Goal: Task Accomplishment & Management: Use online tool/utility

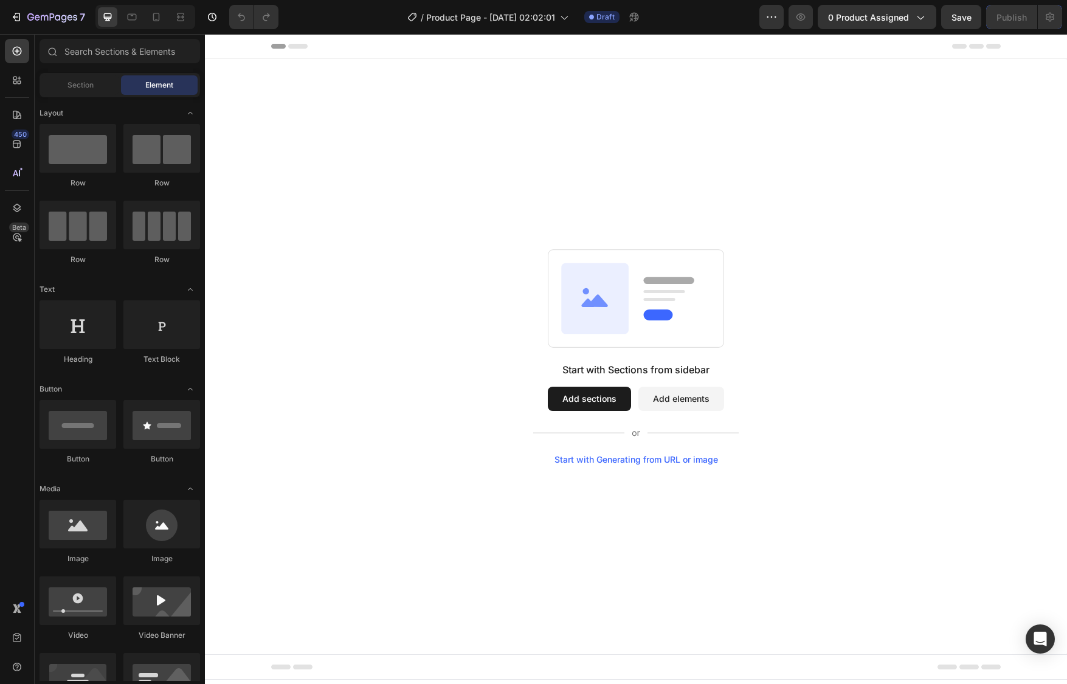
click at [592, 396] on button "Add sections" at bounding box center [589, 399] width 83 height 24
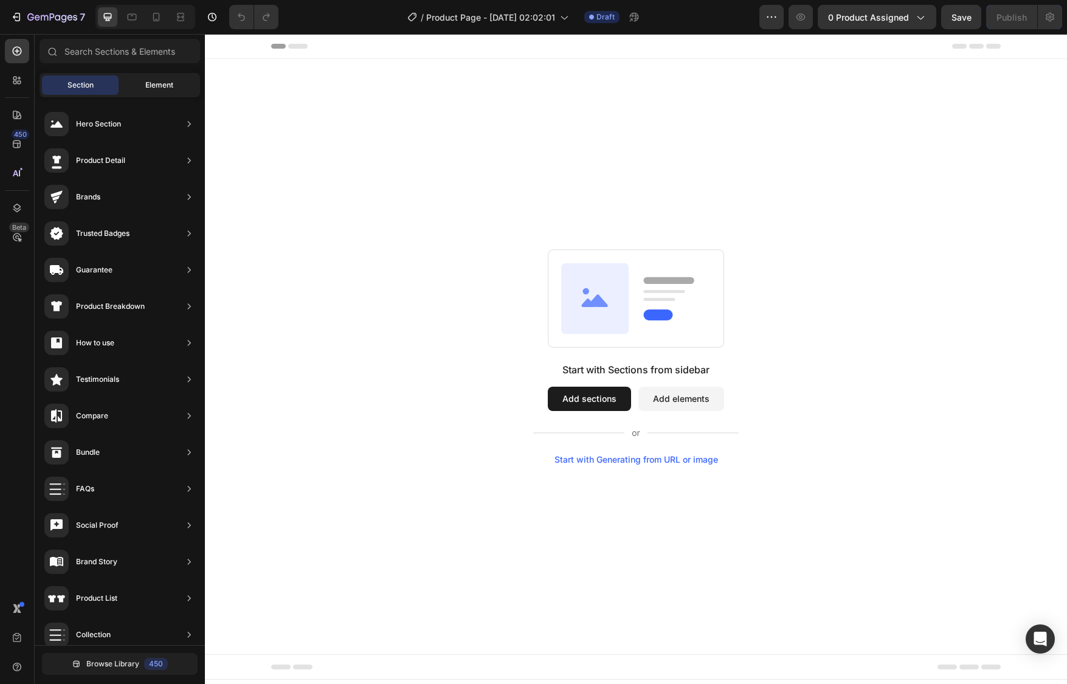
click at [157, 81] on span "Element" at bounding box center [159, 85] width 28 height 11
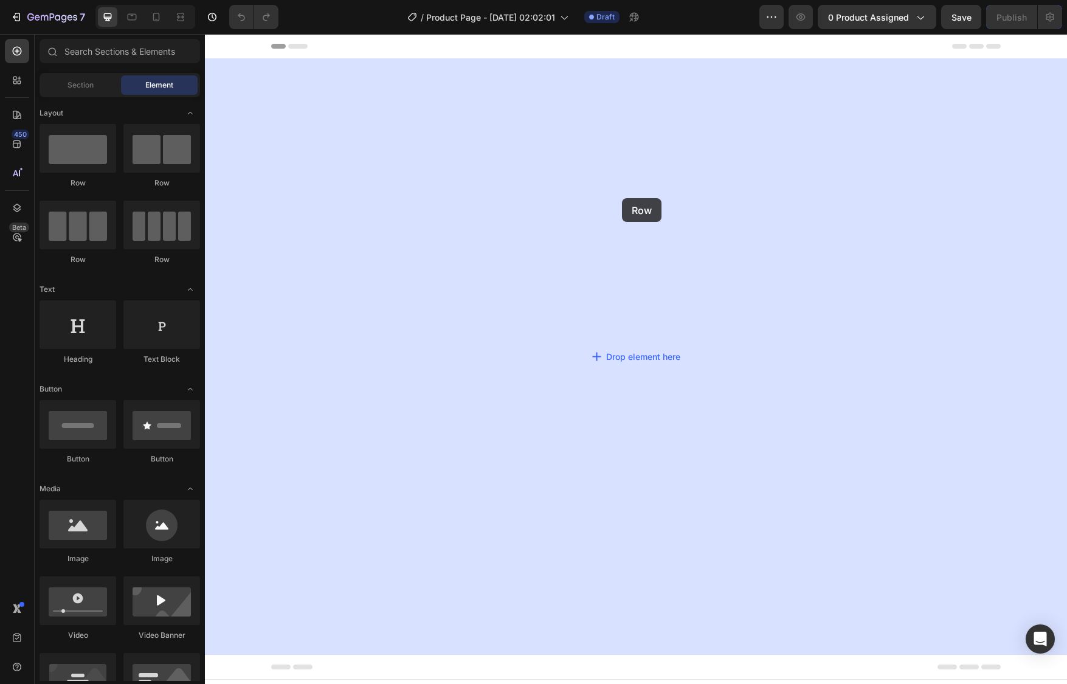
drag, startPoint x: 271, startPoint y: 178, endPoint x: 622, endPoint y: 198, distance: 352.0
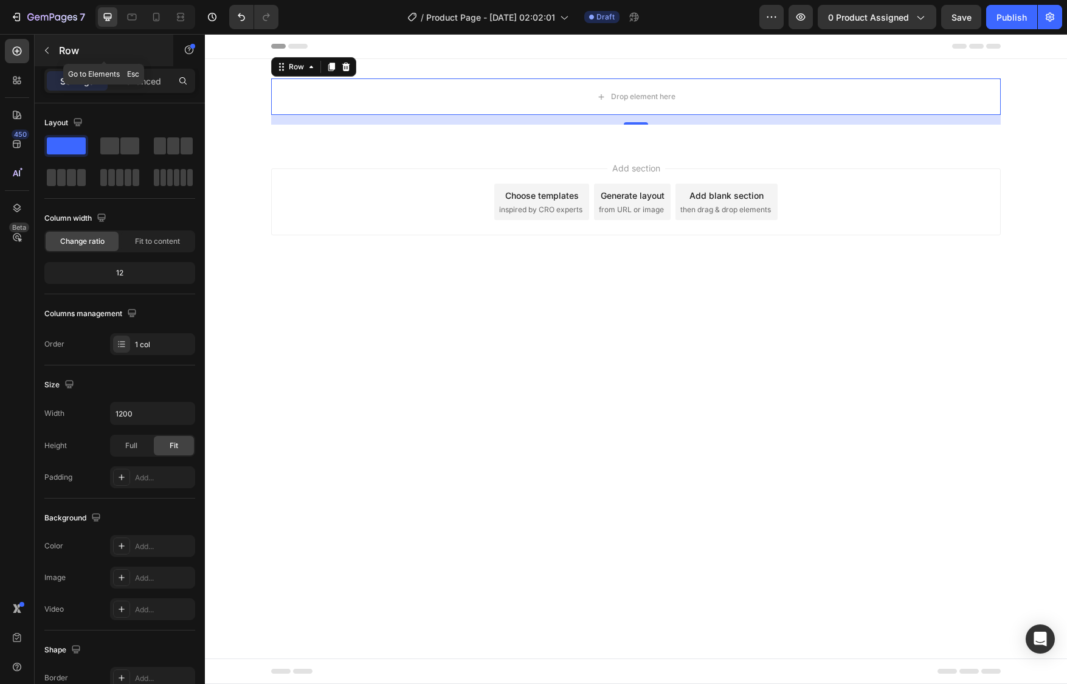
click at [52, 47] on button "button" at bounding box center [46, 50] width 19 height 19
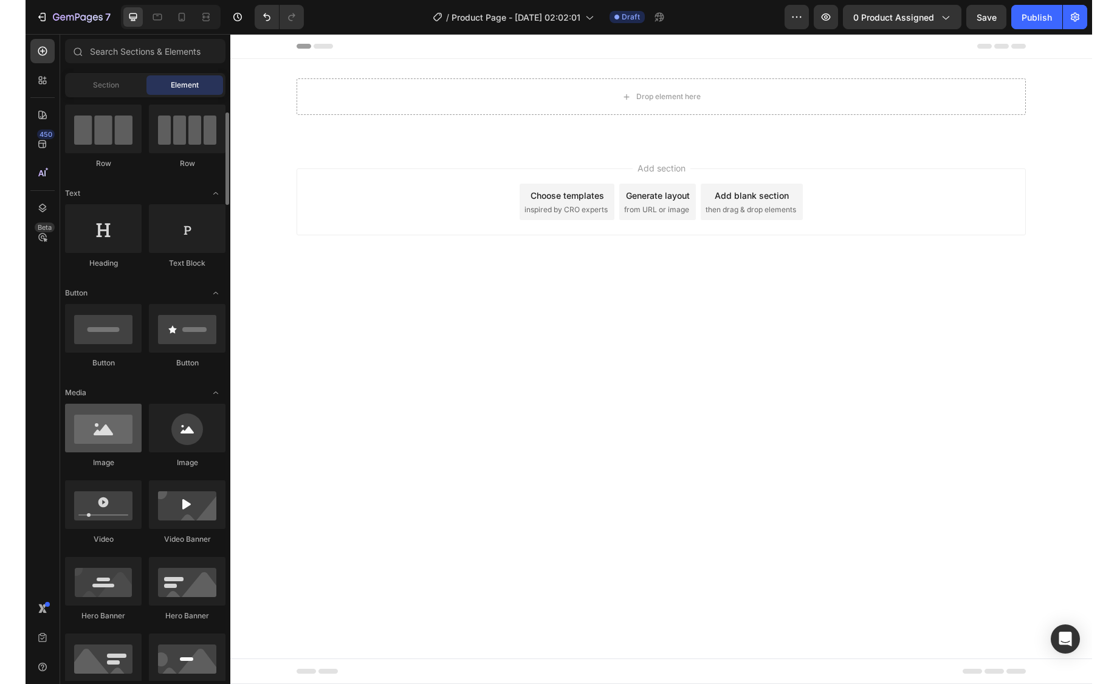
scroll to position [96, 0]
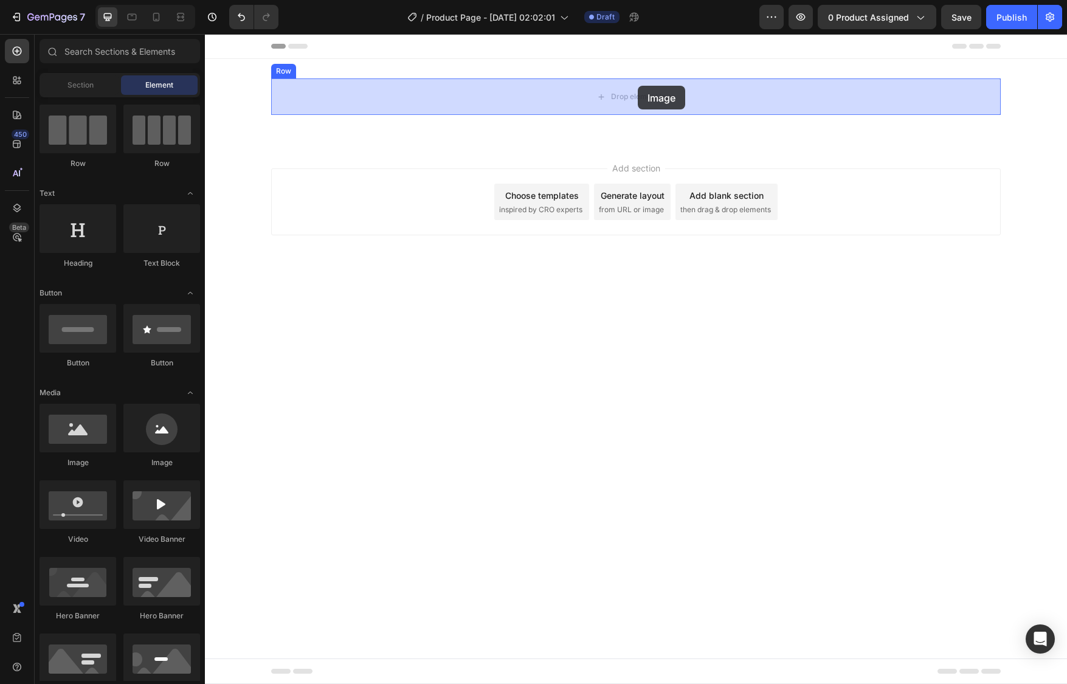
drag, startPoint x: 289, startPoint y: 466, endPoint x: 638, endPoint y: 86, distance: 515.5
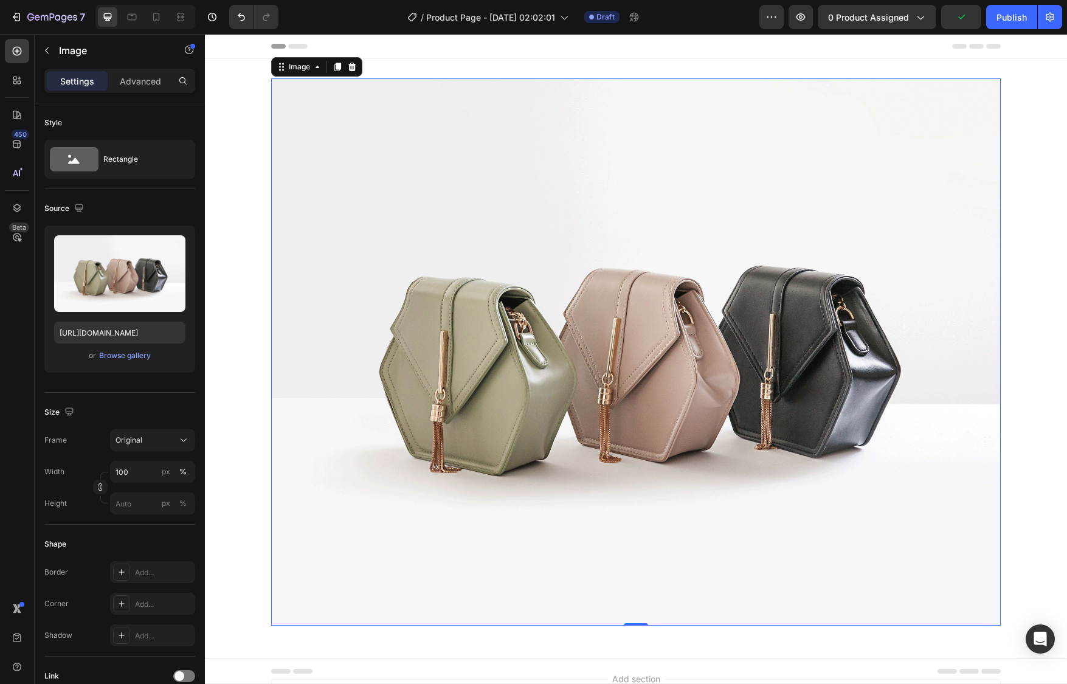
click at [631, 383] on img at bounding box center [636, 351] width 730 height 547
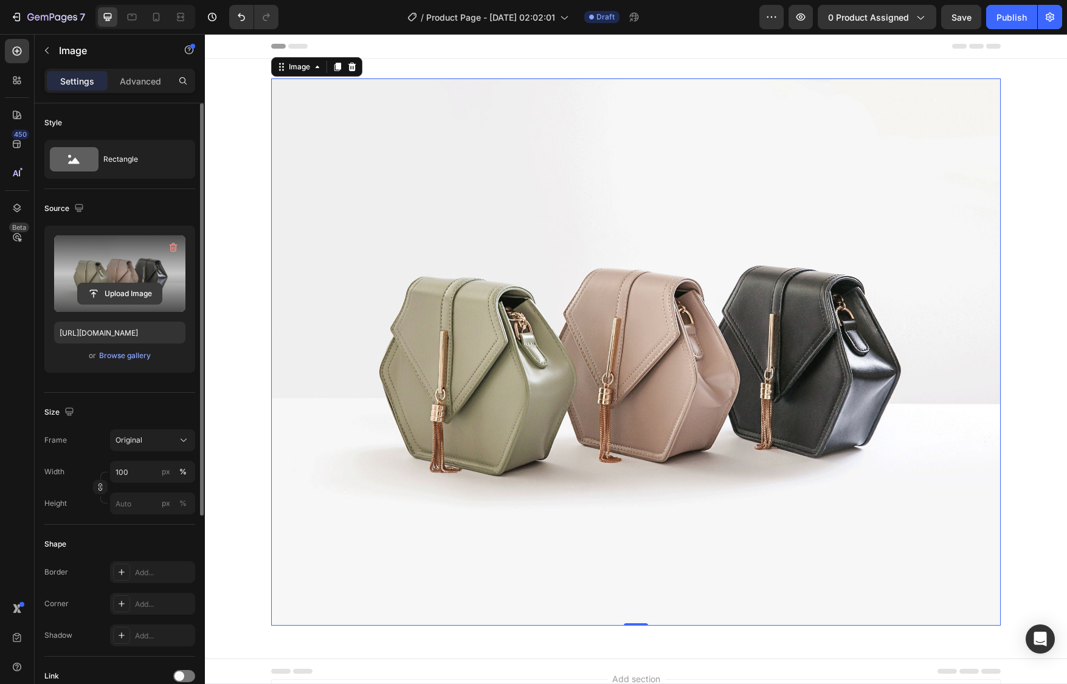
click at [134, 295] on input "file" at bounding box center [120, 293] width 84 height 21
click at [138, 276] on label at bounding box center [119, 273] width 131 height 77
click at [138, 283] on input "file" at bounding box center [120, 293] width 84 height 21
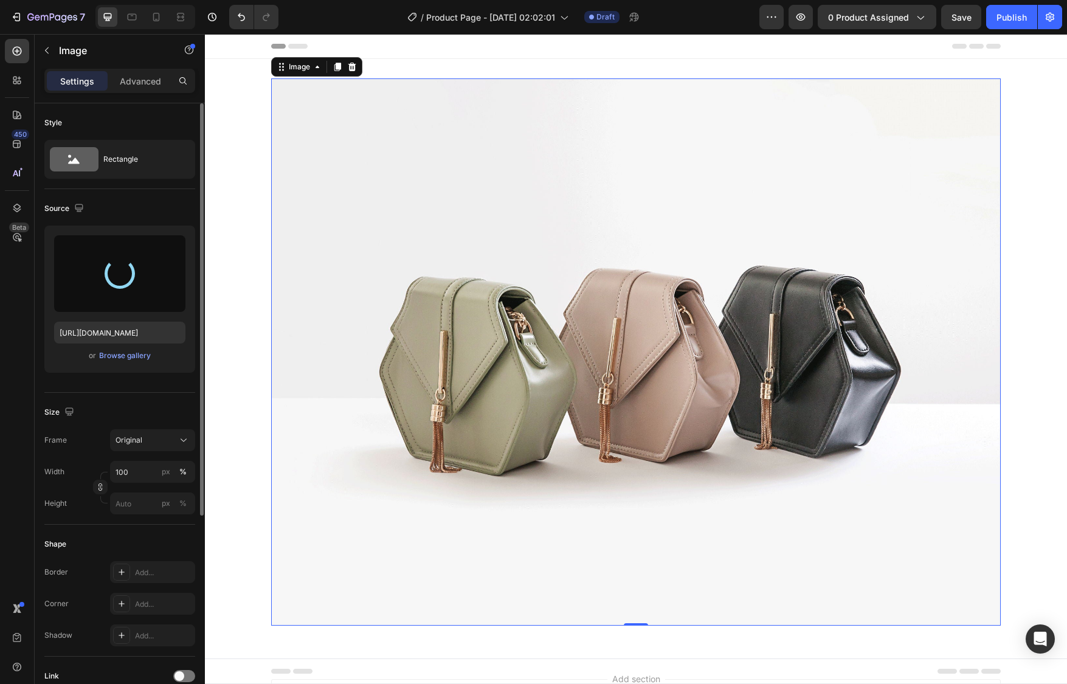
type input "[URL][DOMAIN_NAME]"
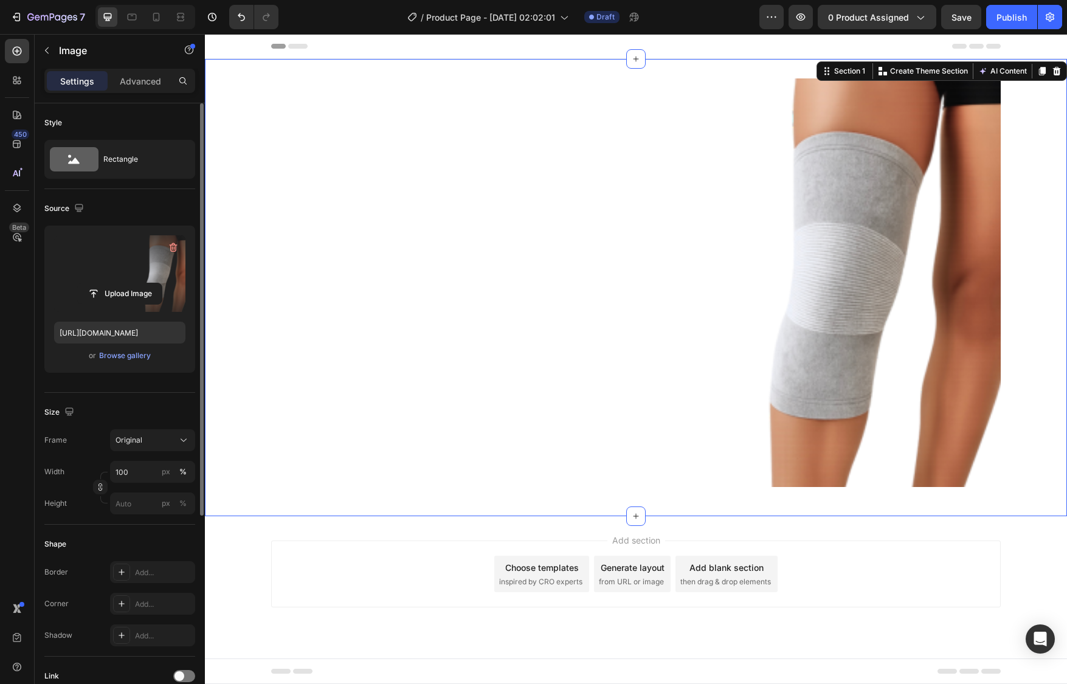
click at [1029, 295] on div "Image Row" at bounding box center [636, 287] width 862 height 418
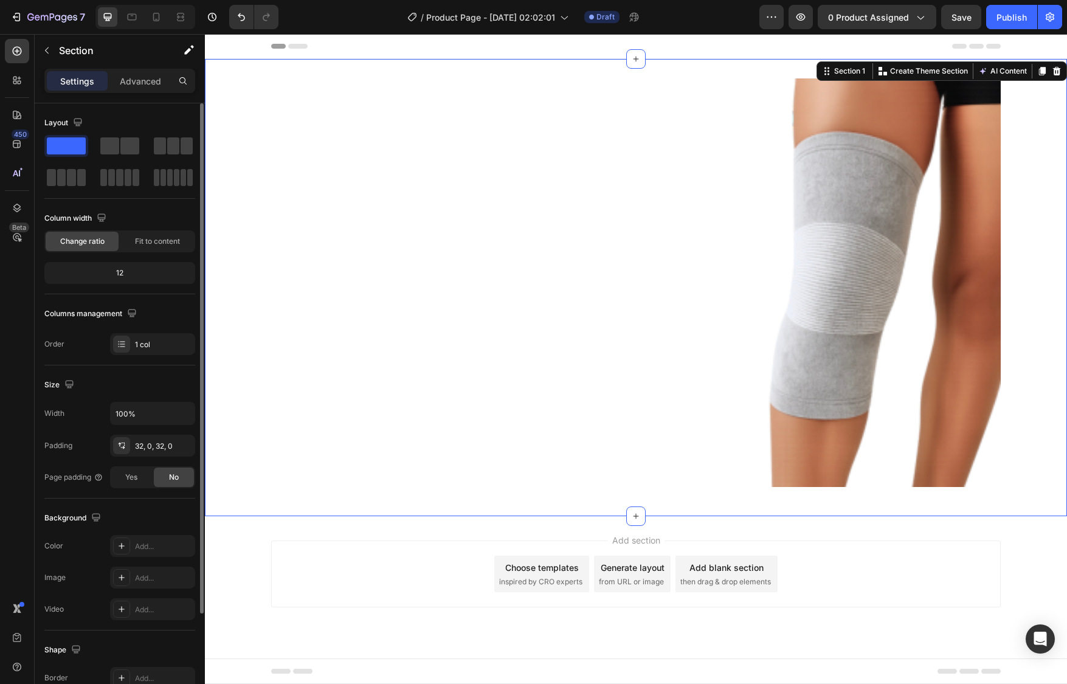
click at [874, 501] on div "Image Row Section 1 You can create reusable sections Create Theme Section AI Co…" at bounding box center [636, 287] width 862 height 457
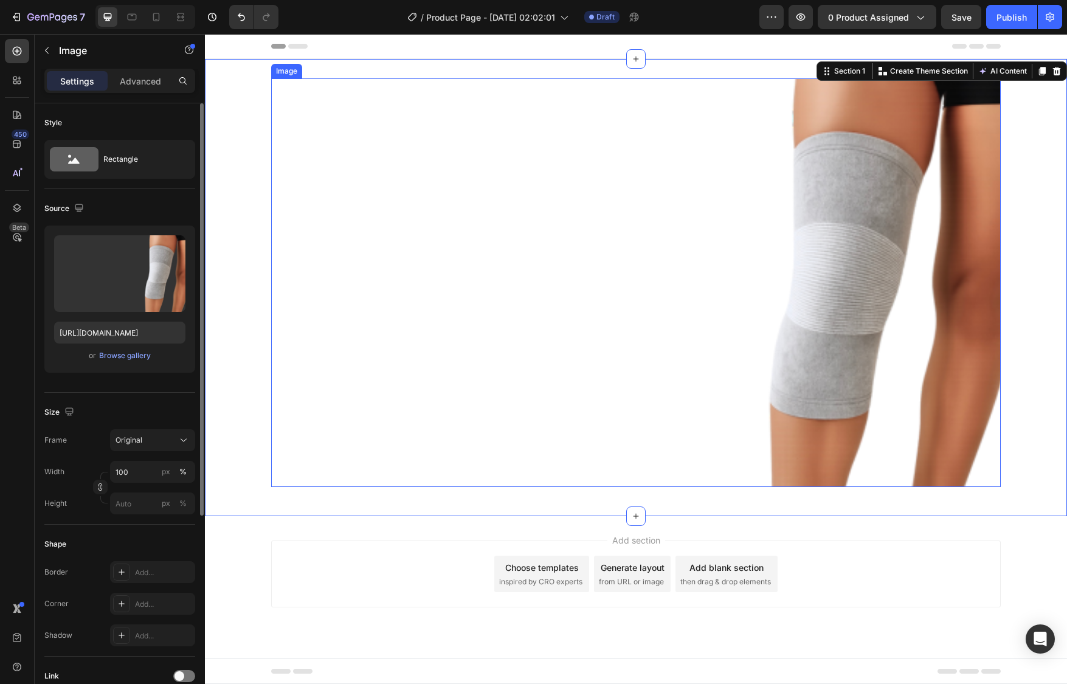
click at [807, 394] on img at bounding box center [636, 282] width 730 height 409
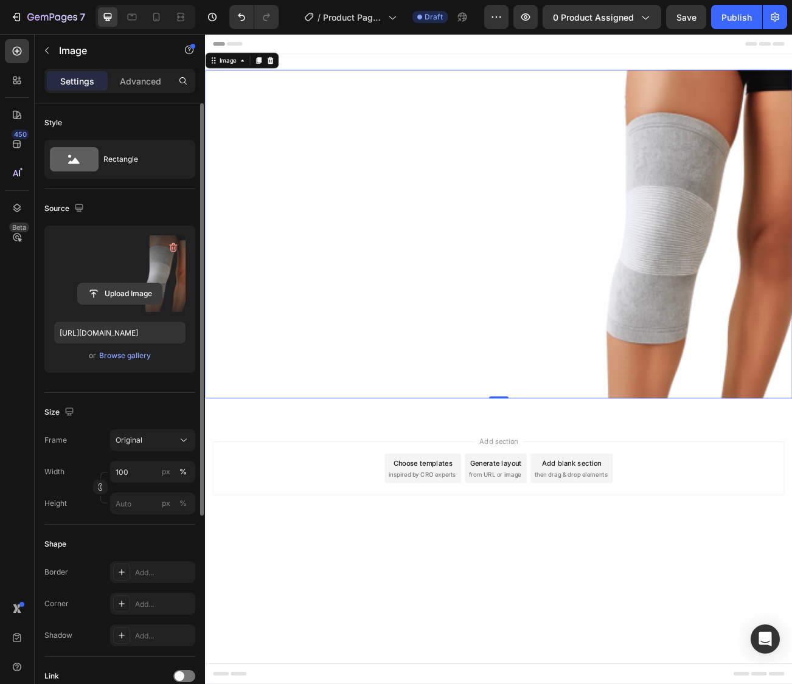
click at [106, 294] on input "file" at bounding box center [120, 293] width 84 height 21
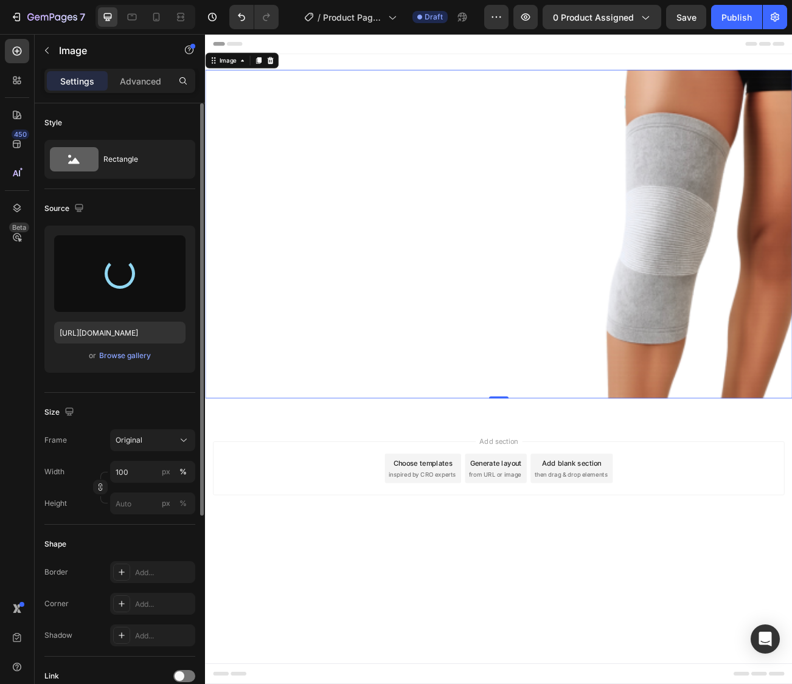
type input "[URL][DOMAIN_NAME]"
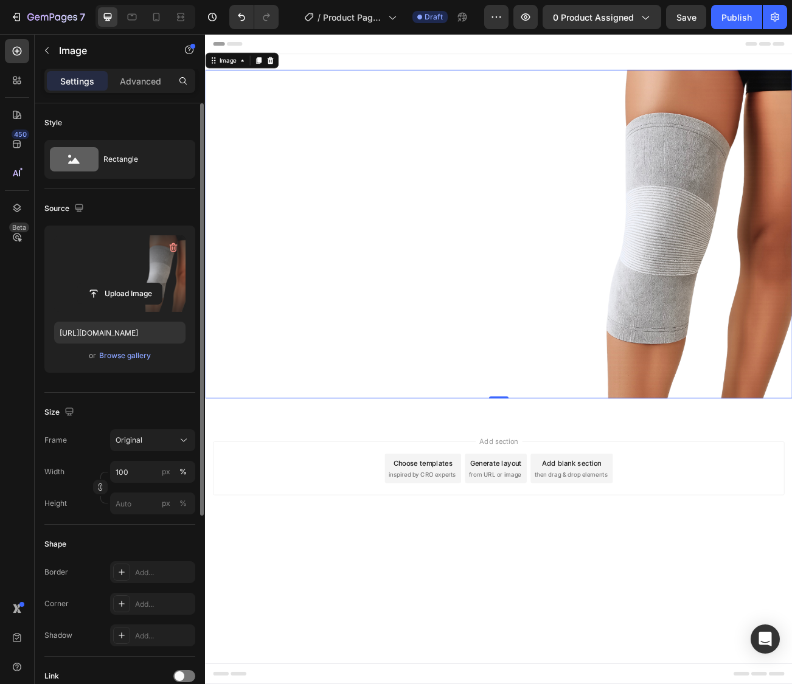
click at [843, 530] on div "Add section Choose templates inspired by CRO experts Generate layout from URL o…" at bounding box center [570, 591] width 730 height 150
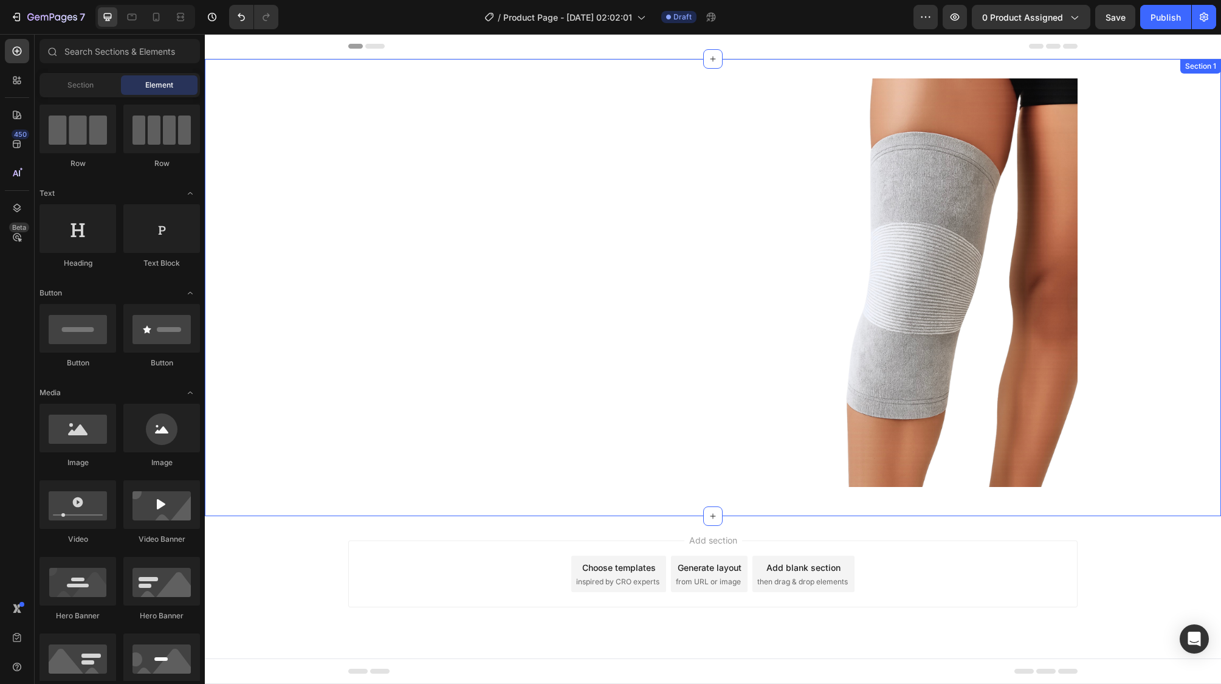
click at [1066, 379] on div "Image Row" at bounding box center [713, 287] width 1017 height 418
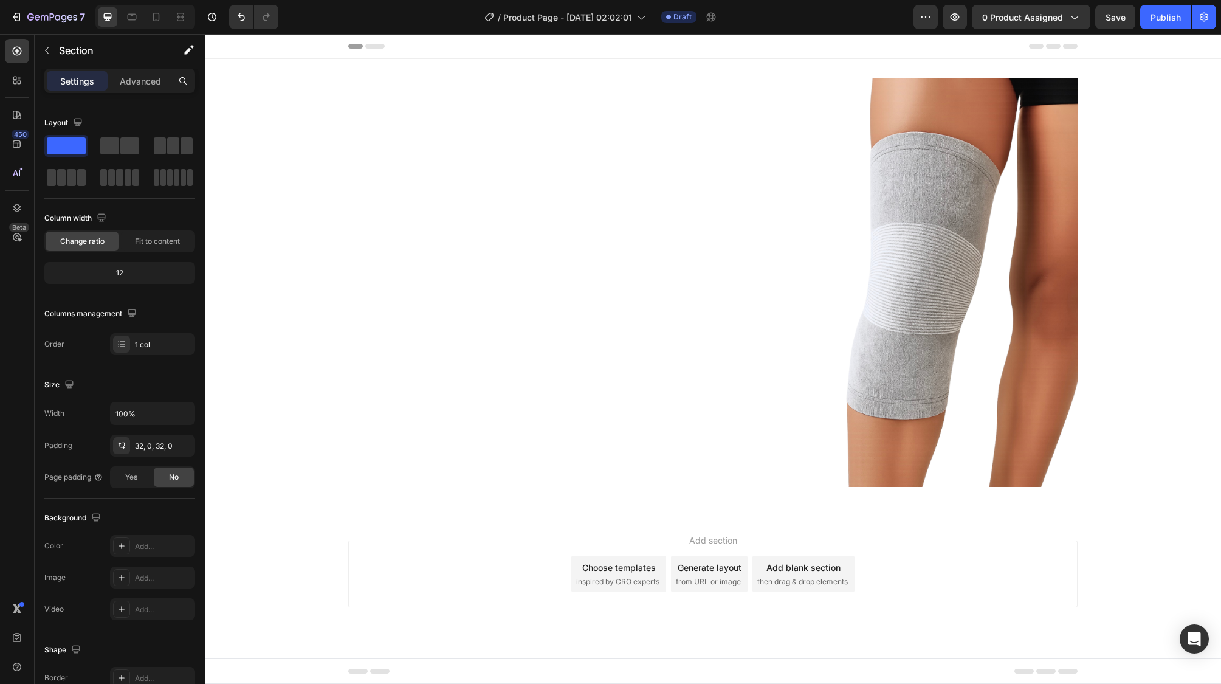
click at [1066, 536] on div "Add section Choose templates inspired by CRO experts Generate layout from URL o…" at bounding box center [713, 591] width 1017 height 150
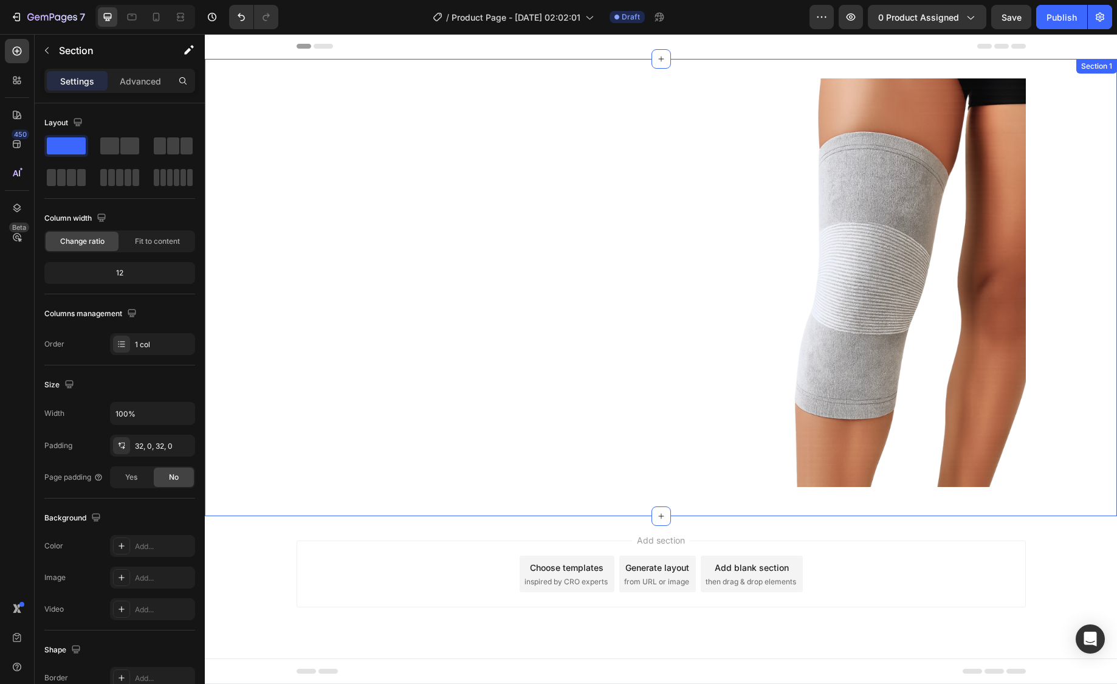
click at [250, 98] on div "Image Row" at bounding box center [661, 287] width 913 height 418
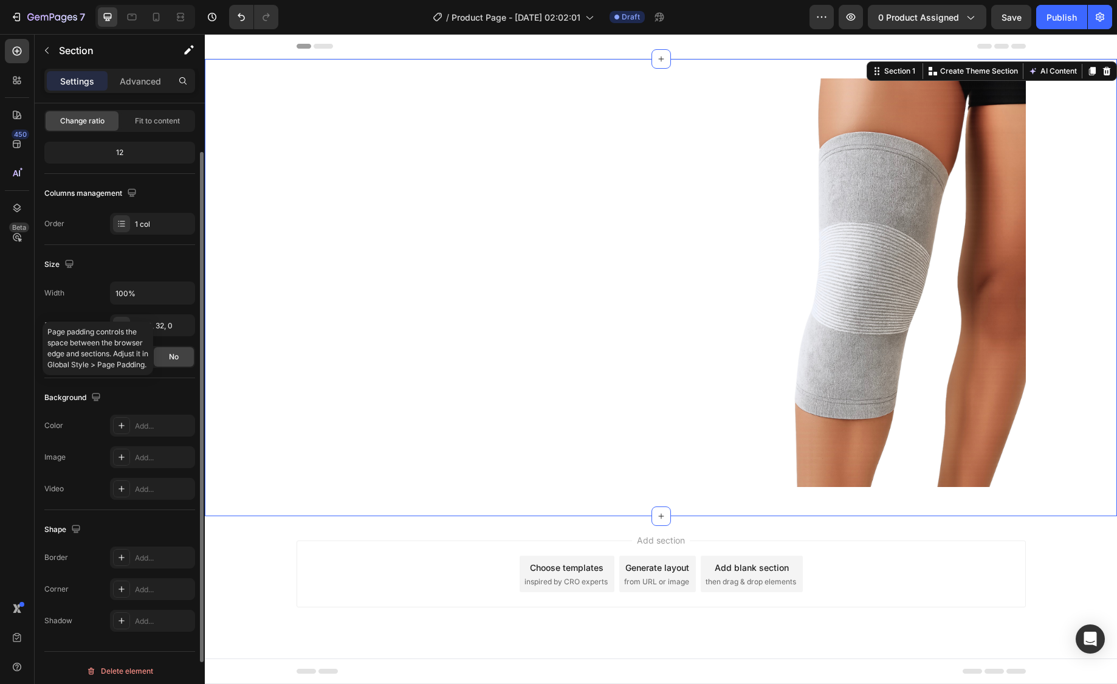
scroll to position [126, 0]
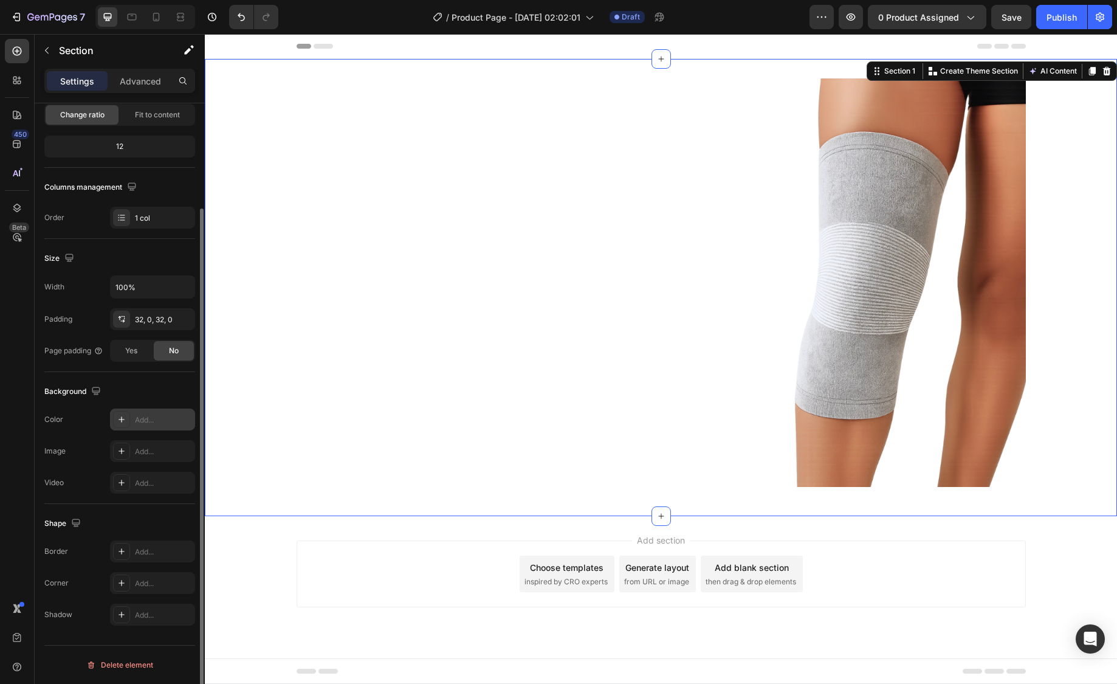
click at [145, 424] on div "Add..." at bounding box center [163, 420] width 57 height 11
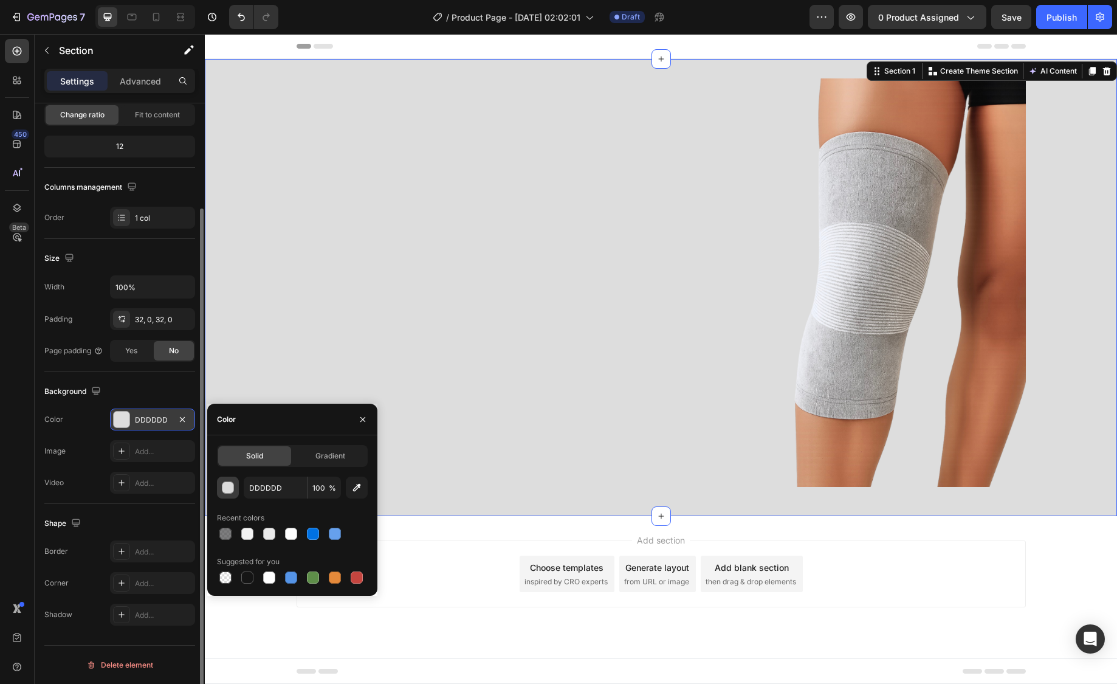
click at [231, 488] on div "button" at bounding box center [229, 488] width 12 height 12
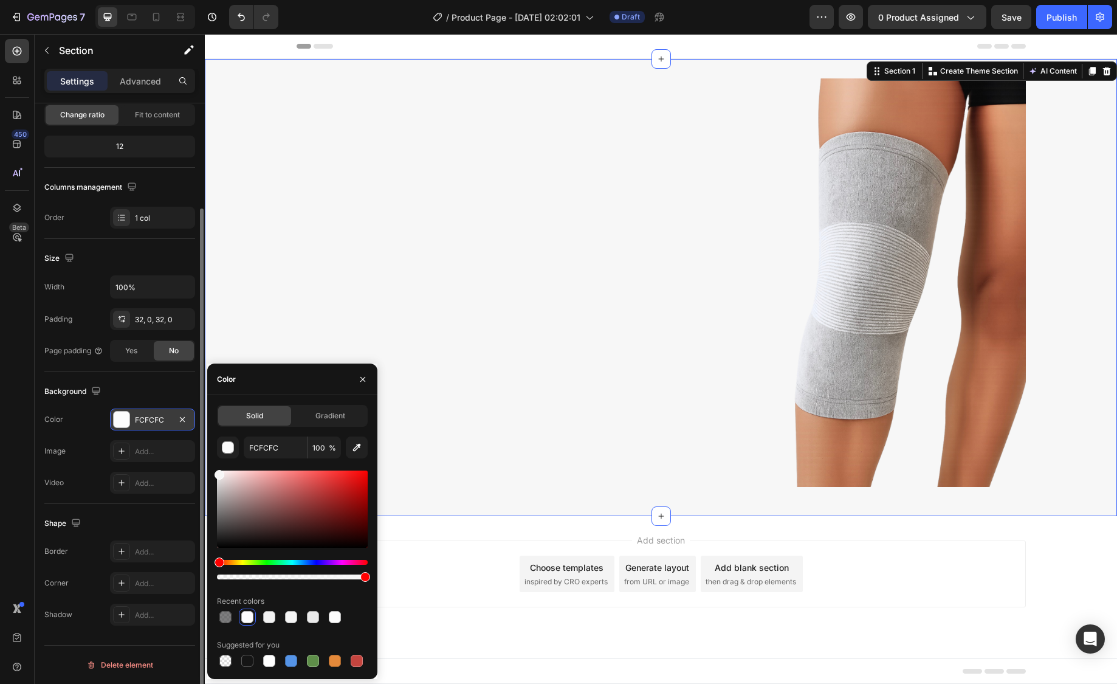
drag, startPoint x: 220, startPoint y: 484, endPoint x: 215, endPoint y: 472, distance: 12.5
click at [215, 472] on div at bounding box center [220, 475] width 10 height 10
type input "F7F7F7"
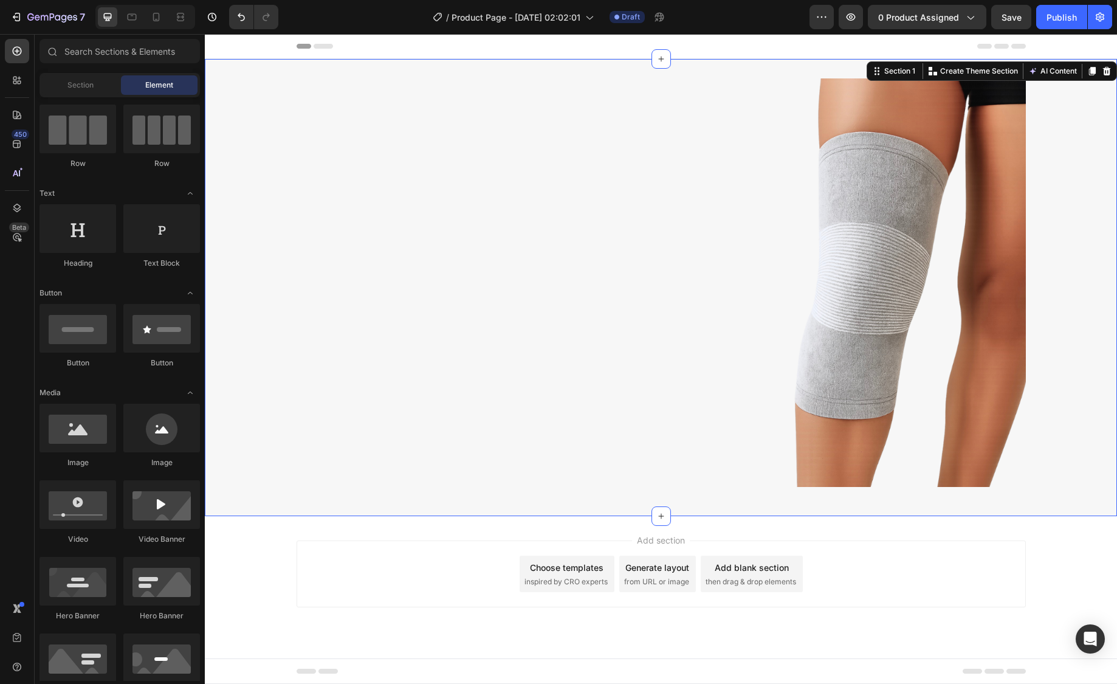
click at [482, 549] on div "Add section Choose templates inspired by CRO experts Generate layout from URL o…" at bounding box center [662, 573] width 730 height 67
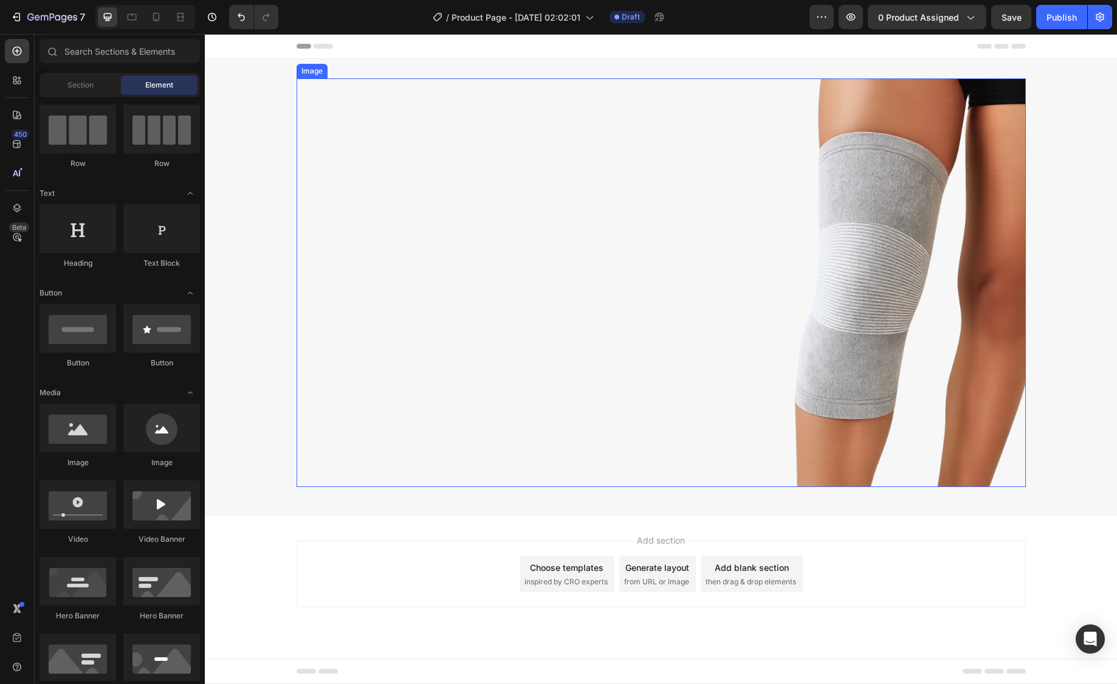
click at [875, 382] on img at bounding box center [662, 282] width 730 height 409
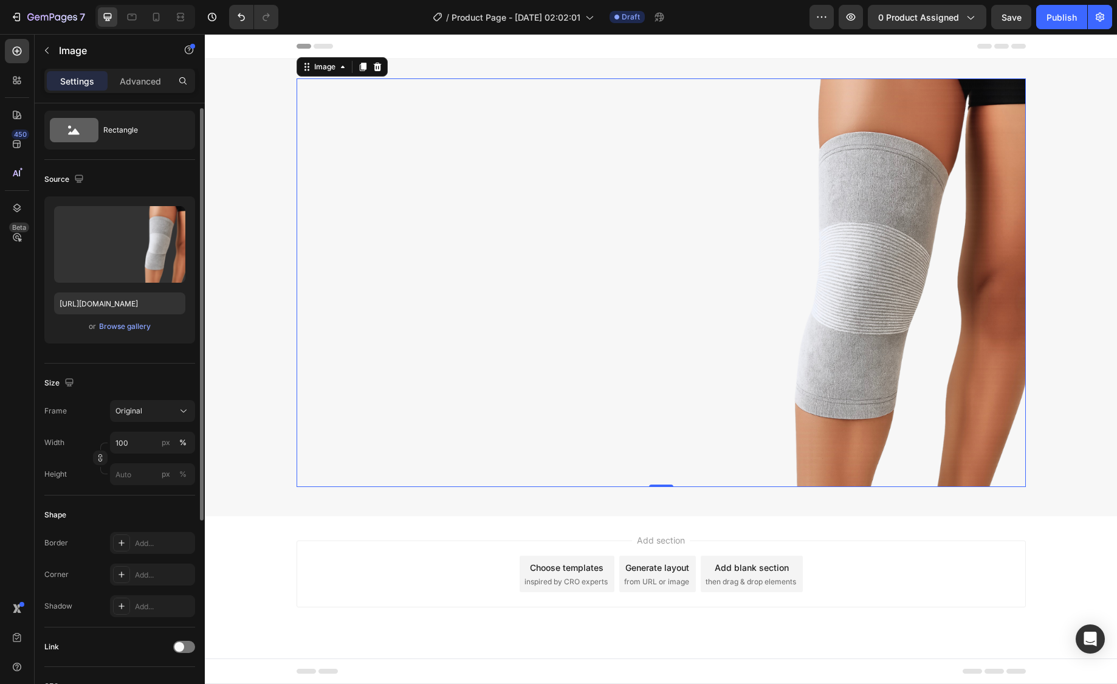
scroll to position [0, 0]
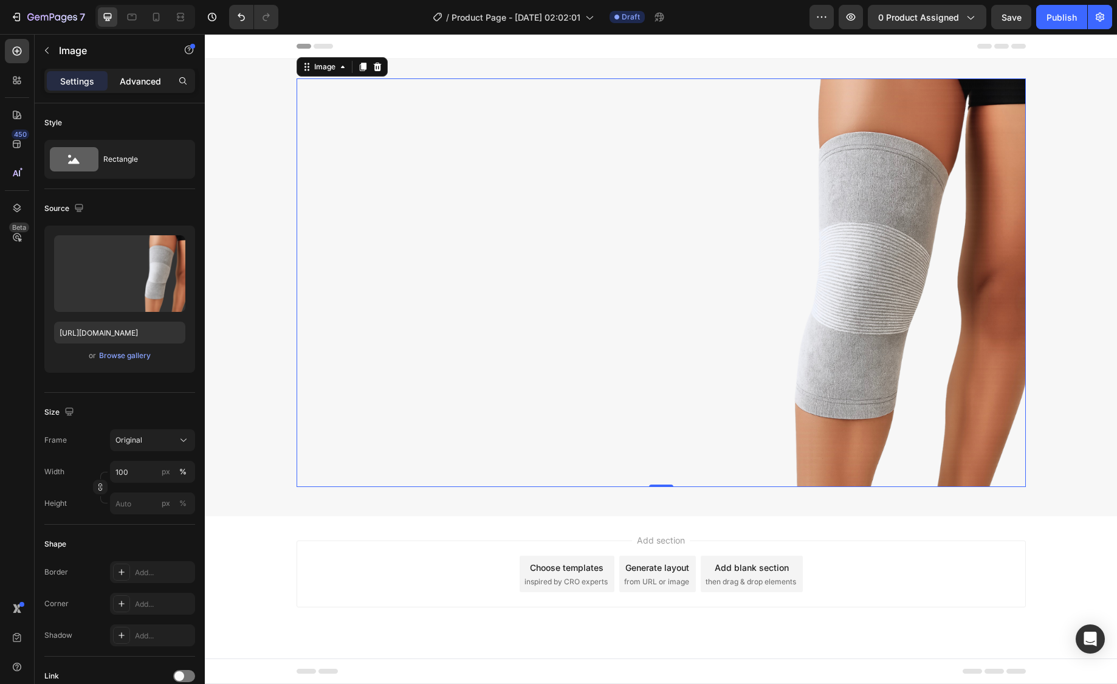
click at [140, 86] on p "Advanced" at bounding box center [140, 81] width 41 height 13
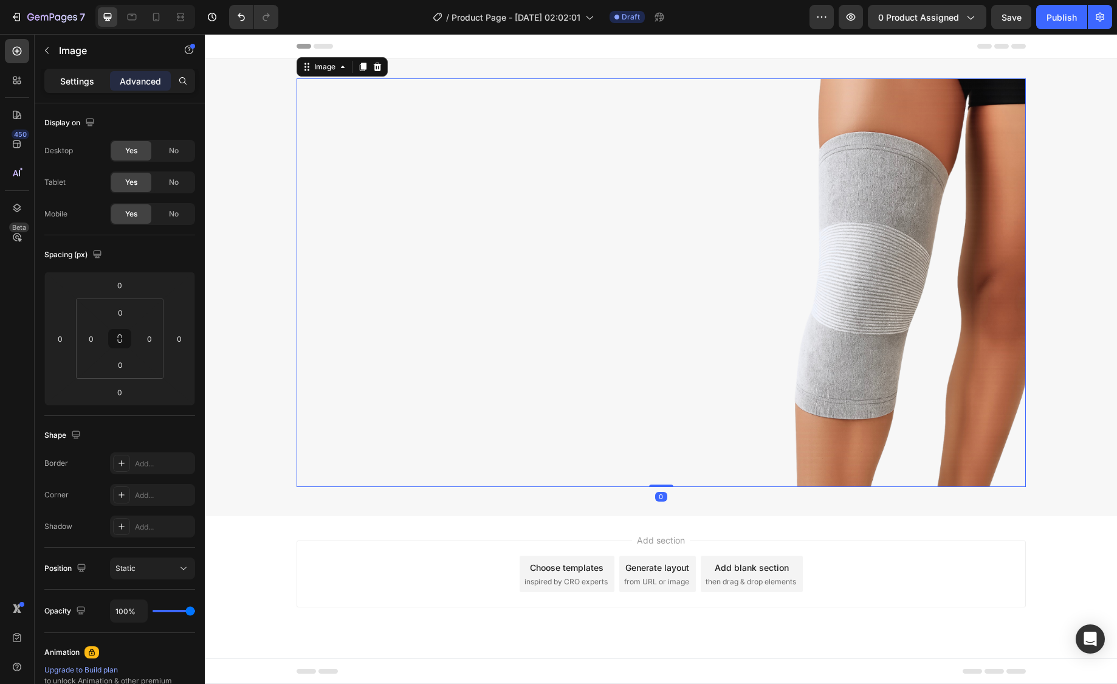
click at [78, 80] on p "Settings" at bounding box center [77, 81] width 34 height 13
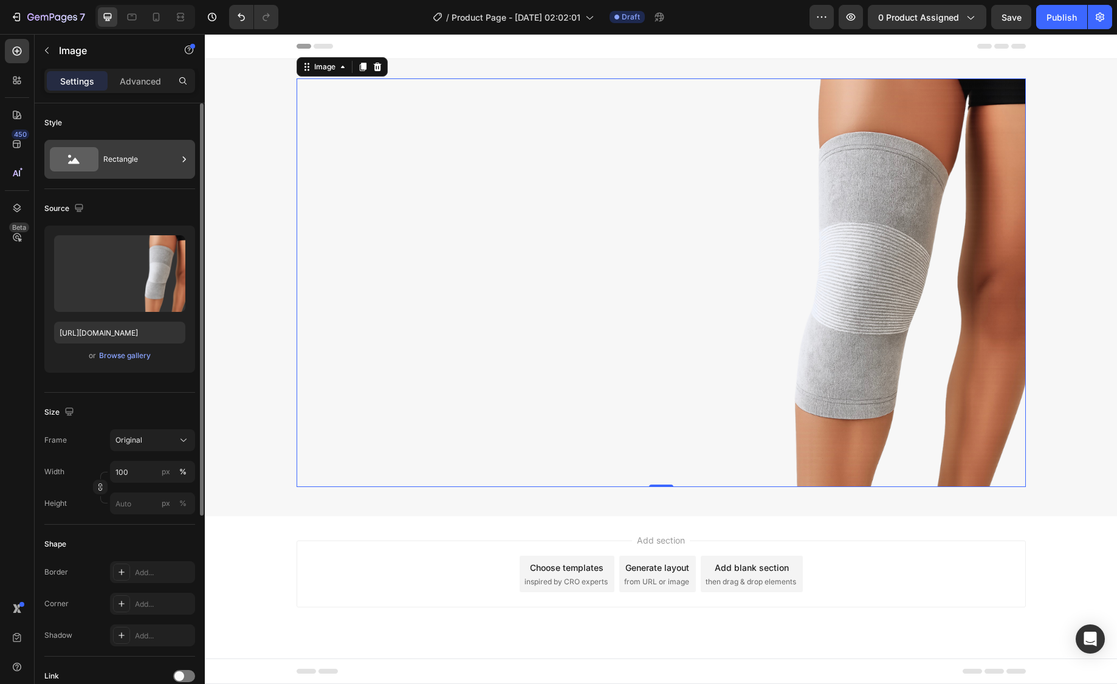
click at [172, 161] on div "Rectangle" at bounding box center [140, 159] width 74 height 28
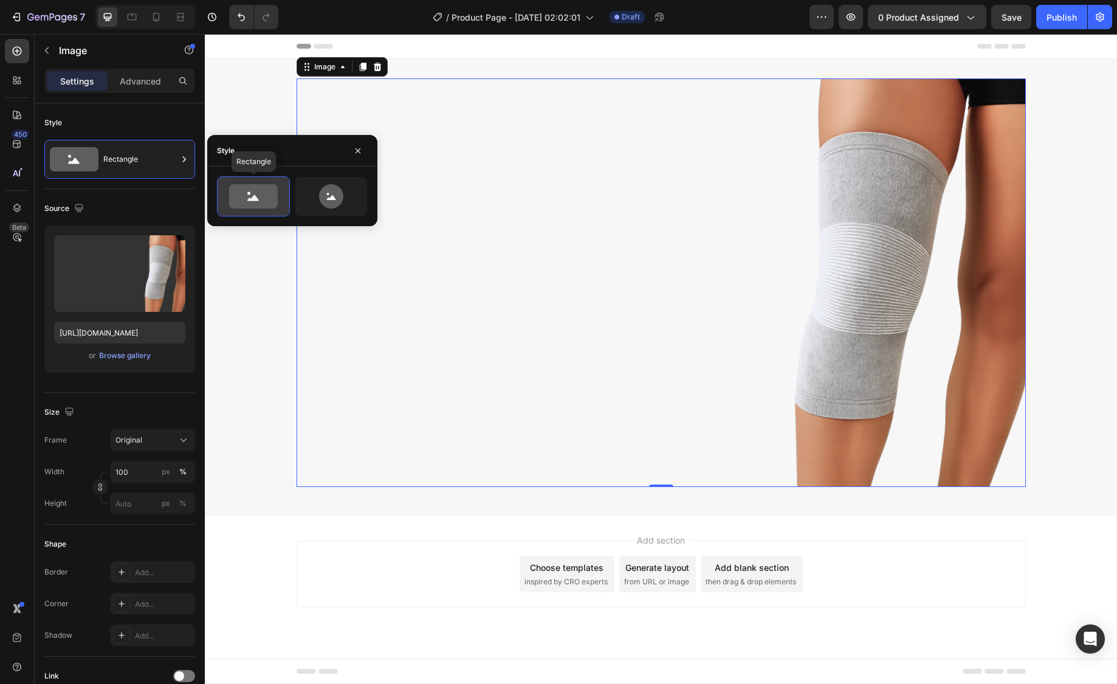
click at [237, 201] on icon at bounding box center [253, 196] width 49 height 24
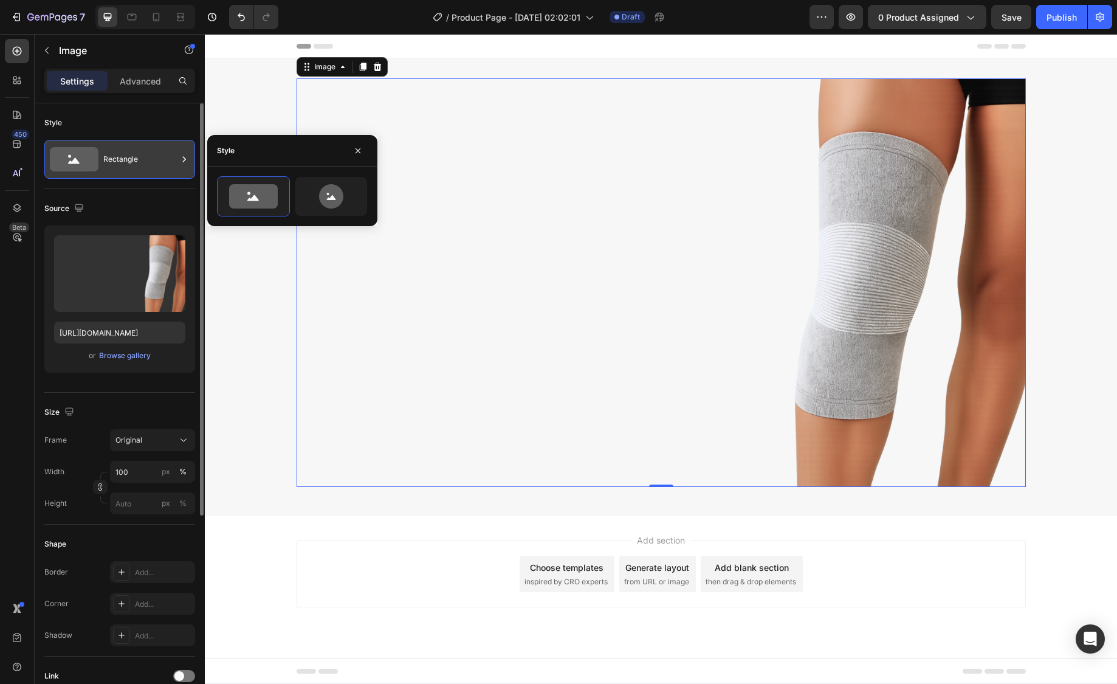
click at [158, 163] on div "Rectangle" at bounding box center [140, 159] width 74 height 28
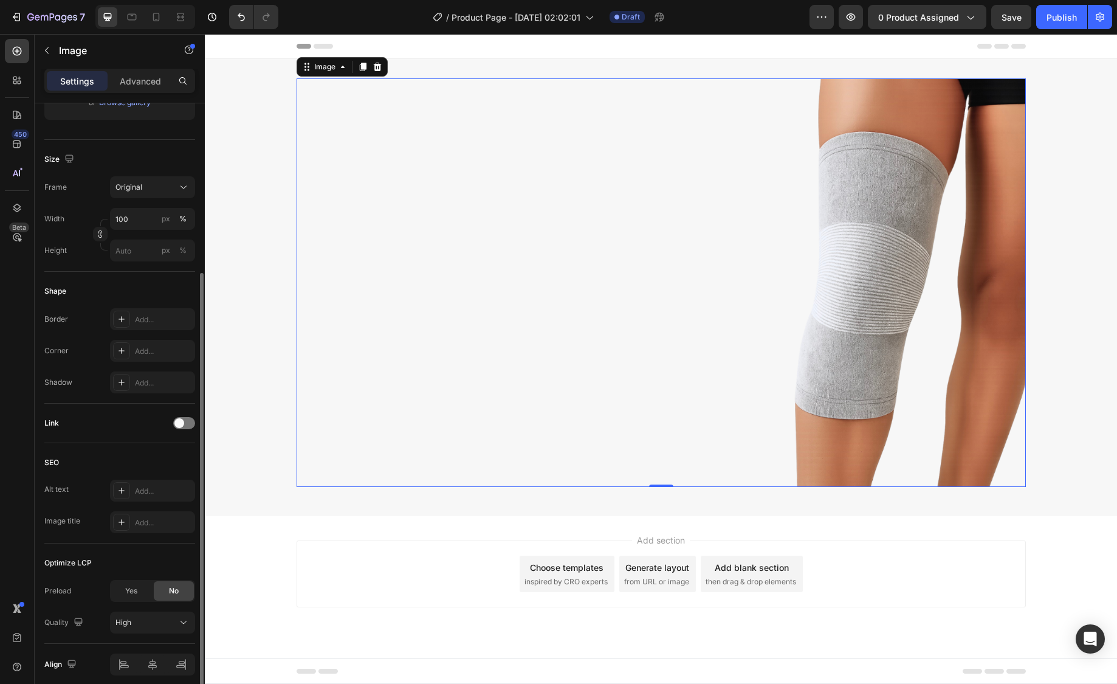
scroll to position [303, 0]
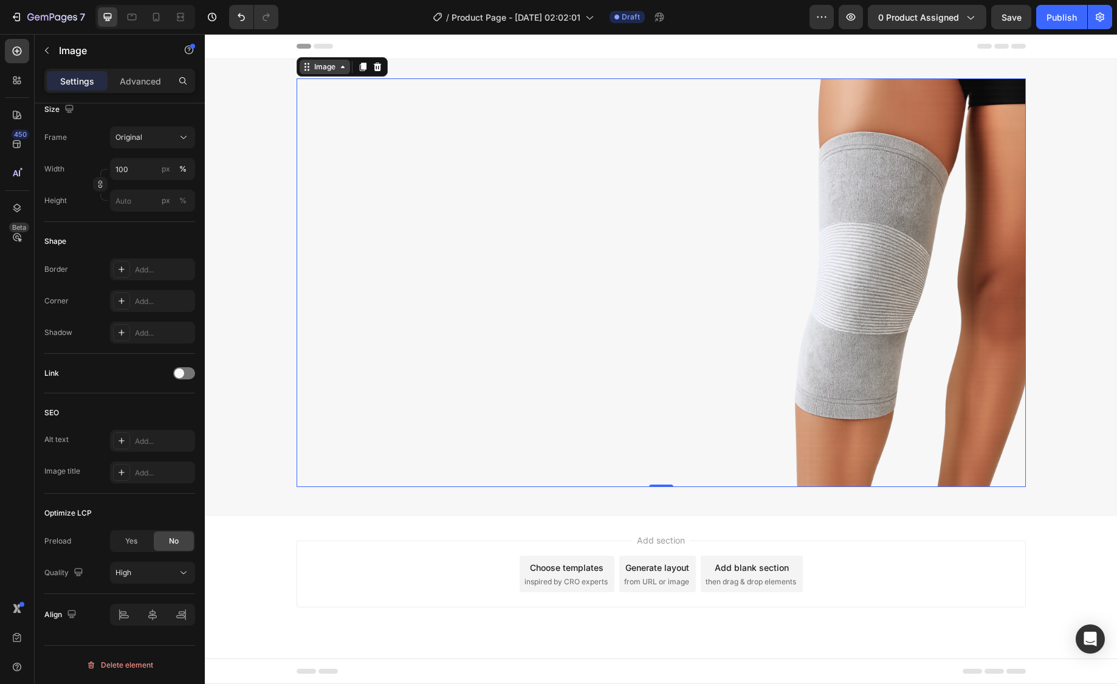
click at [328, 69] on div "Image" at bounding box center [325, 66] width 26 height 11
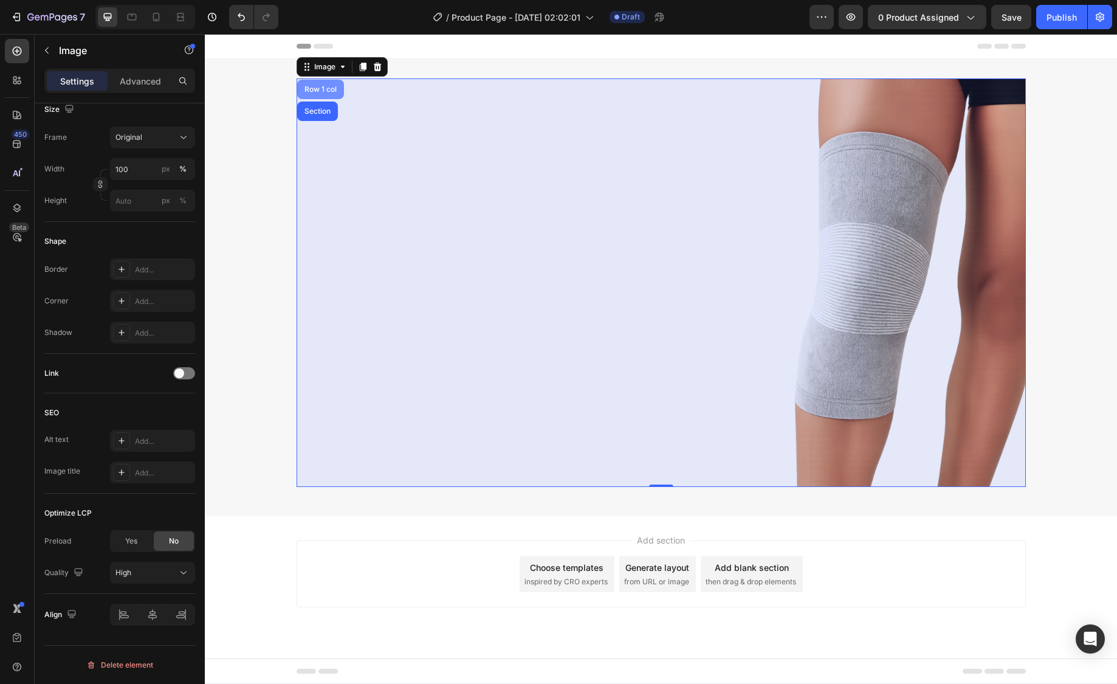
click at [320, 89] on div "Row 1 col" at bounding box center [320, 89] width 37 height 7
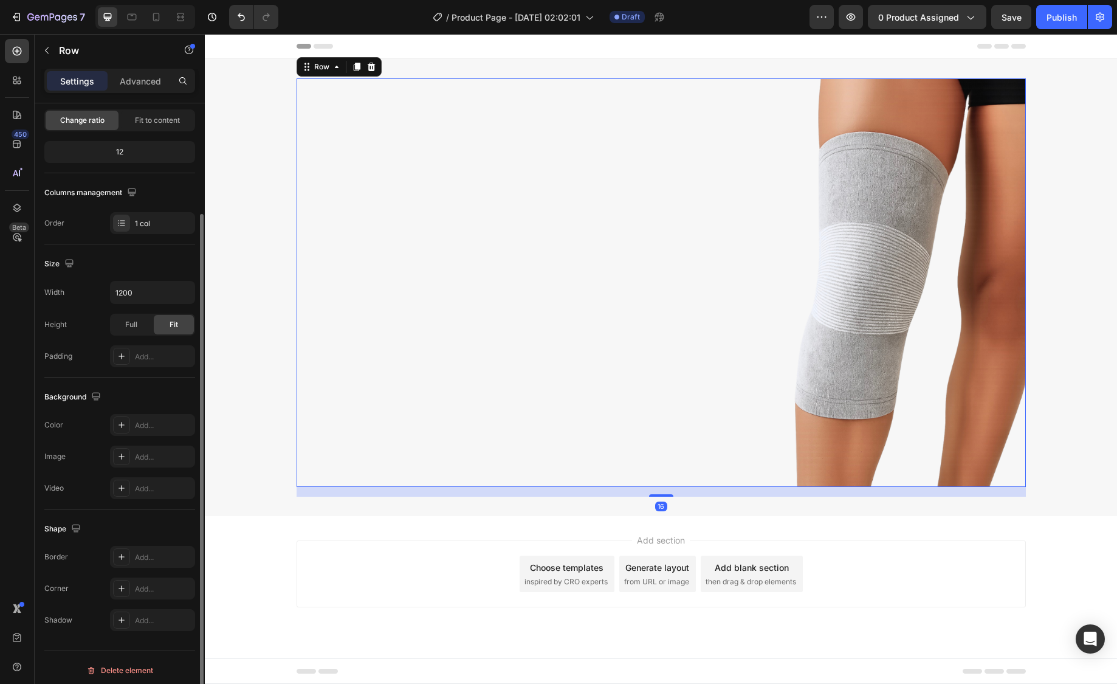
scroll to position [126, 0]
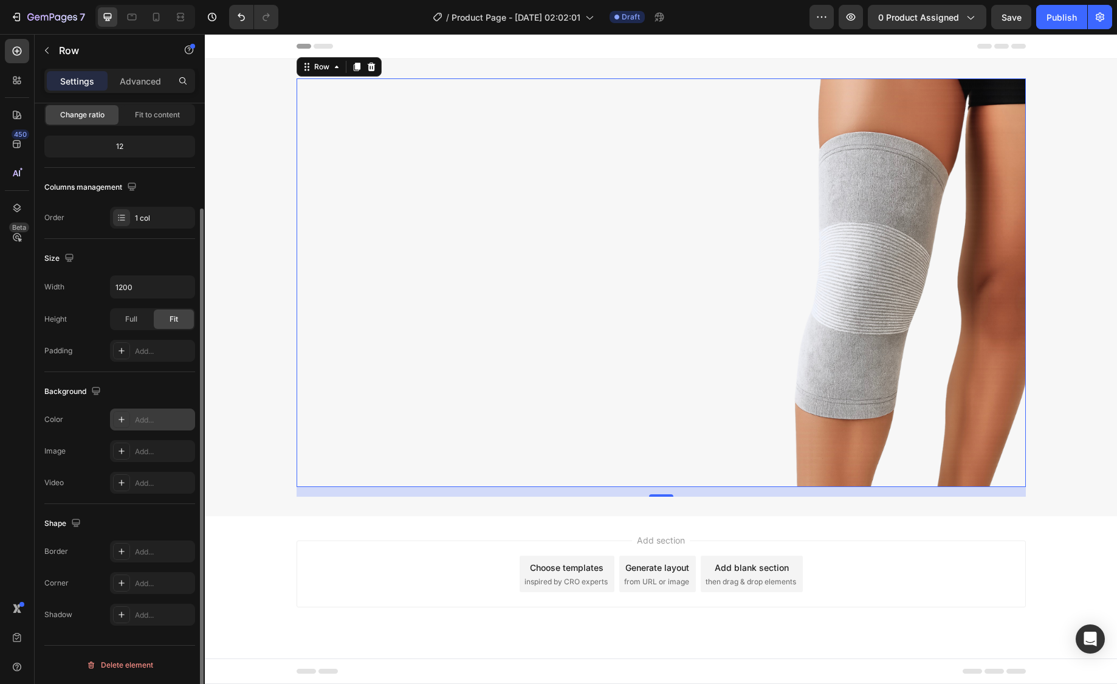
click at [143, 415] on div "Add..." at bounding box center [163, 420] width 57 height 11
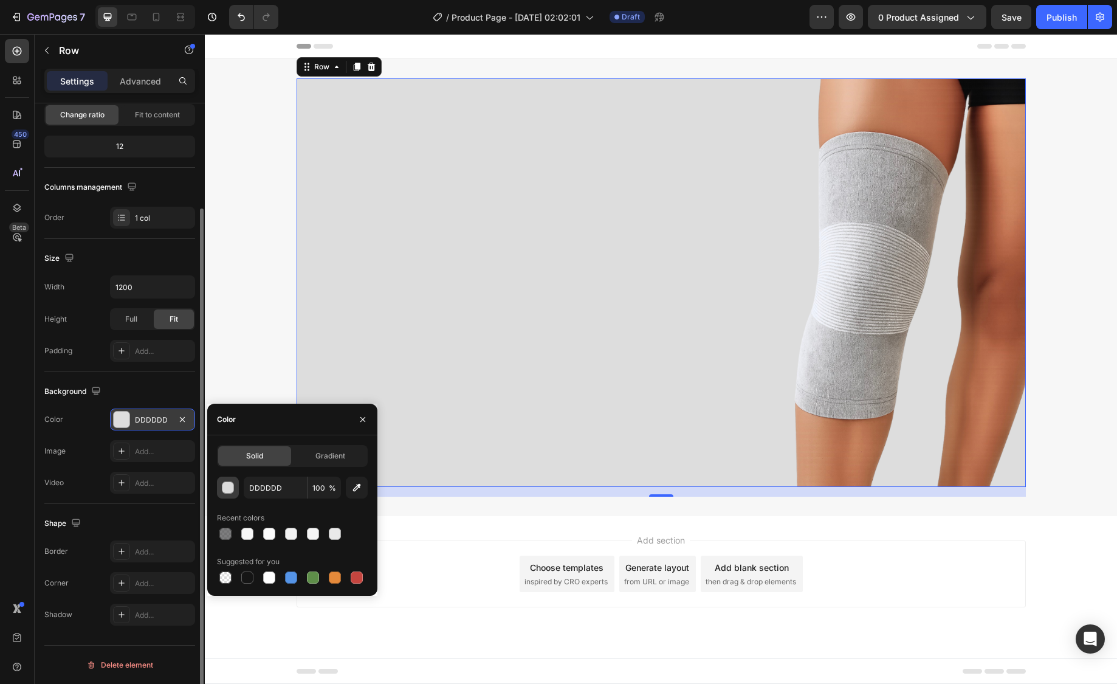
click at [229, 486] on div "button" at bounding box center [229, 488] width 12 height 12
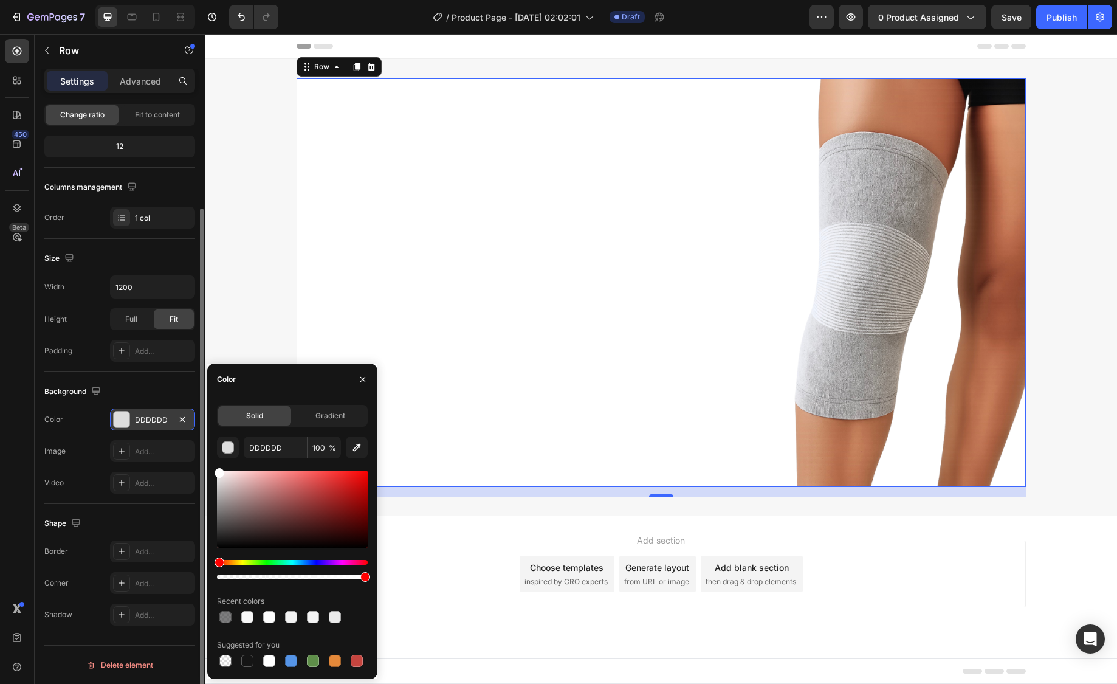
drag, startPoint x: 218, startPoint y: 484, endPoint x: 214, endPoint y: 457, distance: 27.7
click at [214, 457] on div "Solid Gradient DDDDDD 100 % Recent colors Suggested for you" at bounding box center [292, 537] width 170 height 264
type input "FFFFFF"
click at [92, 437] on div "The changes might be hidden by the video. Color FFFFFF Image Add... Video Add..." at bounding box center [119, 451] width 151 height 85
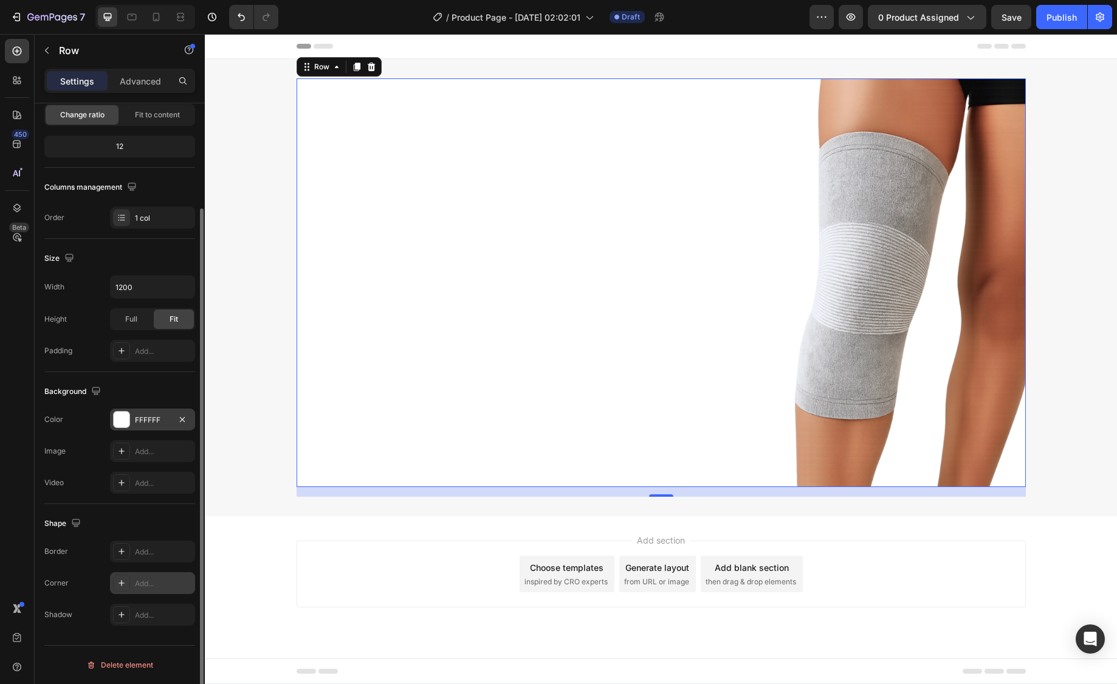
click at [156, 579] on div "Add..." at bounding box center [163, 583] width 57 height 11
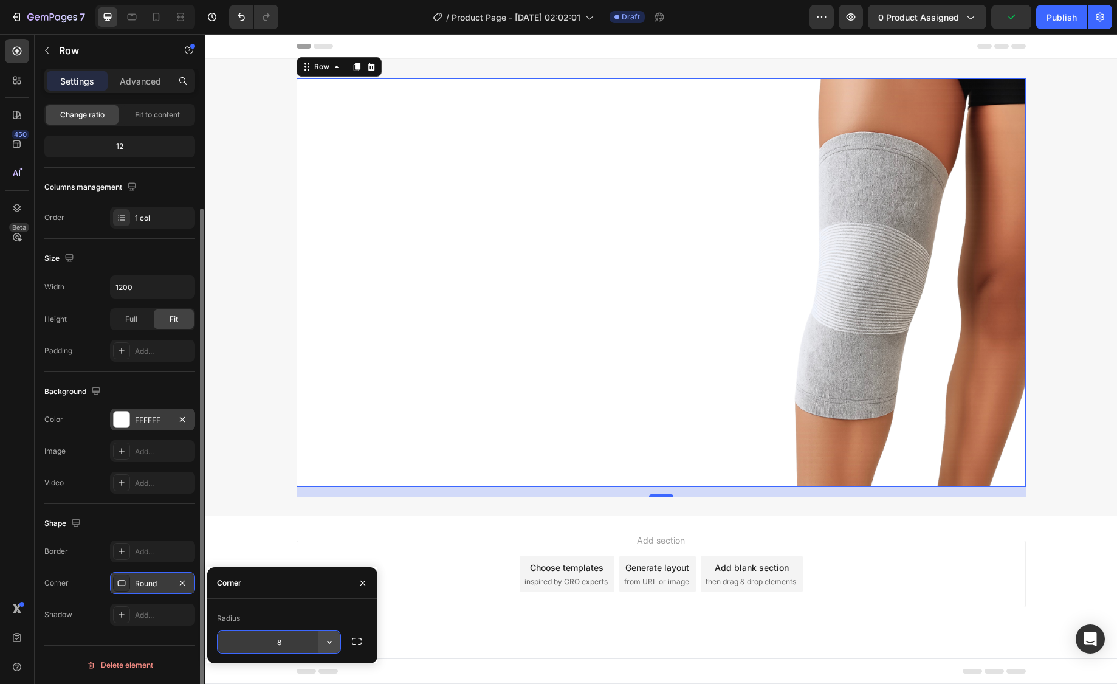
click at [326, 640] on icon "button" at bounding box center [329, 642] width 12 height 12
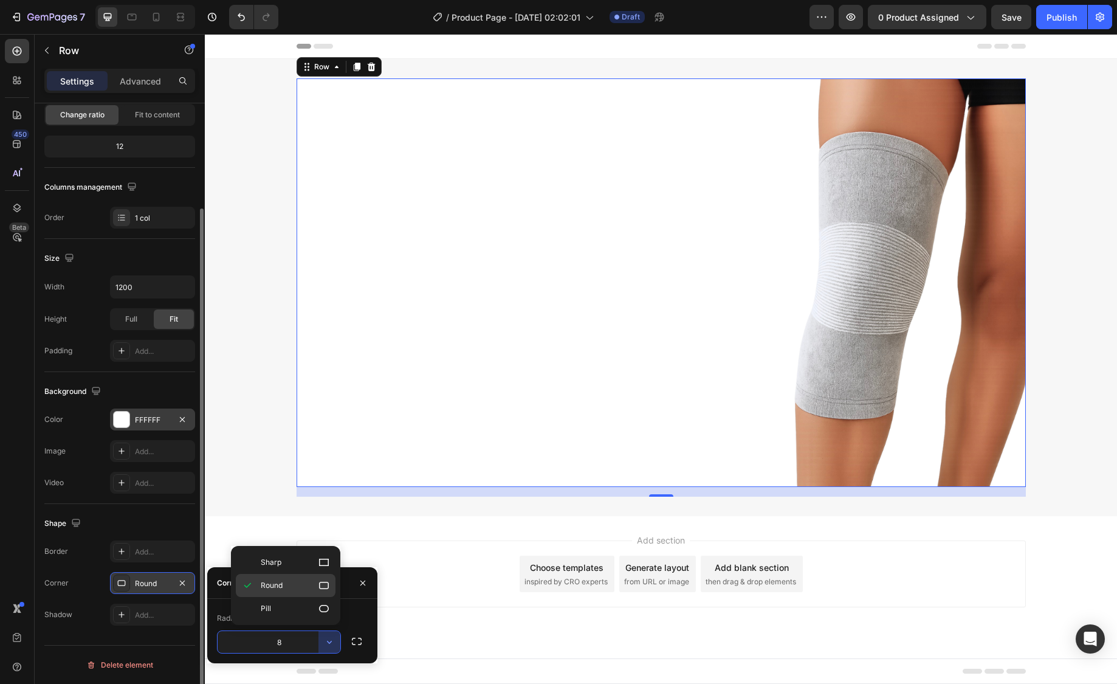
click at [318, 582] on icon at bounding box center [324, 585] width 12 height 12
drag, startPoint x: 274, startPoint y: 642, endPoint x: 255, endPoint y: 642, distance: 18.8
click at [255, 642] on input "8" at bounding box center [279, 642] width 123 height 22
click at [255, 641] on input "8" at bounding box center [279, 642] width 123 height 22
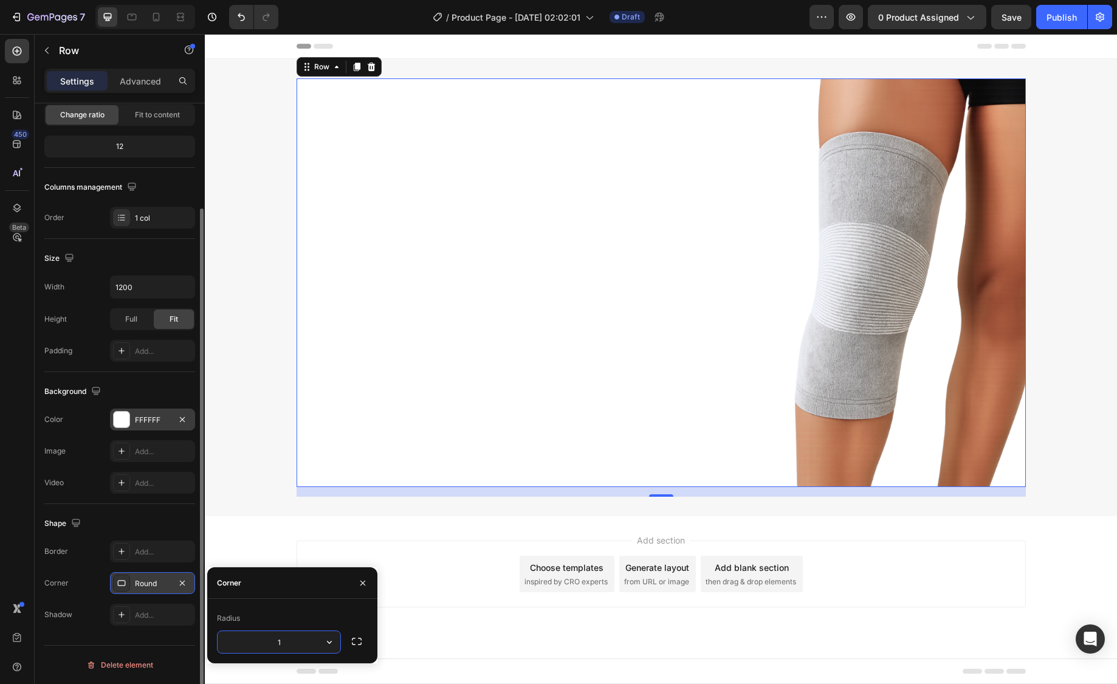
type input "18"
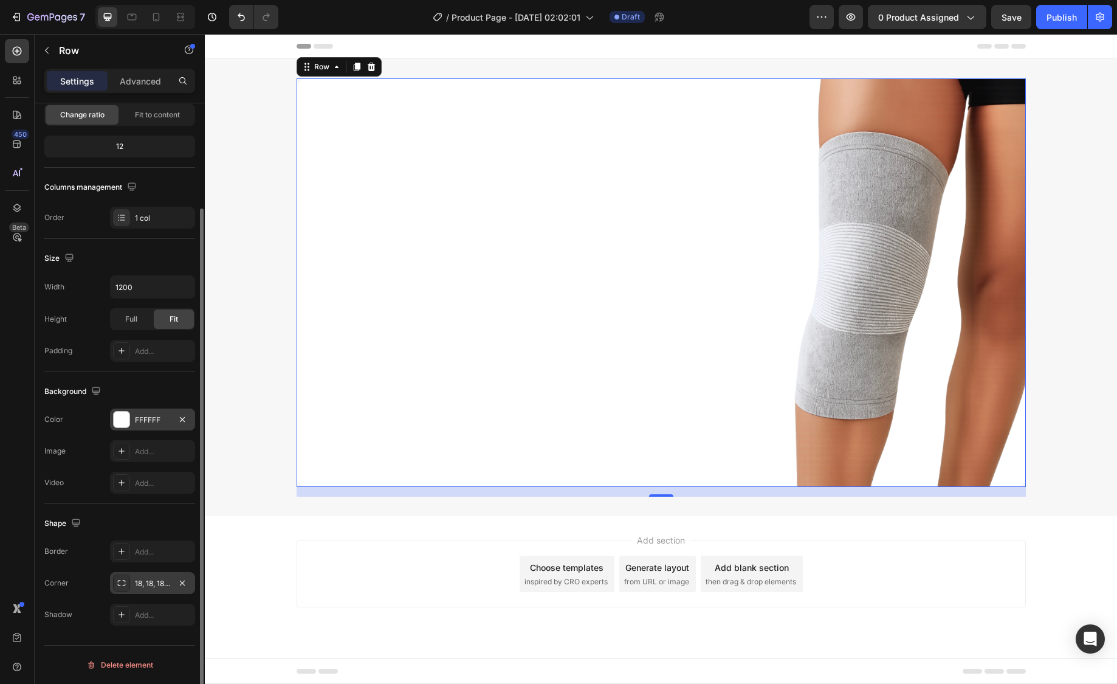
click at [93, 582] on div "Corner 18, 18, 18, 18" at bounding box center [119, 583] width 151 height 22
click at [603, 492] on div "16" at bounding box center [662, 492] width 730 height 10
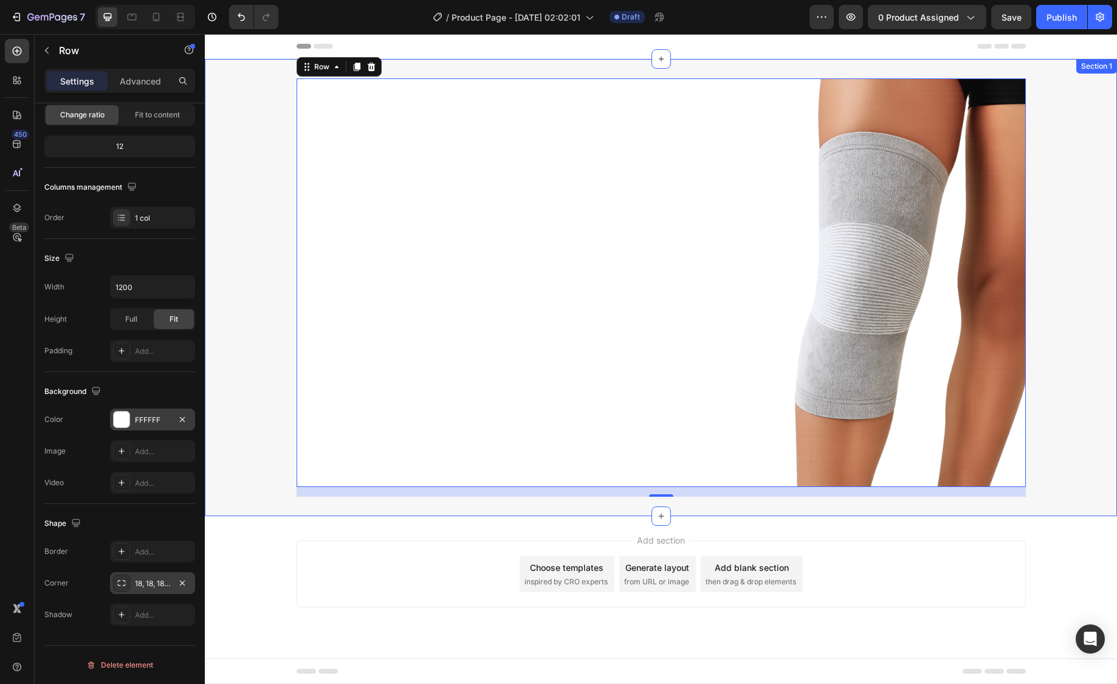
click at [812, 509] on div "Image Row 16 Section 1" at bounding box center [661, 287] width 913 height 457
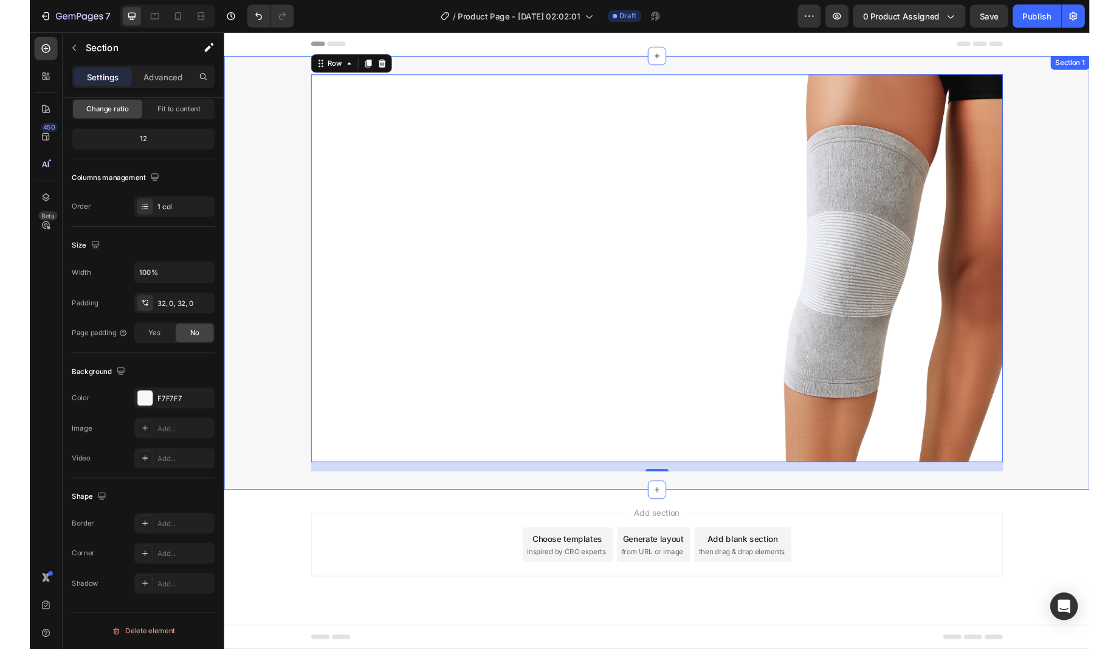
scroll to position [0, 0]
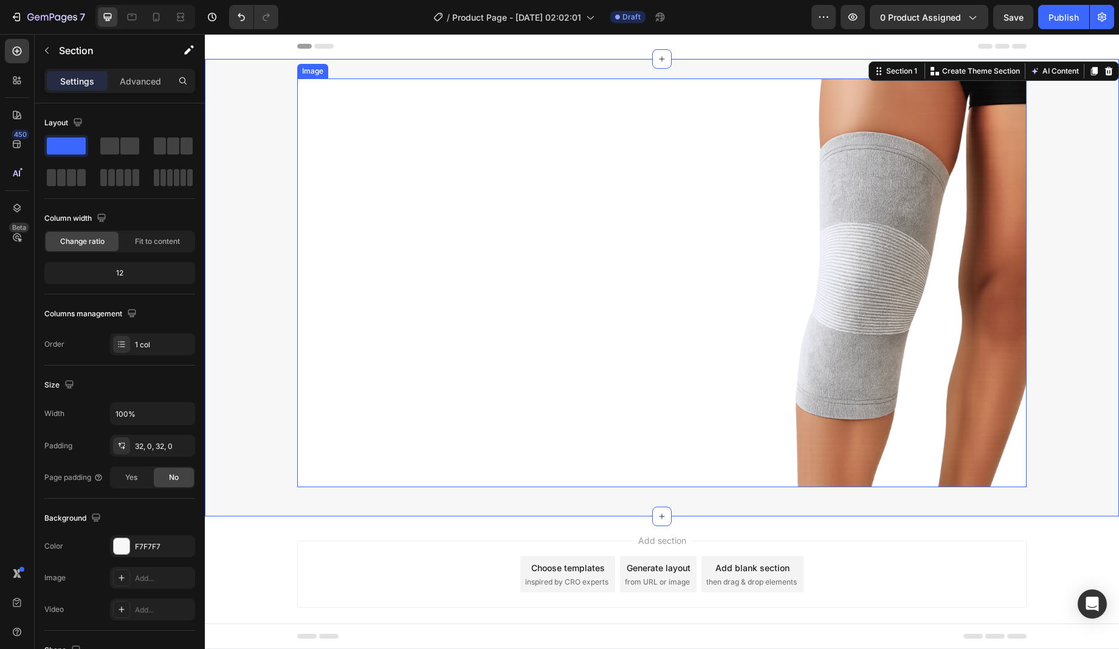
click at [320, 104] on img at bounding box center [662, 282] width 730 height 409
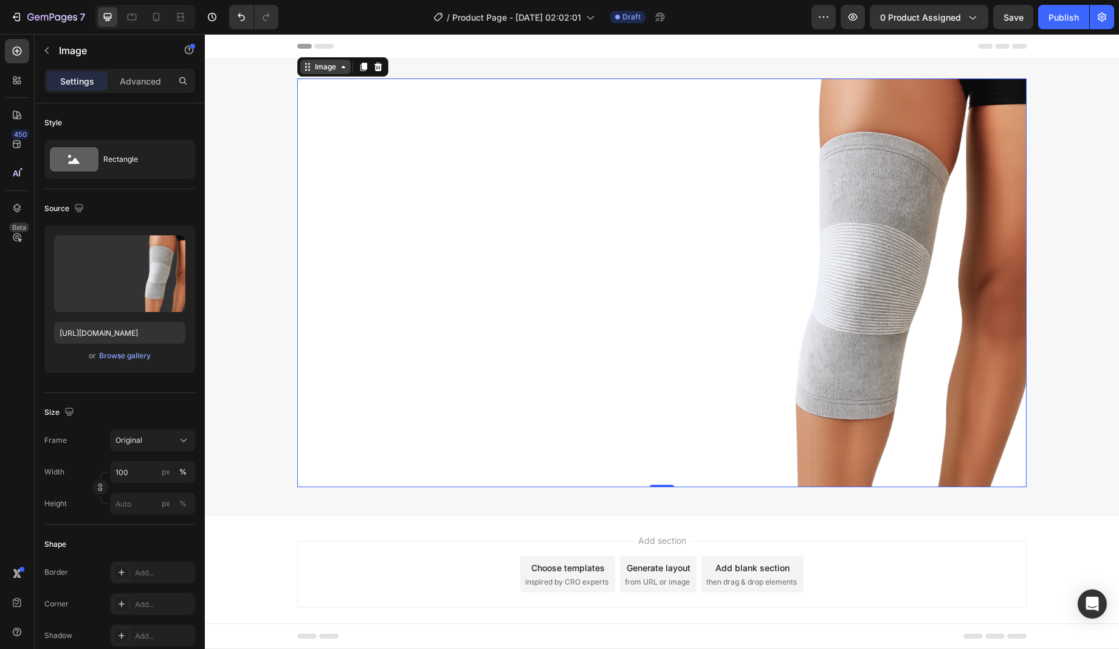
click at [320, 70] on div "Image" at bounding box center [325, 66] width 26 height 11
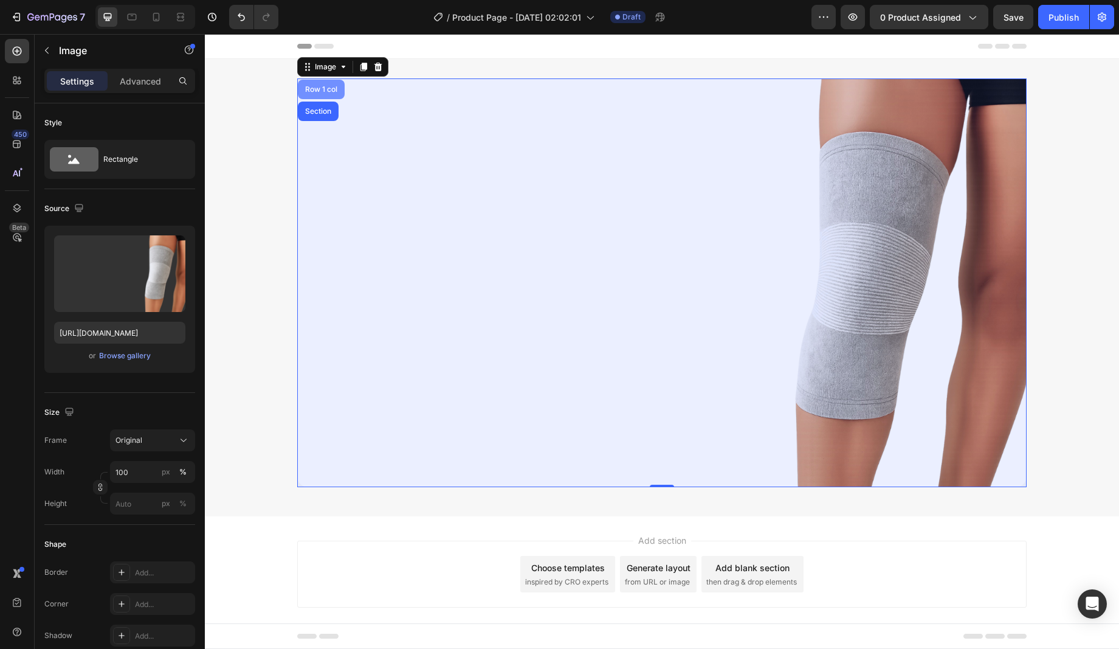
click at [316, 86] on div "Row 1 col" at bounding box center [321, 89] width 37 height 7
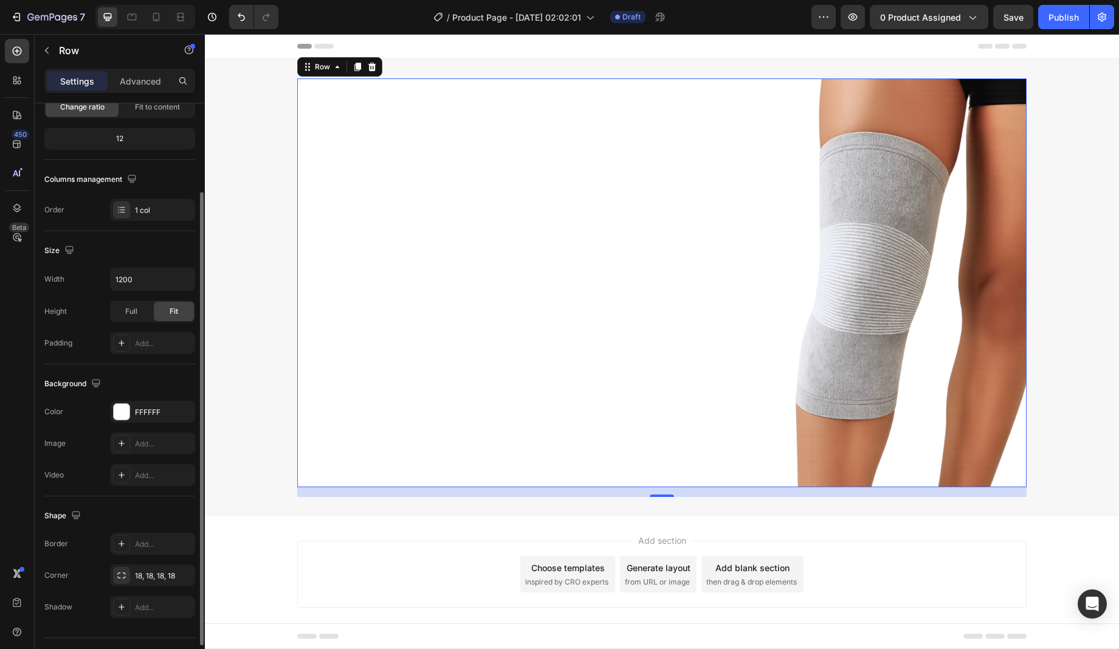
scroll to position [125, 0]
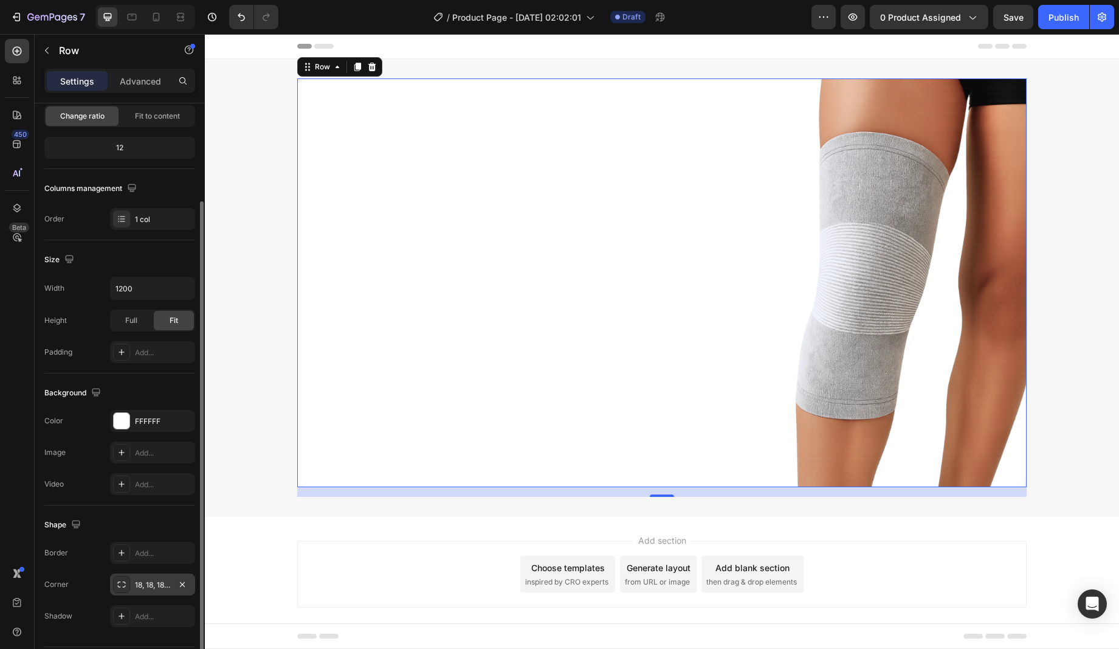
click at [143, 583] on div "18, 18, 18, 18" at bounding box center [152, 584] width 35 height 11
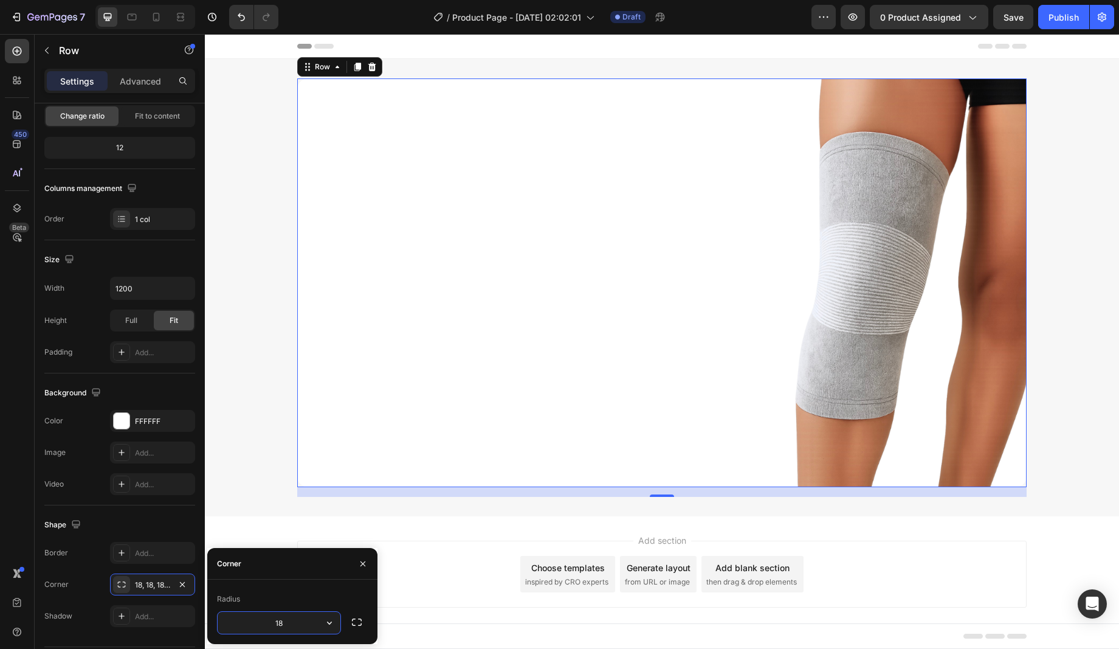
drag, startPoint x: 294, startPoint y: 623, endPoint x: 252, endPoint y: 623, distance: 41.3
click at [252, 623] on input "18" at bounding box center [279, 623] width 123 height 22
click at [298, 618] on input "18" at bounding box center [279, 623] width 123 height 22
type input "25"
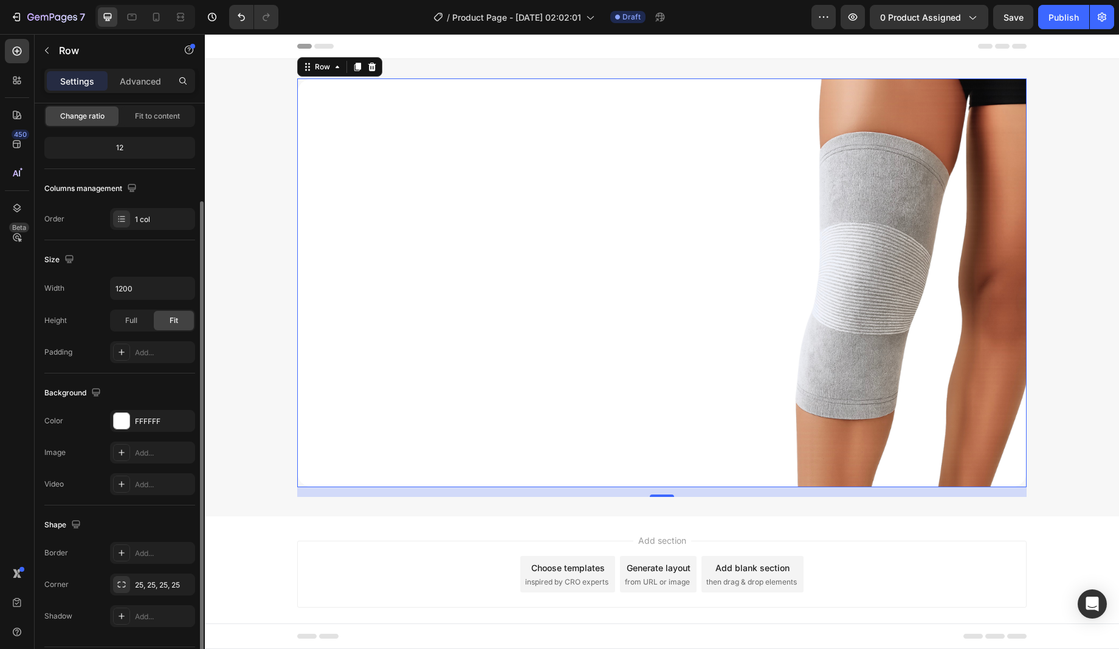
click at [145, 511] on div "Shape Border Add... Corner 25, 25, 25, 25 Shadow Add..." at bounding box center [119, 570] width 151 height 131
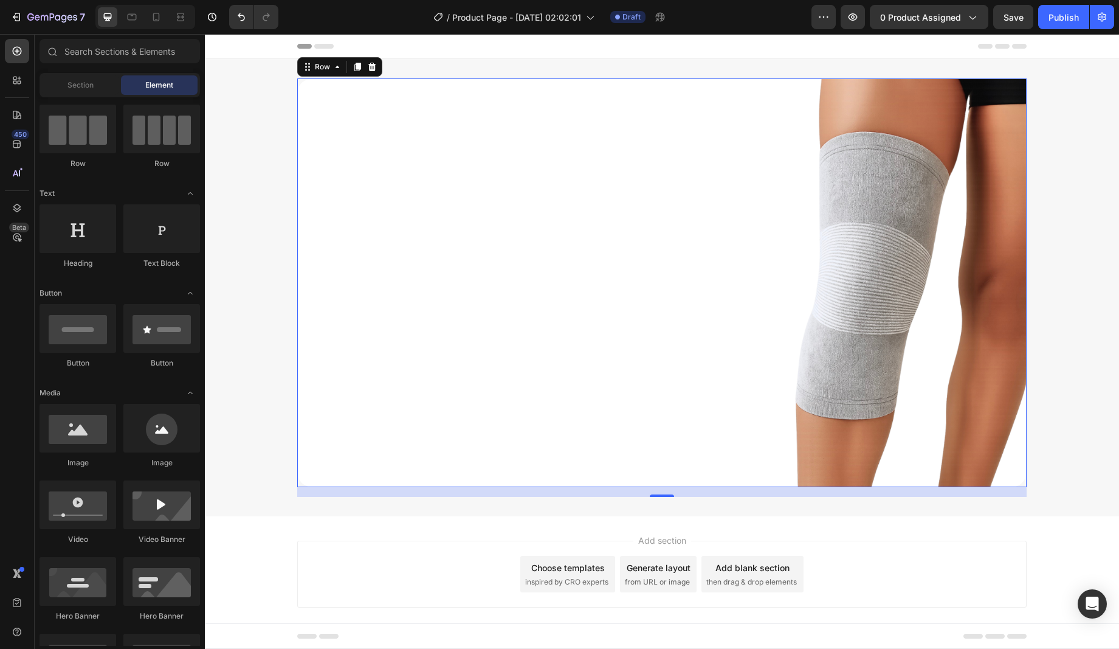
click at [285, 525] on div "Add section Choose templates inspired by CRO experts Generate layout from URL o…" at bounding box center [662, 591] width 914 height 150
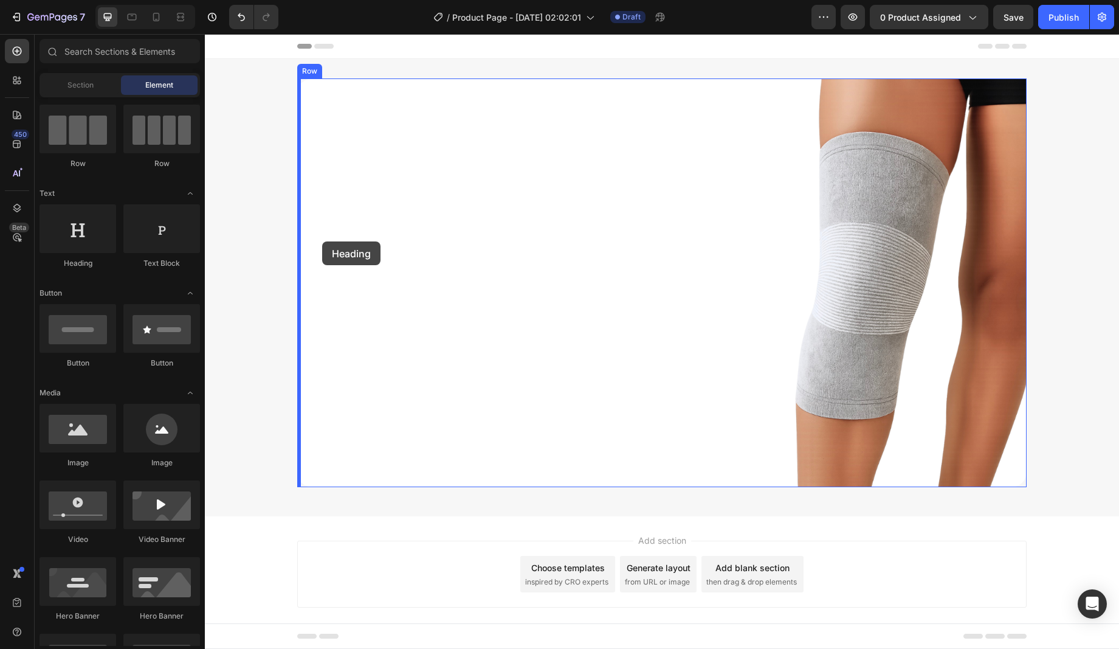
drag, startPoint x: 266, startPoint y: 266, endPoint x: 322, endPoint y: 241, distance: 61.0
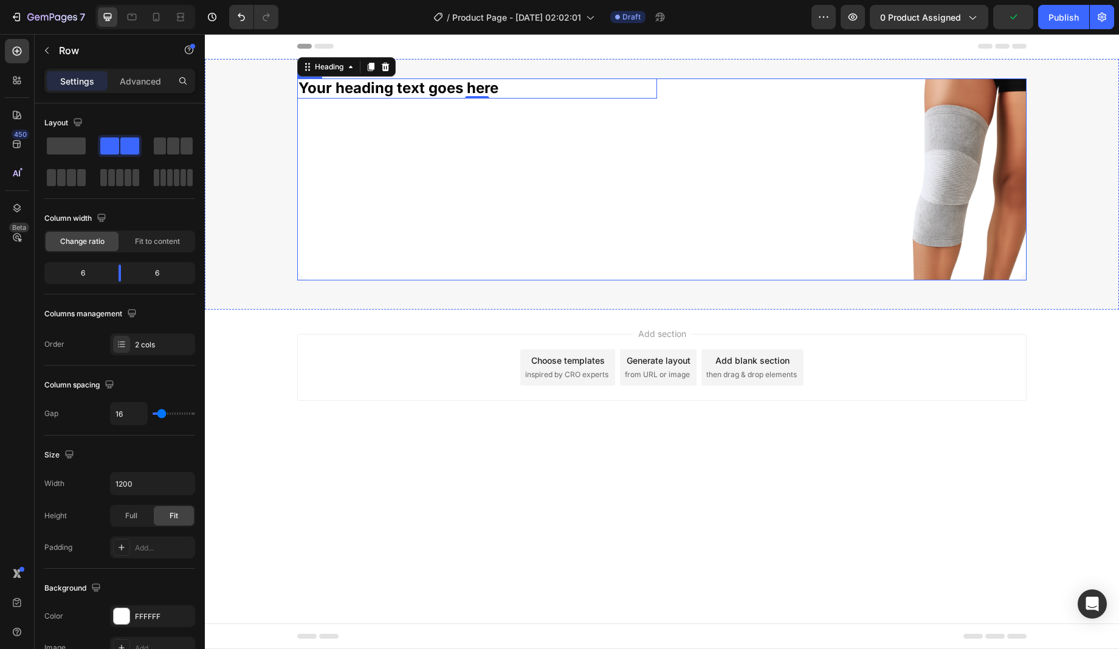
click at [419, 136] on div "Your heading text goes here Heading 0" at bounding box center [477, 179] width 360 height 202
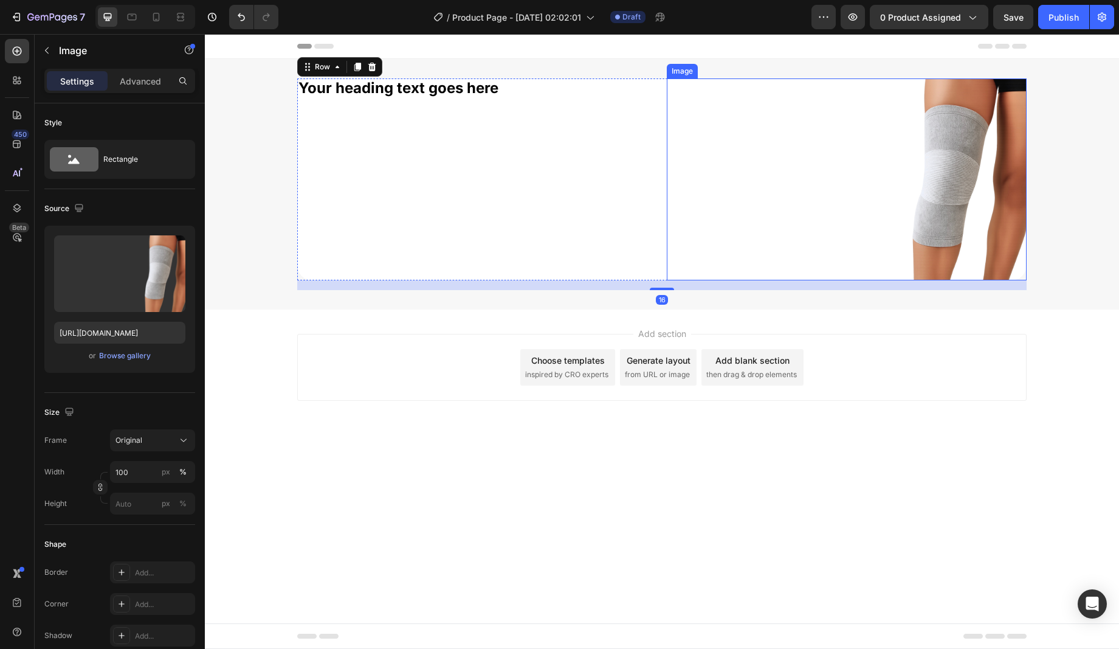
click at [762, 122] on img at bounding box center [847, 179] width 360 height 202
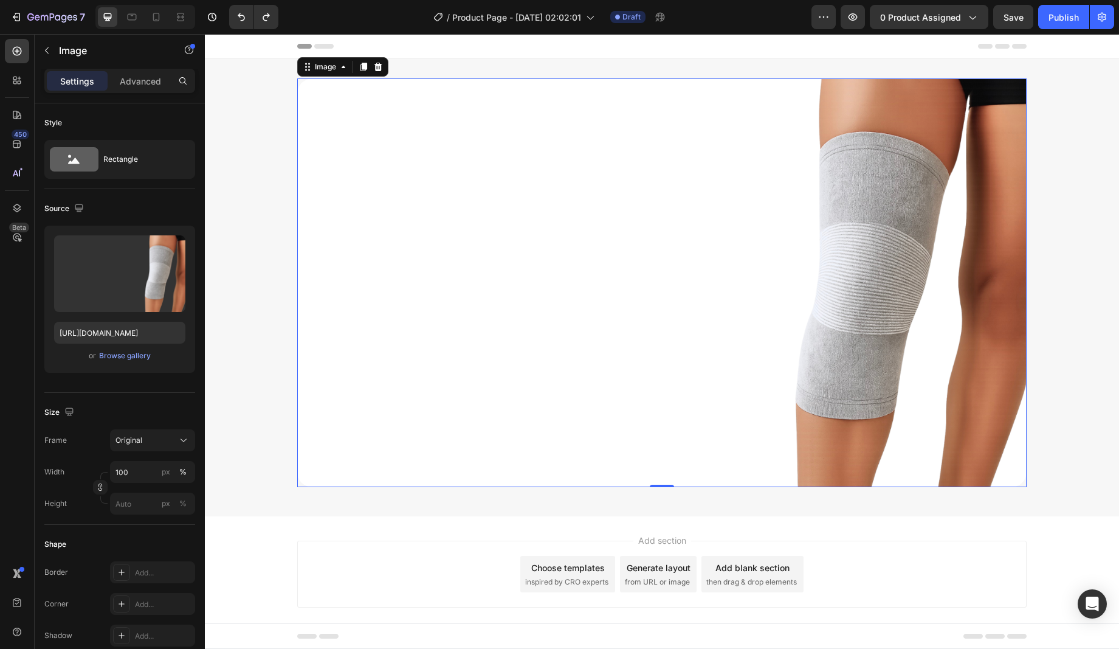
click at [362, 108] on img at bounding box center [662, 282] width 730 height 409
click at [324, 64] on div "Image" at bounding box center [325, 66] width 26 height 11
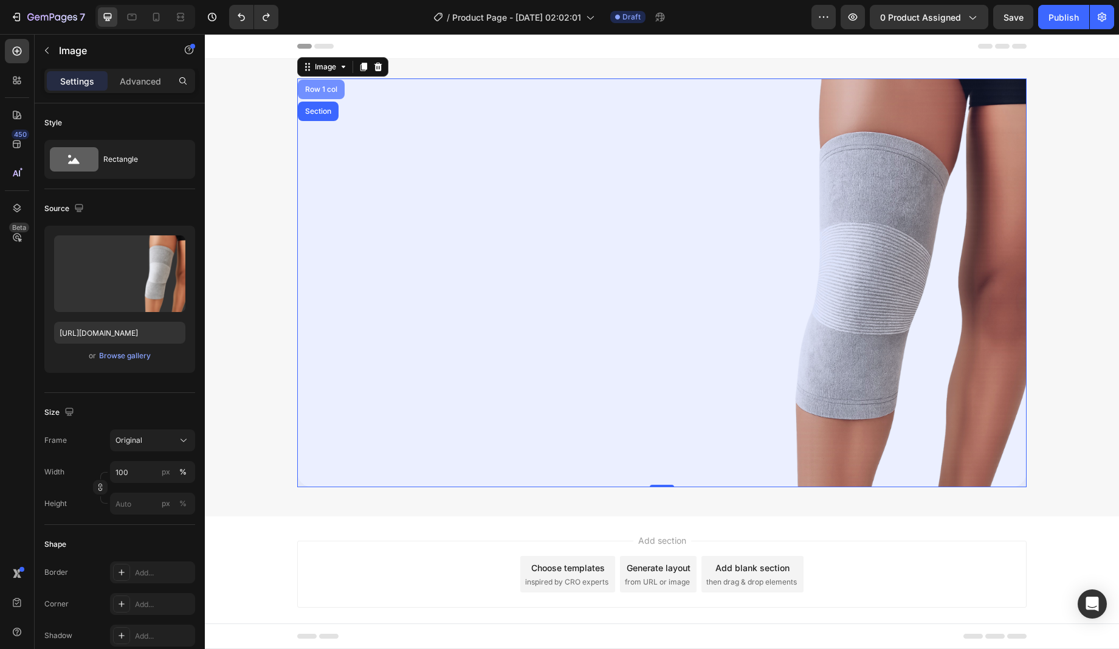
click at [321, 88] on div "Row 1 col" at bounding box center [321, 89] width 37 height 7
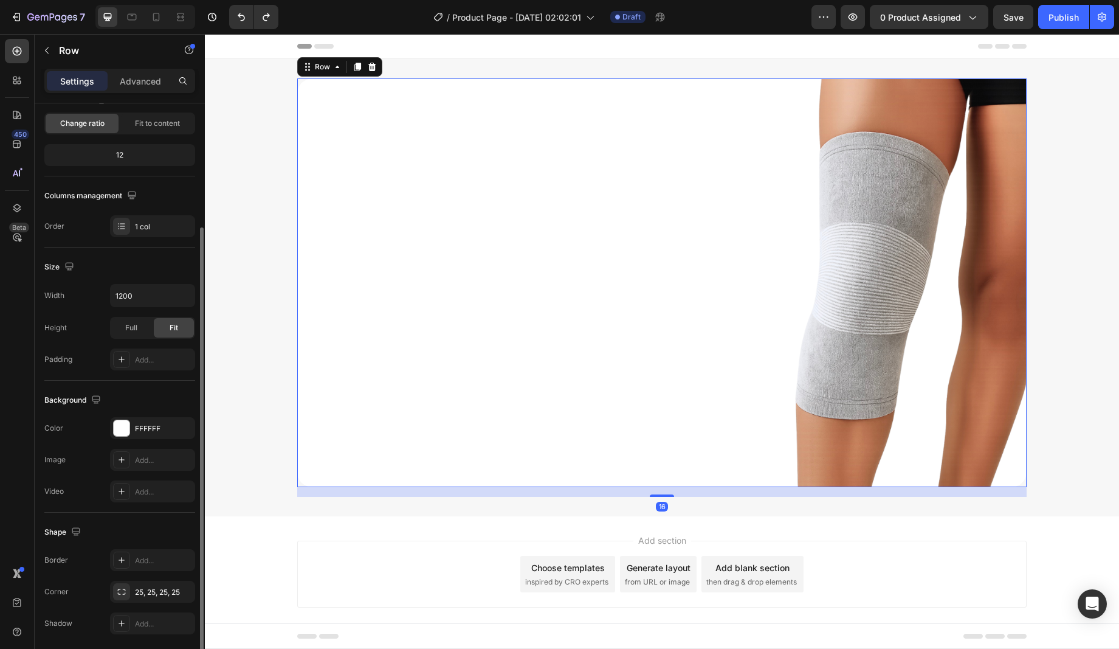
scroll to position [162, 0]
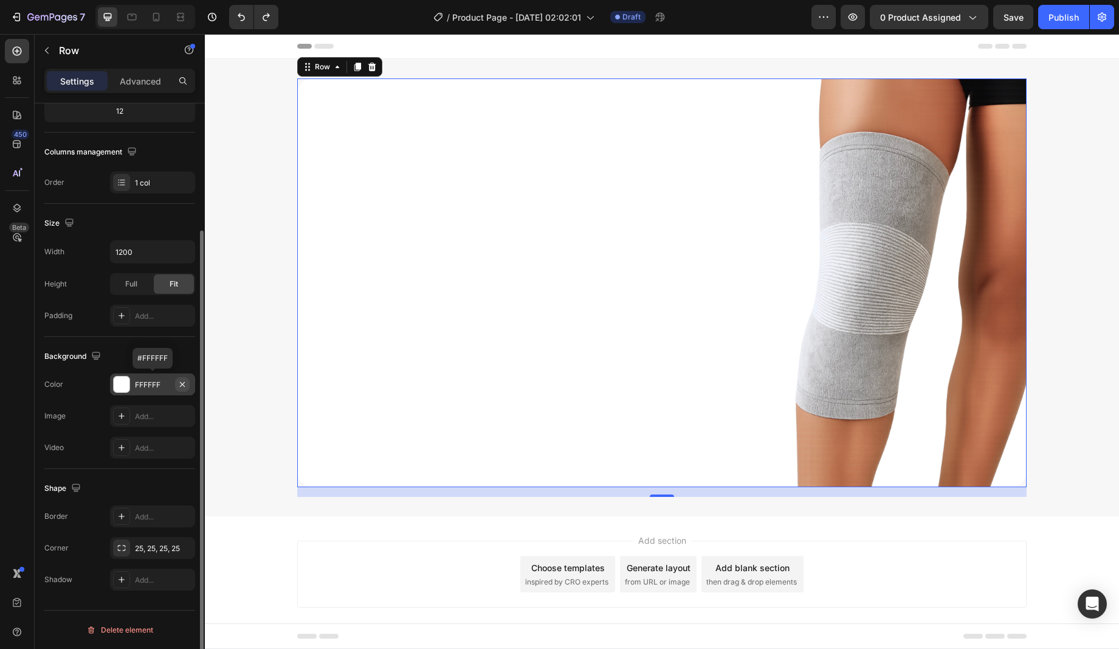
click at [181, 384] on icon "button" at bounding box center [183, 384] width 10 height 10
click at [883, 179] on img at bounding box center [662, 282] width 730 height 409
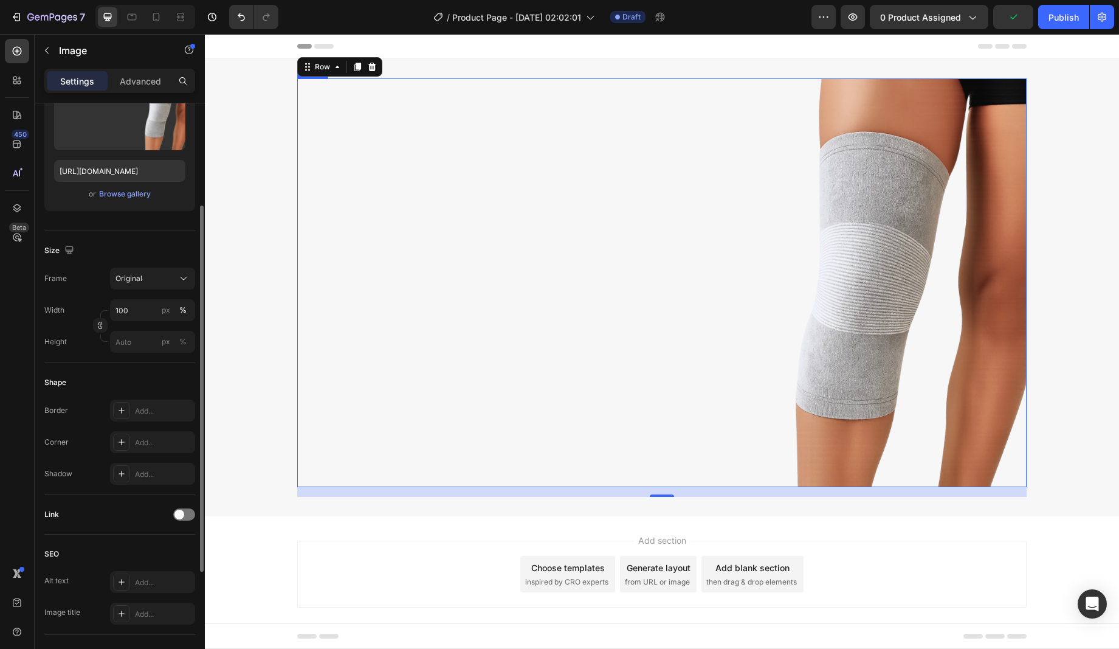
scroll to position [0, 0]
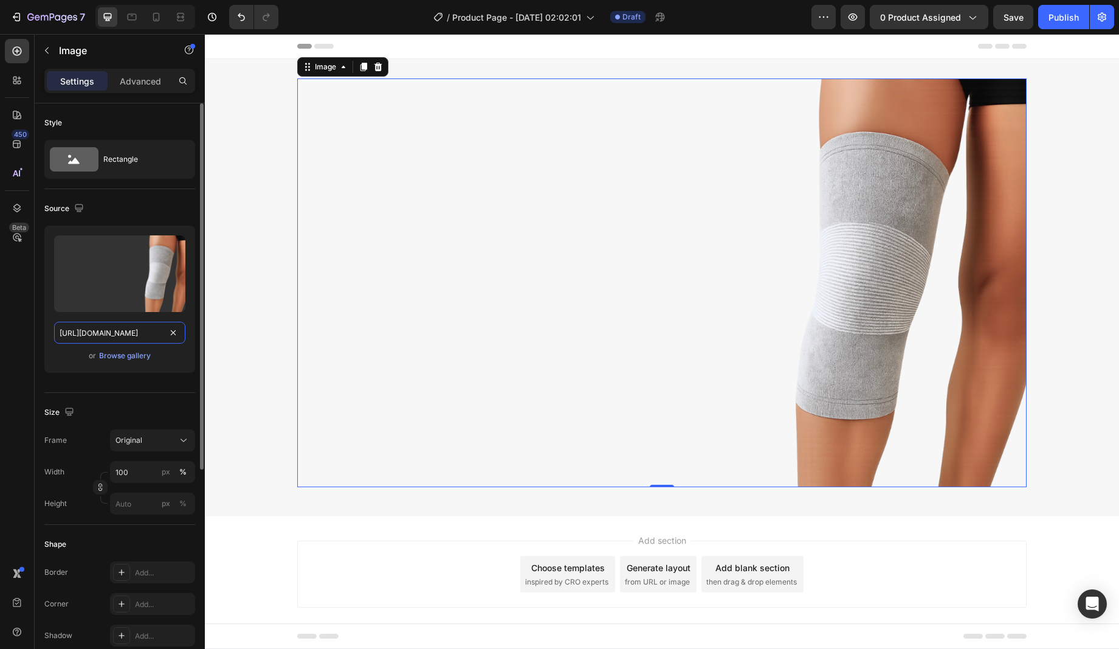
click at [181, 334] on input "[URL][DOMAIN_NAME]" at bounding box center [119, 333] width 131 height 22
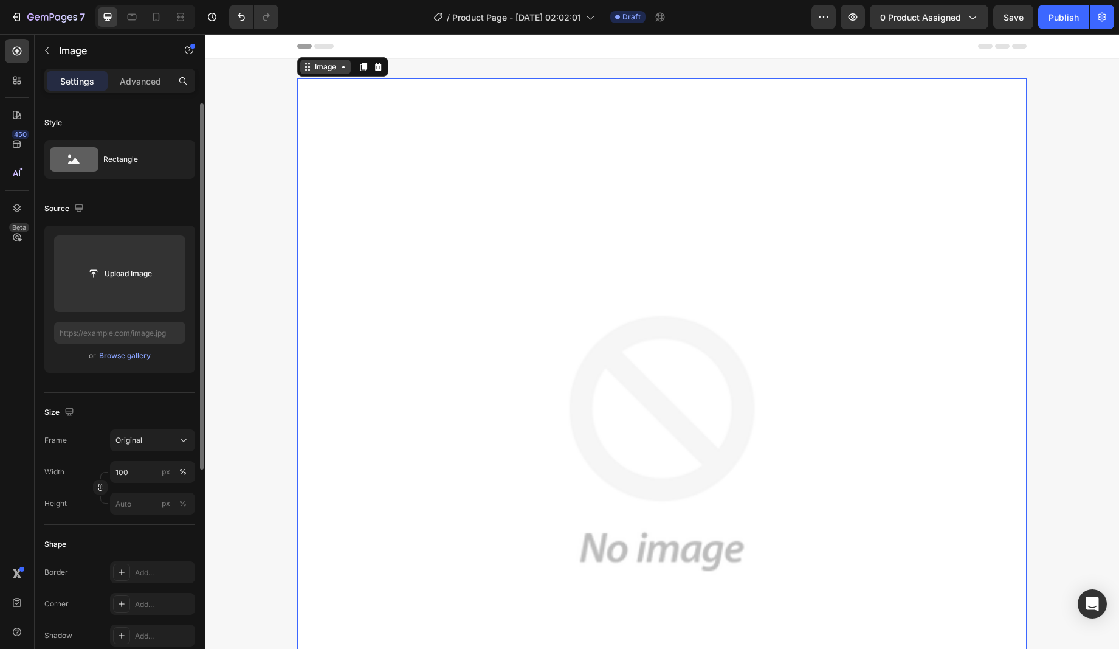
click at [334, 69] on div "Image" at bounding box center [325, 66] width 26 height 11
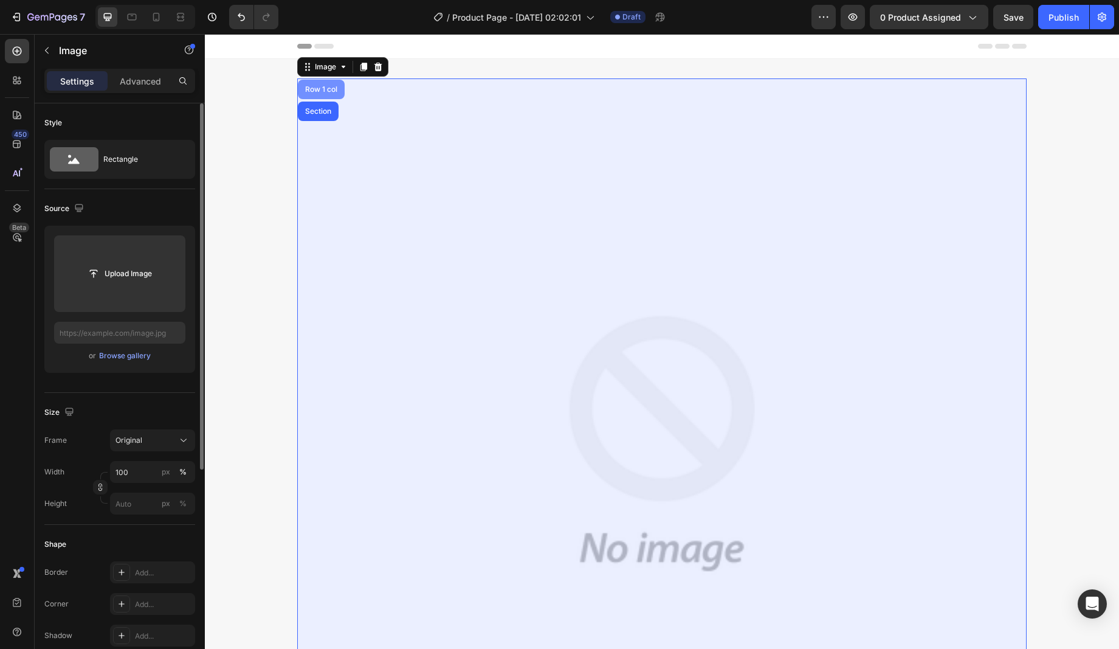
click at [319, 85] on div "Row 1 col" at bounding box center [321, 89] width 47 height 19
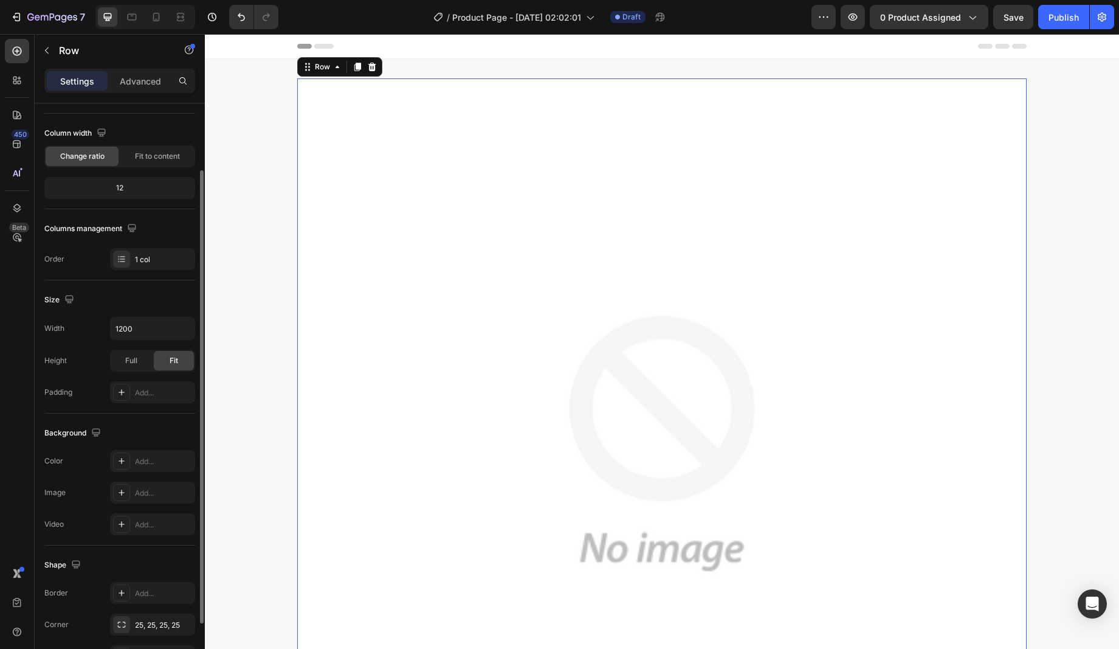
scroll to position [162, 0]
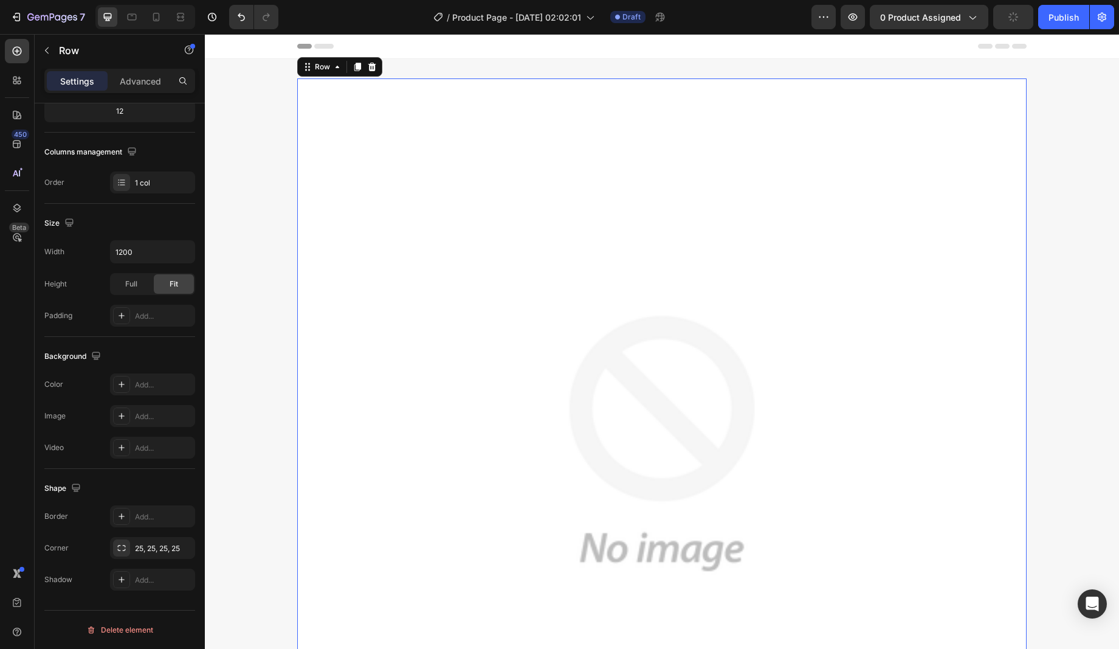
click at [146, 428] on div "The changes might be hidden by the video. Color Add... Image Add... Video Add..." at bounding box center [119, 415] width 151 height 85
click at [156, 413] on div "Add..." at bounding box center [163, 416] width 57 height 11
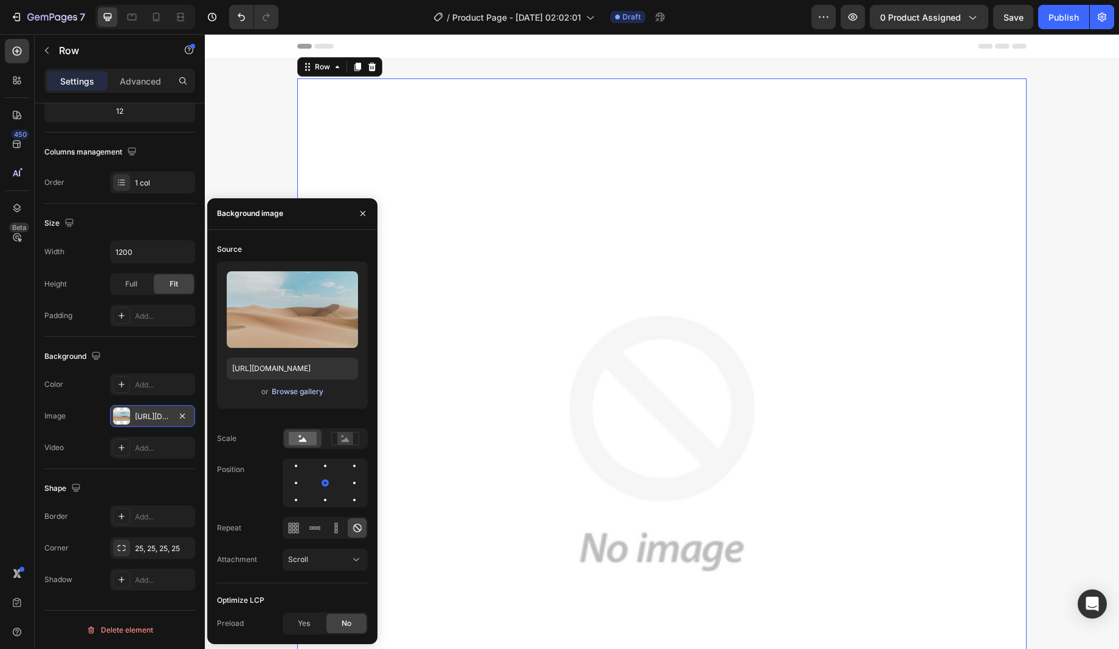
click at [309, 390] on div "Browse gallery" at bounding box center [298, 391] width 52 height 11
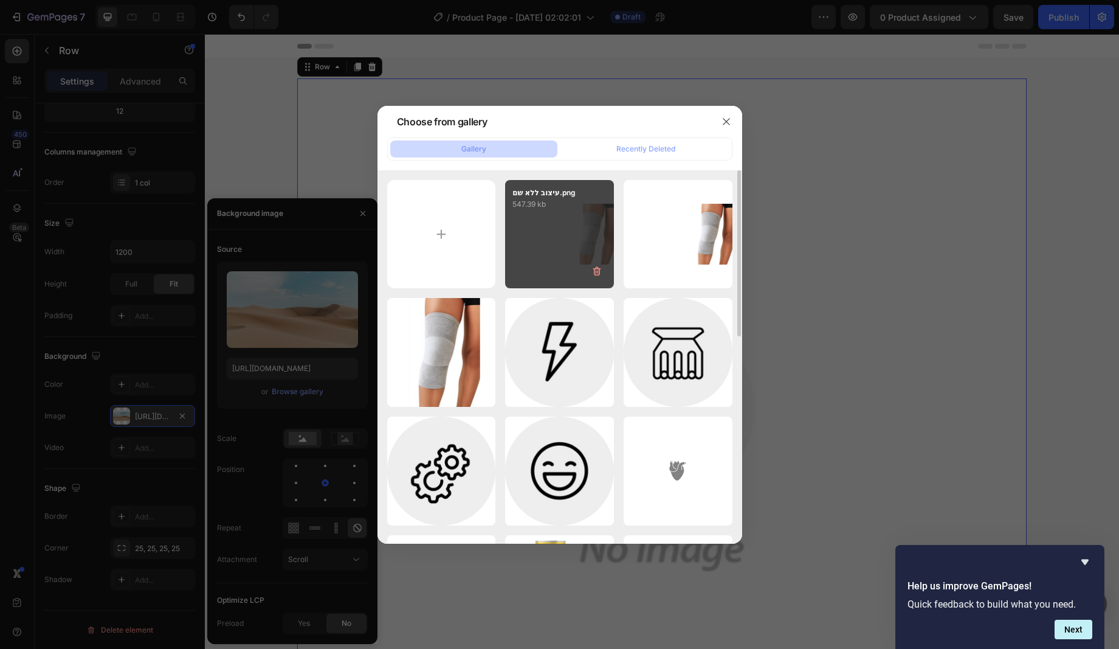
click at [554, 241] on div "עיצוב ללא שם.png 547.39 kb" at bounding box center [559, 234] width 109 height 109
type input "[URL][DOMAIN_NAME]"
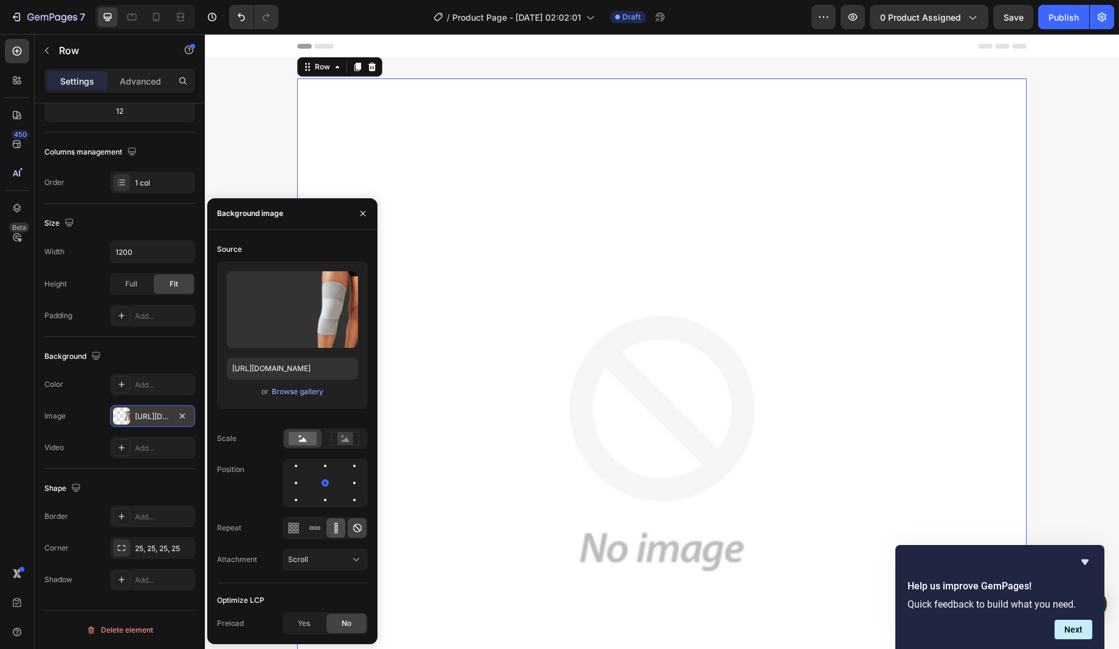
click at [330, 531] on icon at bounding box center [336, 528] width 12 height 12
click at [358, 530] on icon at bounding box center [357, 528] width 12 height 12
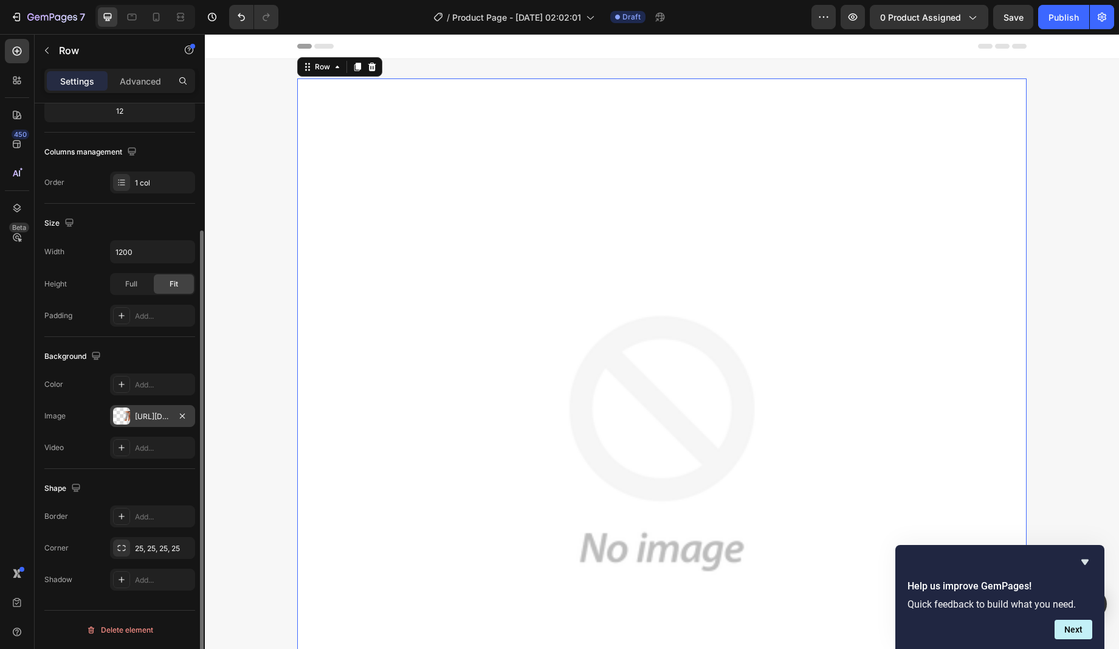
click at [172, 477] on div "Shape Border Add... Corner 25, 25, 25, 25 Shadow Add..." at bounding box center [119, 534] width 151 height 131
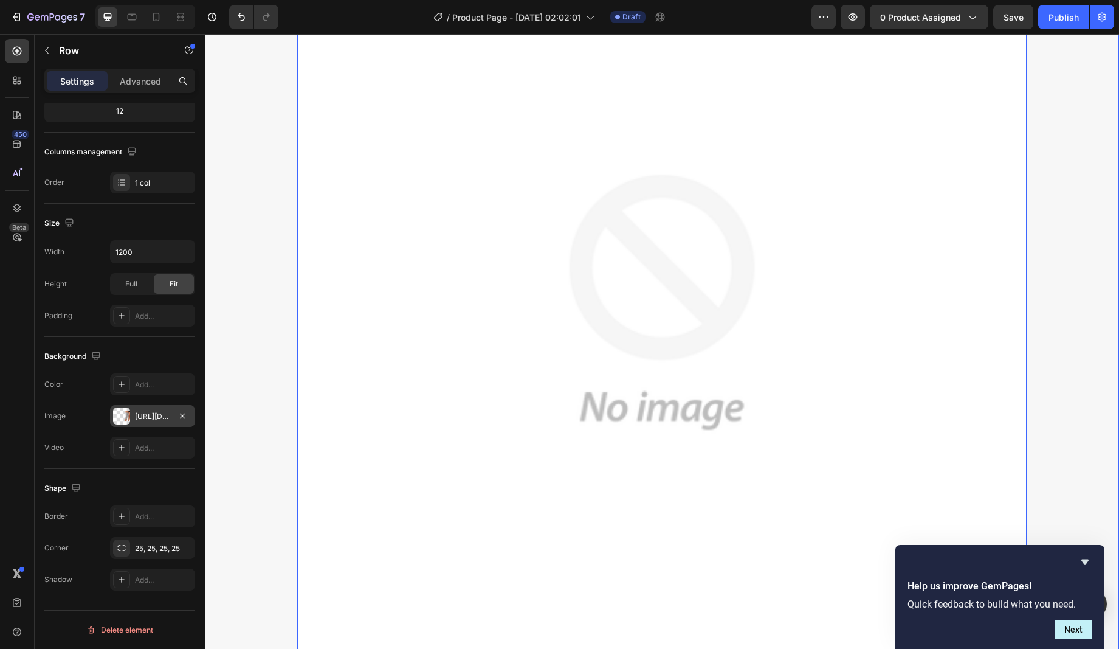
scroll to position [364, 0]
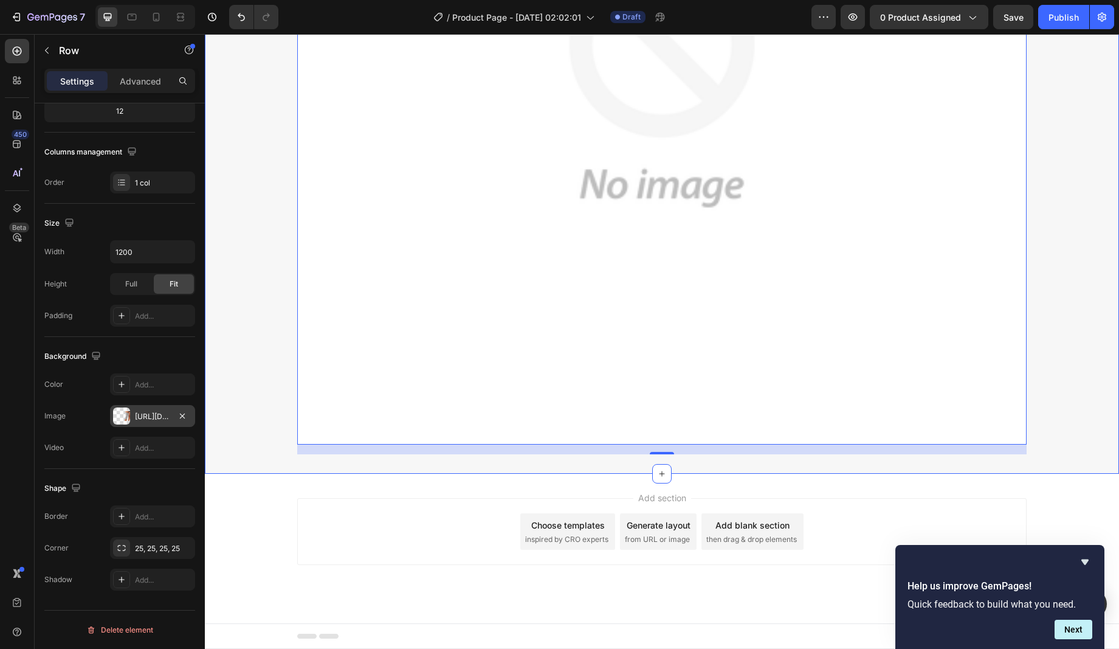
click at [251, 409] on div "Image Row 16" at bounding box center [662, 84] width 914 height 739
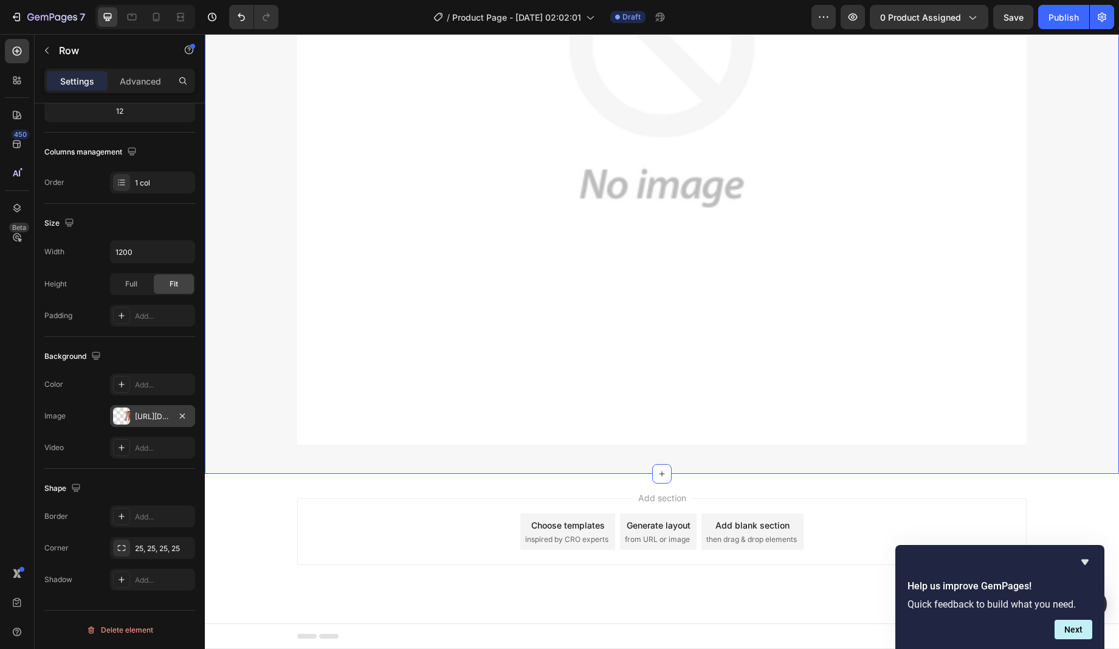
scroll to position [0, 0]
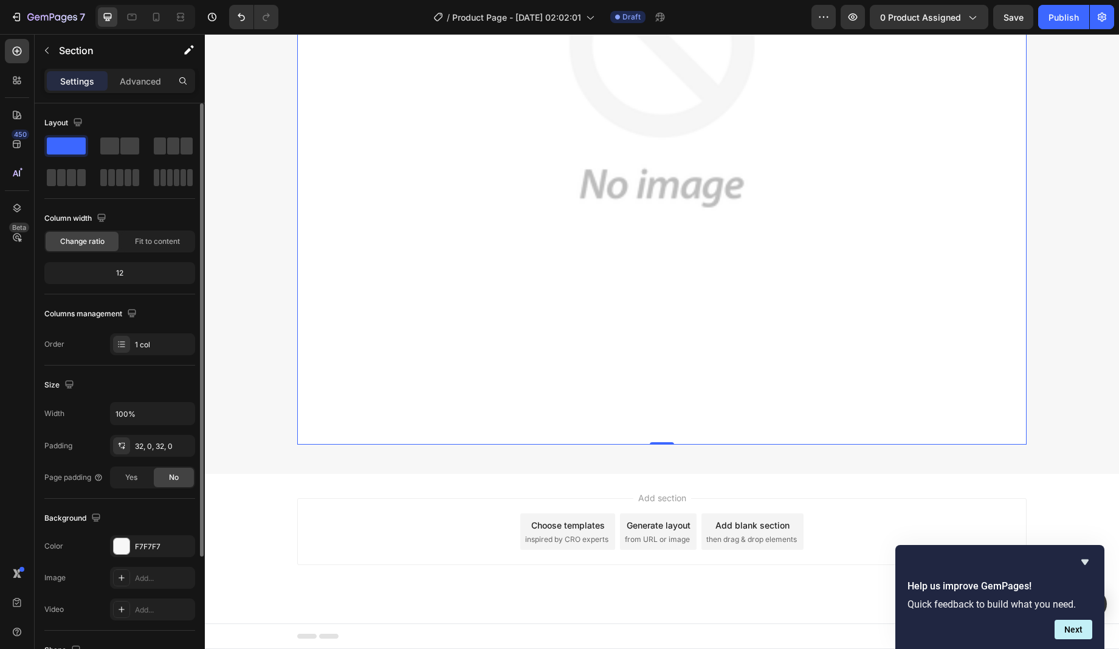
click at [399, 388] on img at bounding box center [662, 80] width 730 height 730
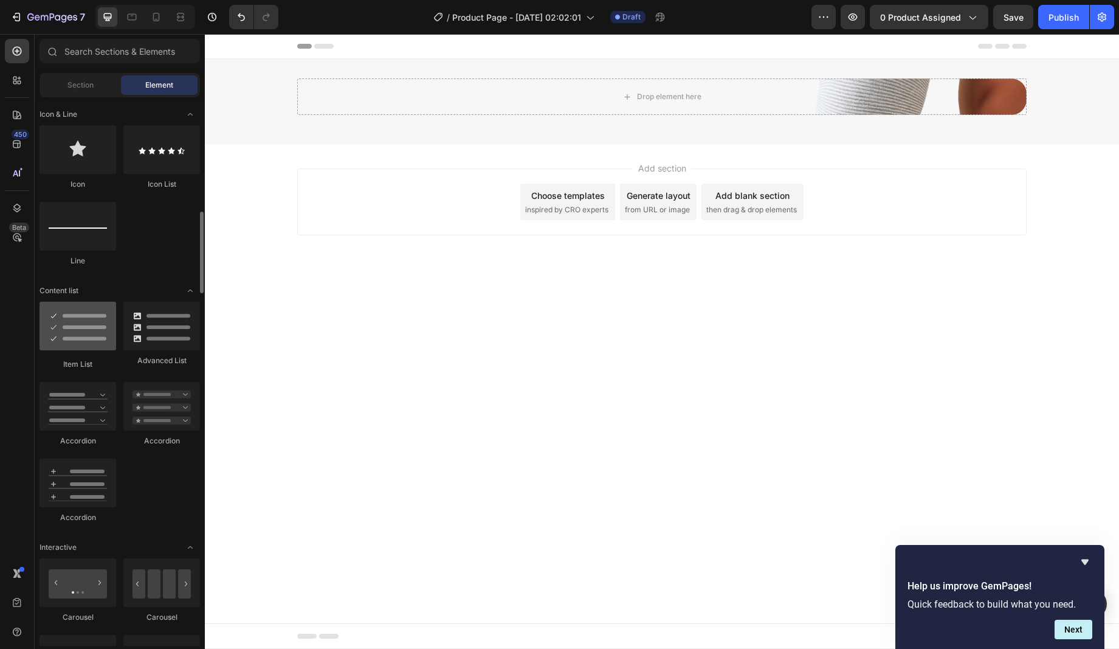
scroll to position [779, 0]
drag, startPoint x: 87, startPoint y: 336, endPoint x: 69, endPoint y: 382, distance: 50.2
click at [56, 387] on div "Item List Advanced List Accordion Accordion Accordion" at bounding box center [120, 419] width 161 height 232
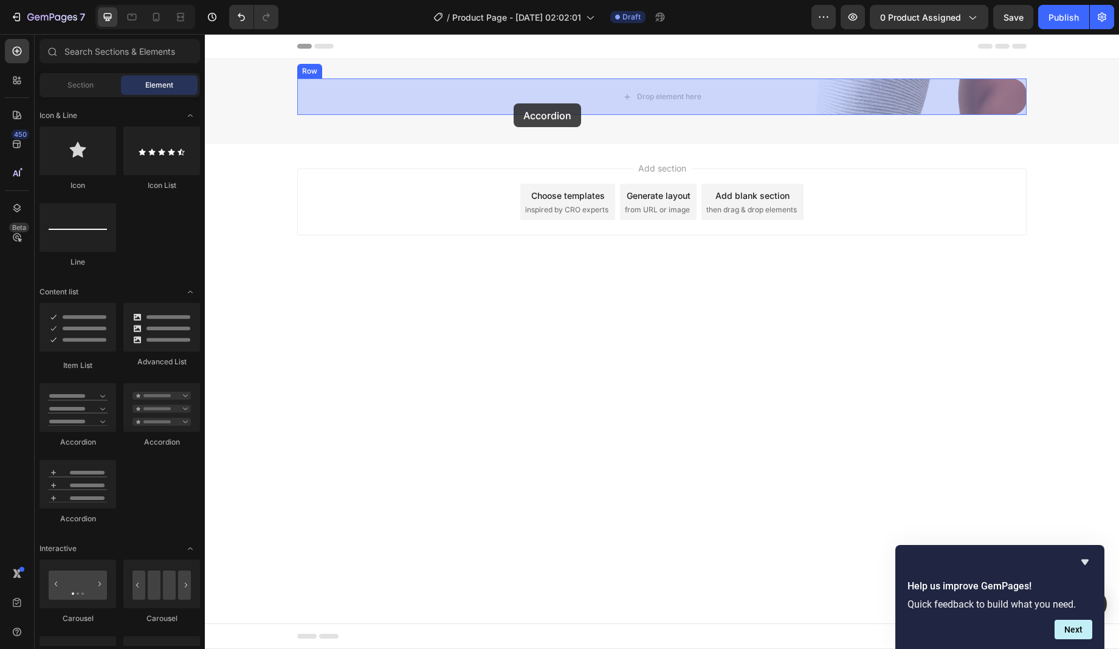
drag, startPoint x: 275, startPoint y: 440, endPoint x: 514, endPoint y: 103, distance: 412.5
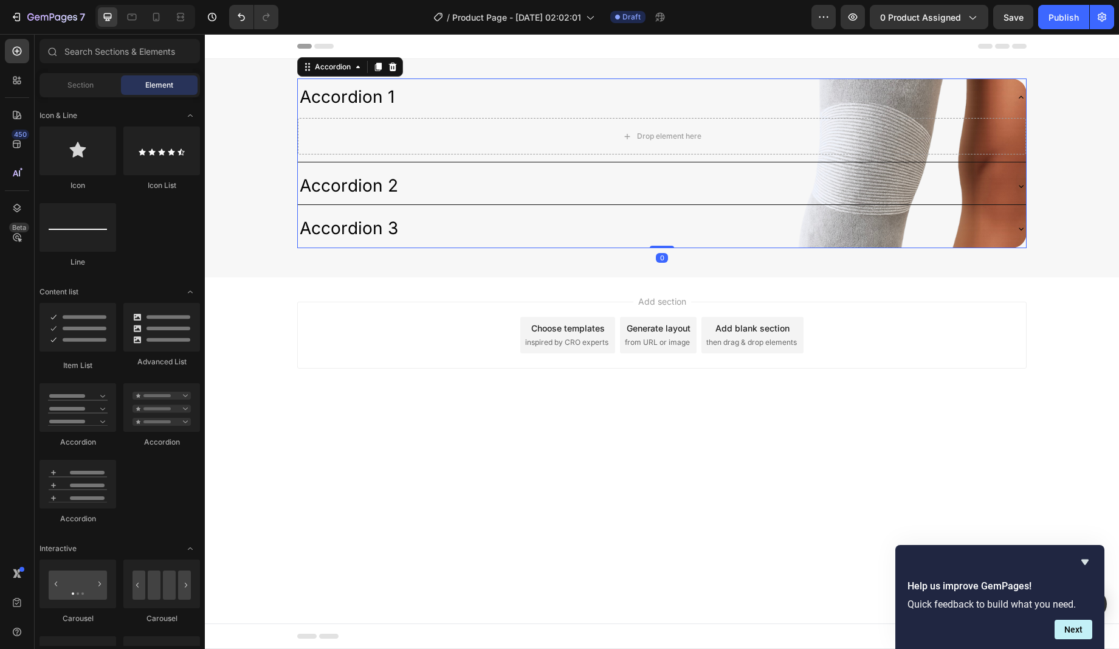
click at [864, 324] on div "Add section Choose templates inspired by CRO experts Generate layout from URL o…" at bounding box center [662, 335] width 730 height 67
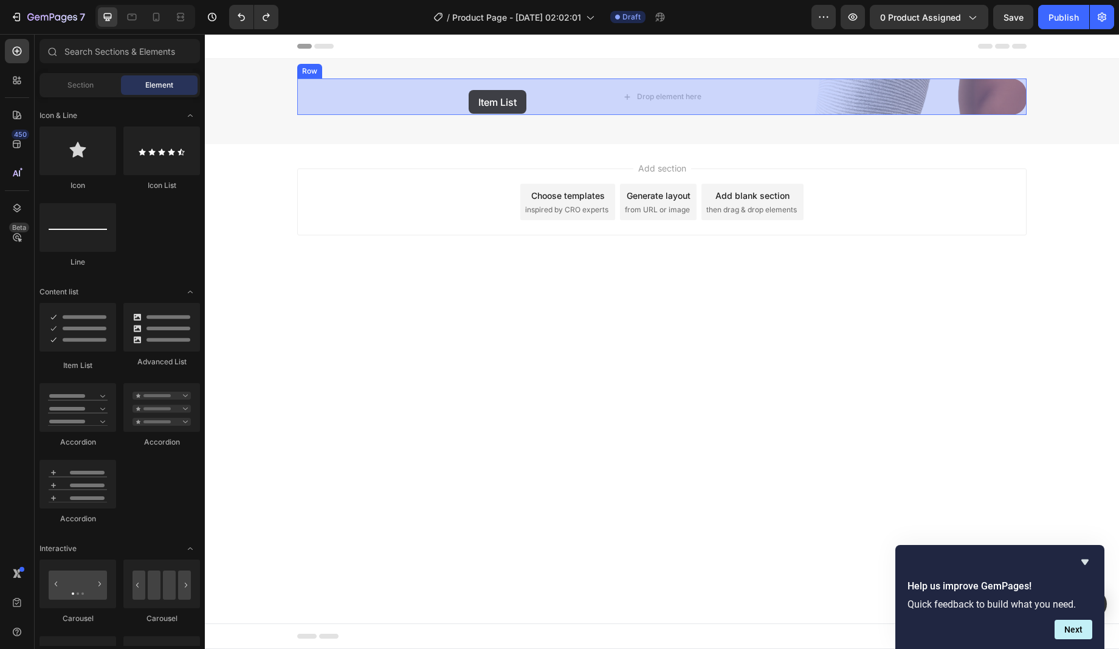
drag, startPoint x: 290, startPoint y: 363, endPoint x: 469, endPoint y: 90, distance: 326.3
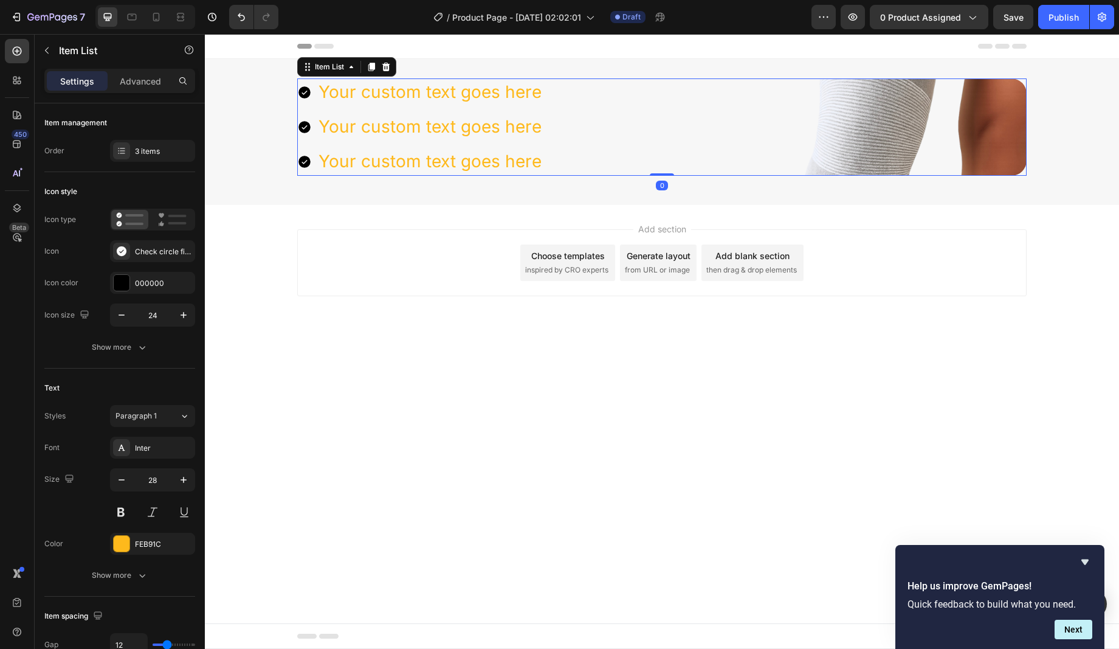
click at [672, 122] on div "Your custom text goes here Your custom text goes here Your custom text goes here" at bounding box center [662, 126] width 730 height 97
click at [328, 70] on div "Item List" at bounding box center [329, 66] width 34 height 11
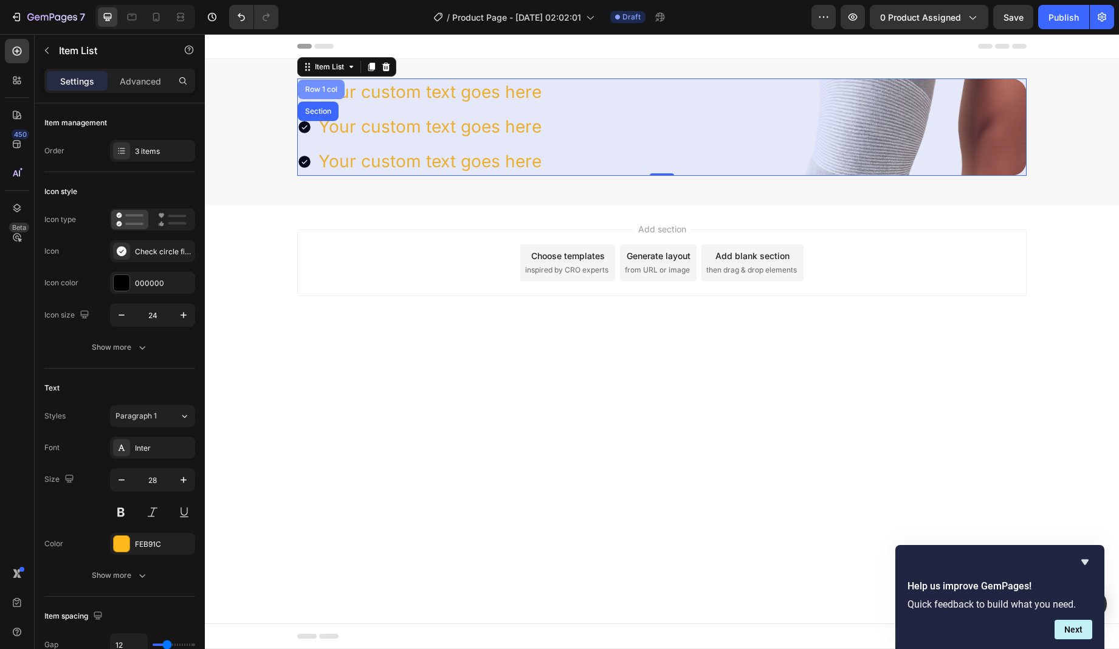
click at [324, 88] on div "Row 1 col" at bounding box center [321, 89] width 37 height 7
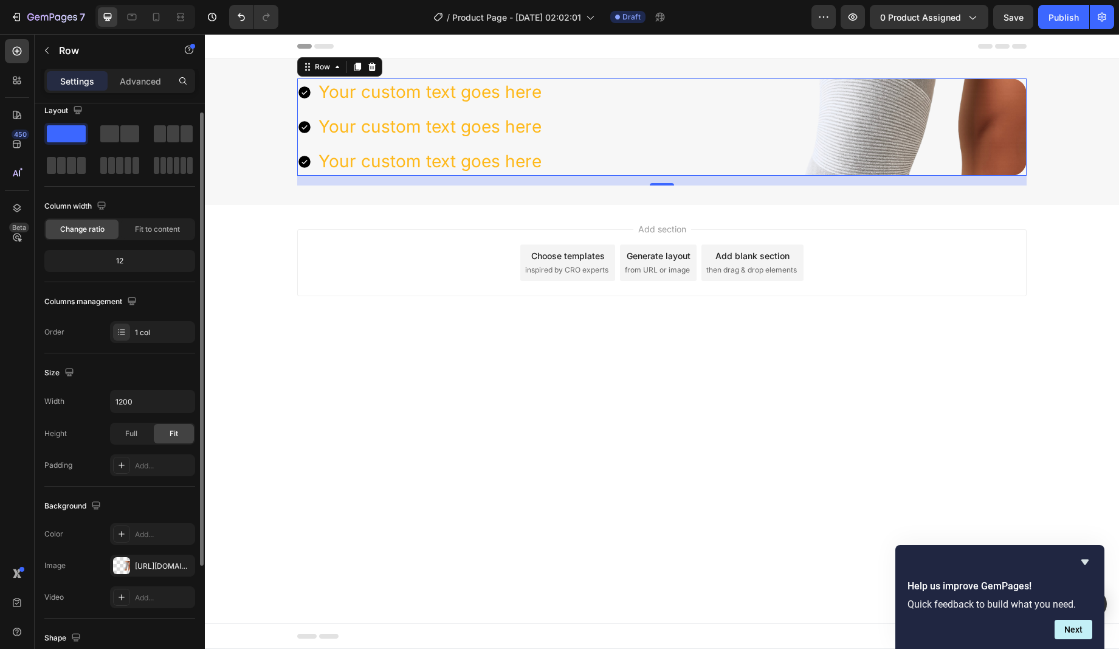
scroll to position [13, 0]
click at [184, 401] on icon "button" at bounding box center [184, 401] width 12 height 12
click at [131, 435] on span "Full" at bounding box center [131, 432] width 12 height 11
click at [173, 435] on span "Fit" at bounding box center [174, 432] width 9 height 11
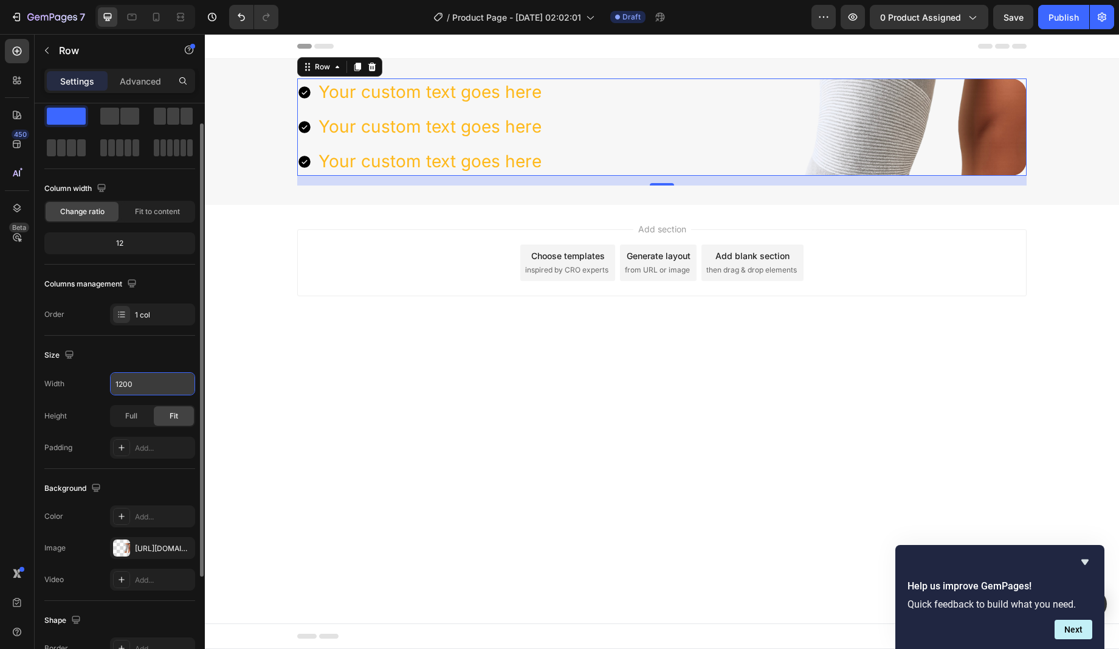
scroll to position [31, 0]
click at [146, 514] on div "Add..." at bounding box center [163, 515] width 57 height 11
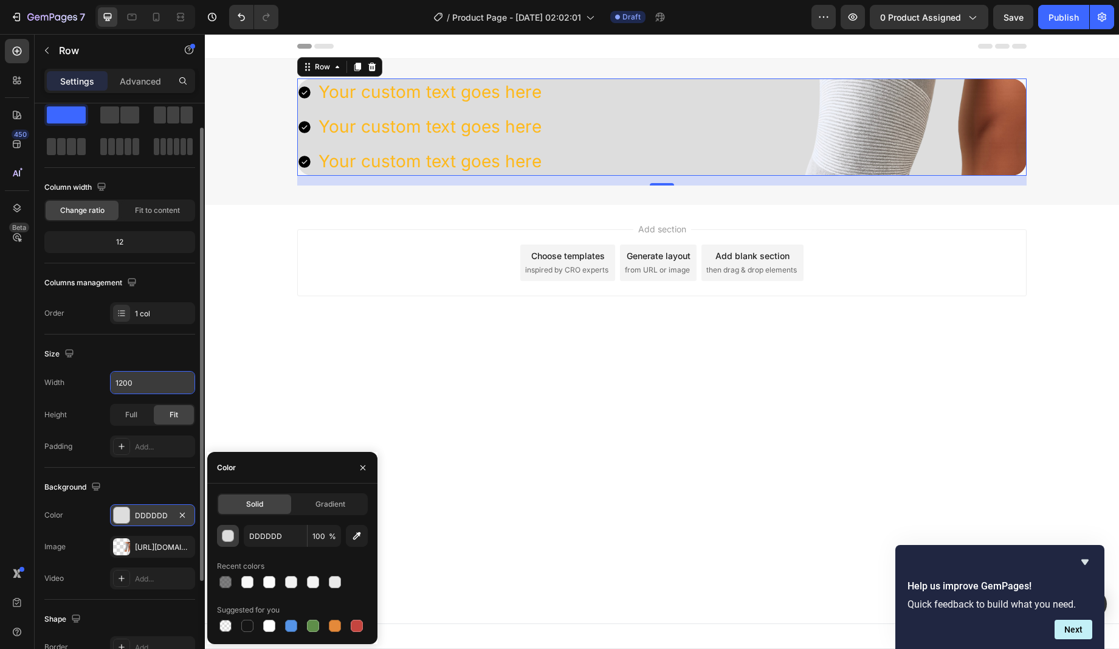
click at [227, 536] on div "button" at bounding box center [229, 536] width 12 height 12
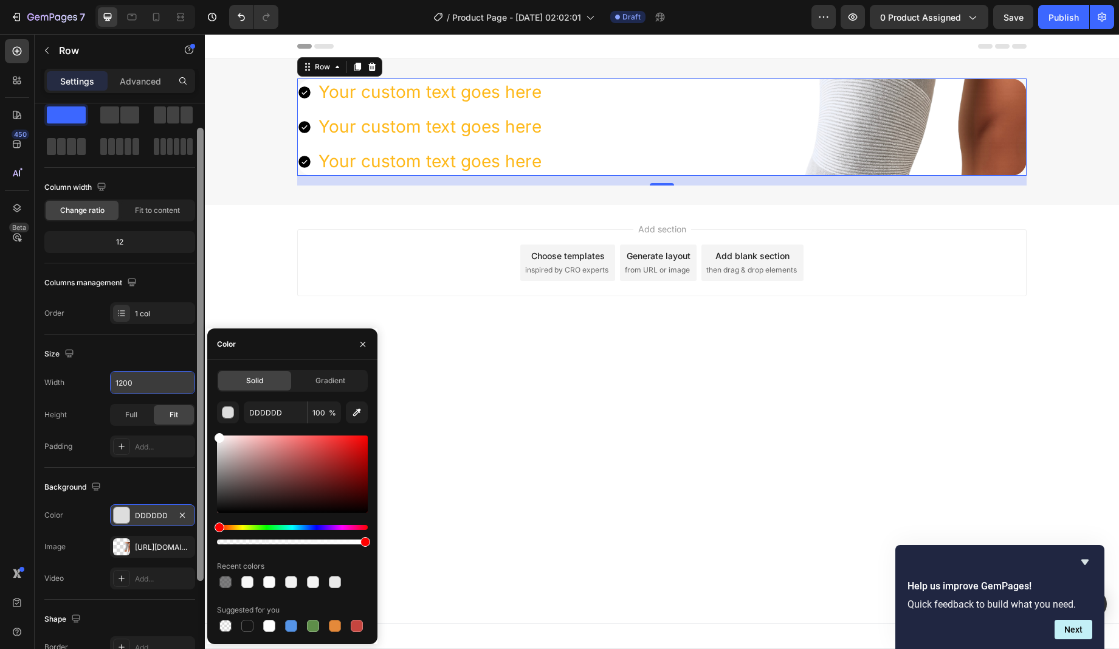
drag, startPoint x: 230, startPoint y: 477, endPoint x: 197, endPoint y: 411, distance: 73.7
click at [197, 411] on div "450 Beta Sections(18) Elements(84) Section Element Hero Section Product Detail …" at bounding box center [102, 341] width 205 height 615
type input "FFFFFF"
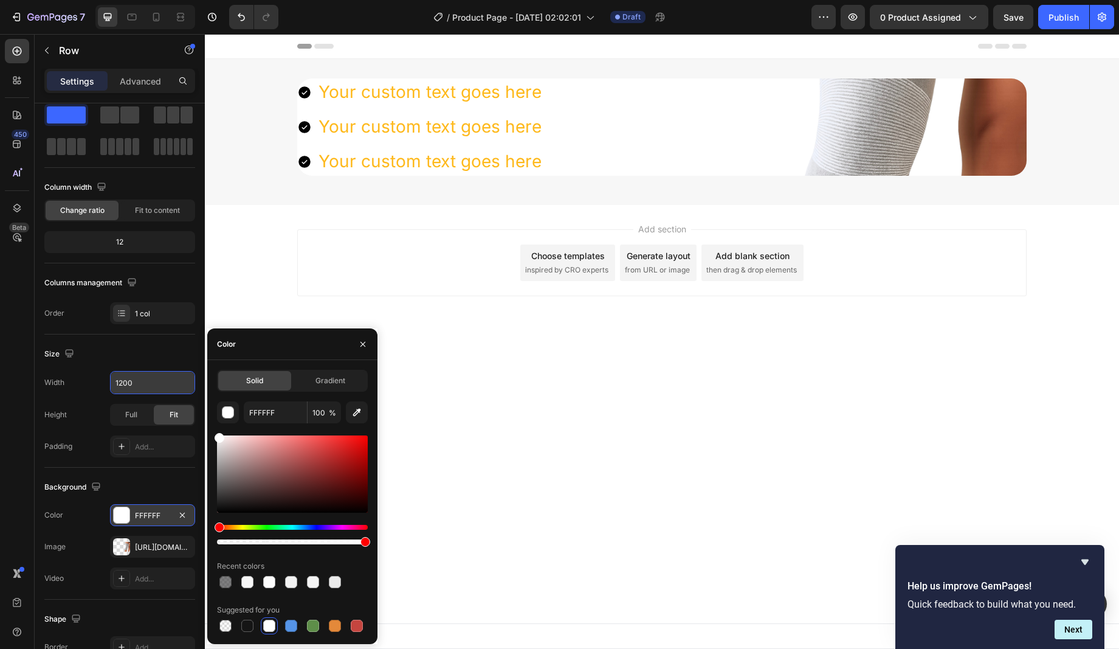
click at [590, 397] on body "Header Your custom text goes here Your custom text goes here Your custom text g…" at bounding box center [662, 341] width 914 height 615
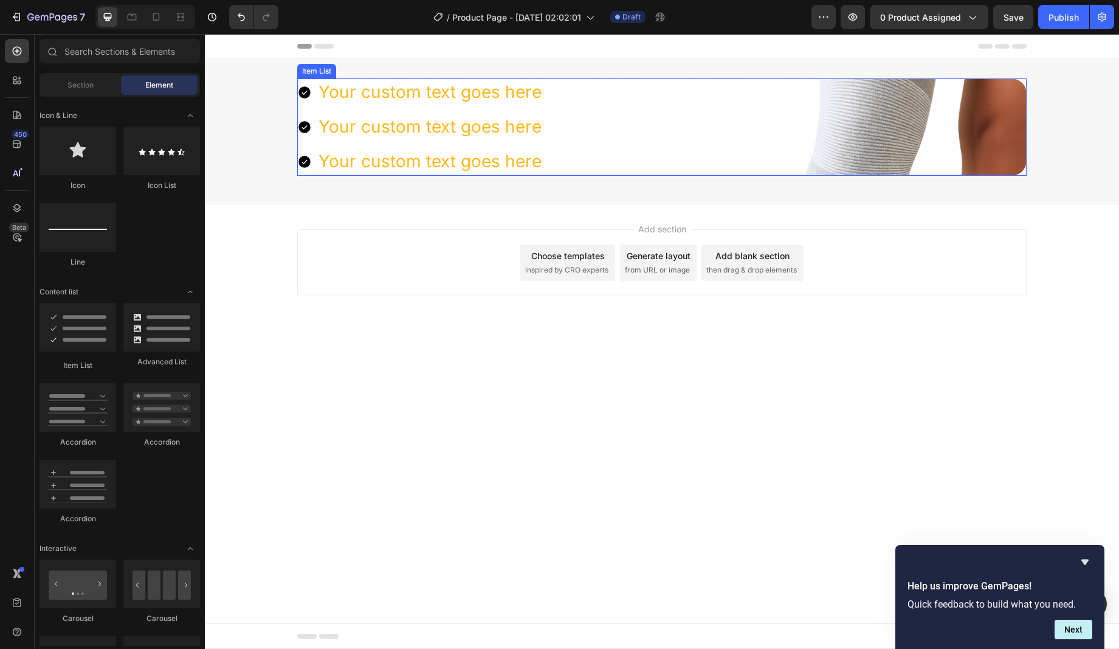
click at [847, 112] on div "Your custom text goes here Your custom text goes here Your custom text goes here" at bounding box center [662, 126] width 730 height 97
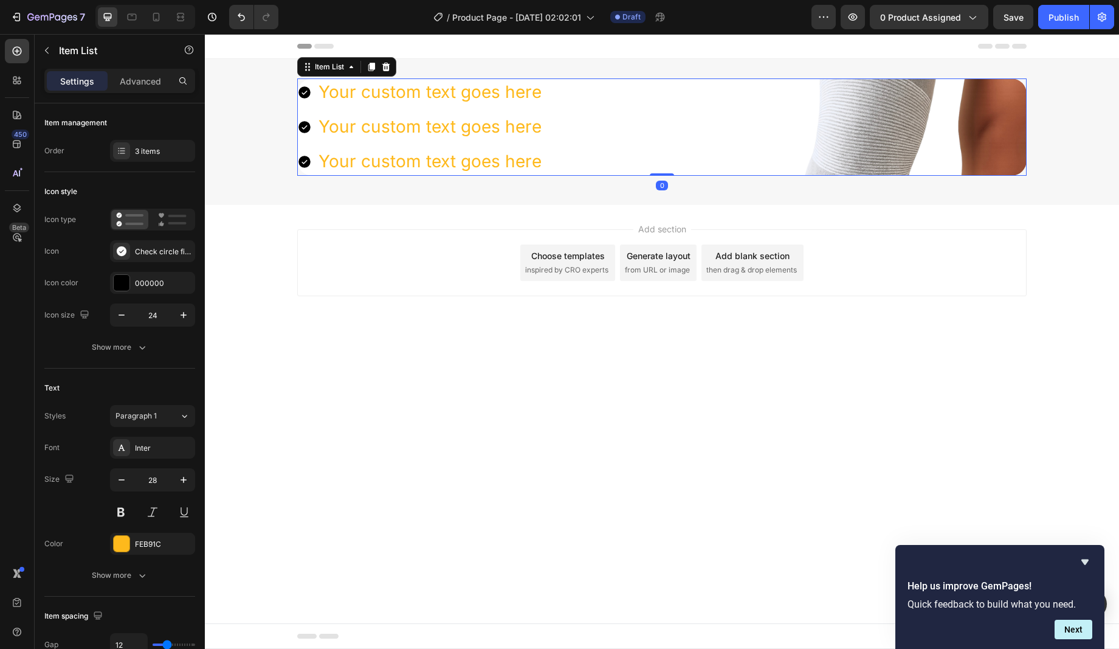
click at [809, 120] on div "Your custom text goes here Your custom text goes here Your custom text goes here" at bounding box center [662, 126] width 730 height 97
click at [865, 121] on div "Your custom text goes here Your custom text goes here Your custom text goes here" at bounding box center [662, 126] width 730 height 97
click at [340, 73] on div "Item List" at bounding box center [329, 67] width 58 height 15
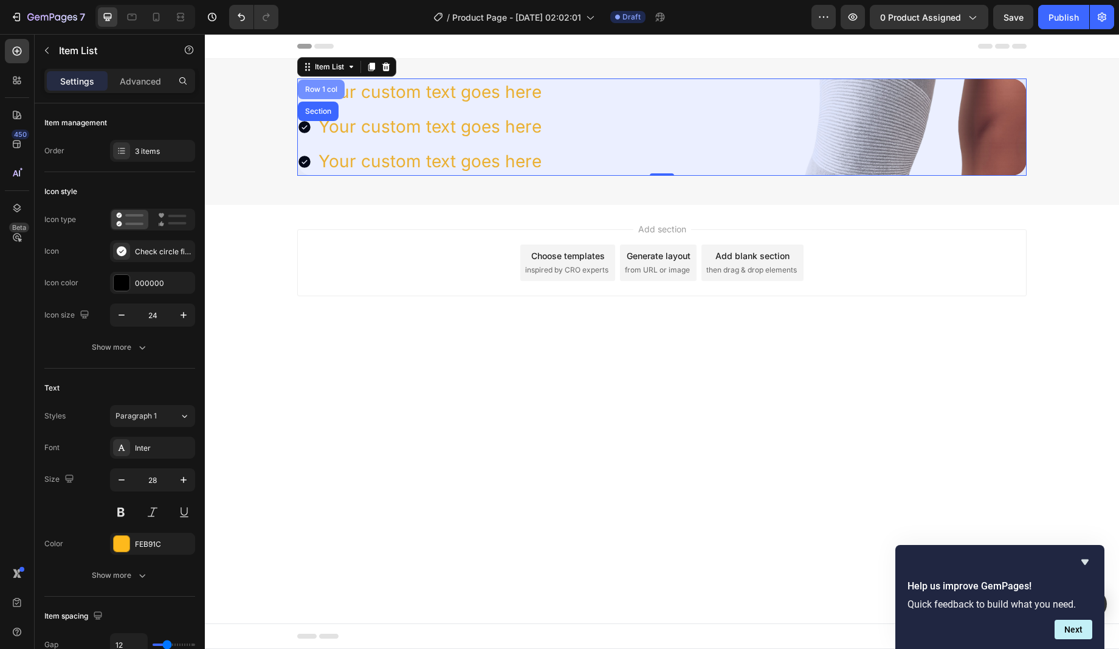
click at [326, 89] on div "Row 1 col" at bounding box center [321, 89] width 37 height 7
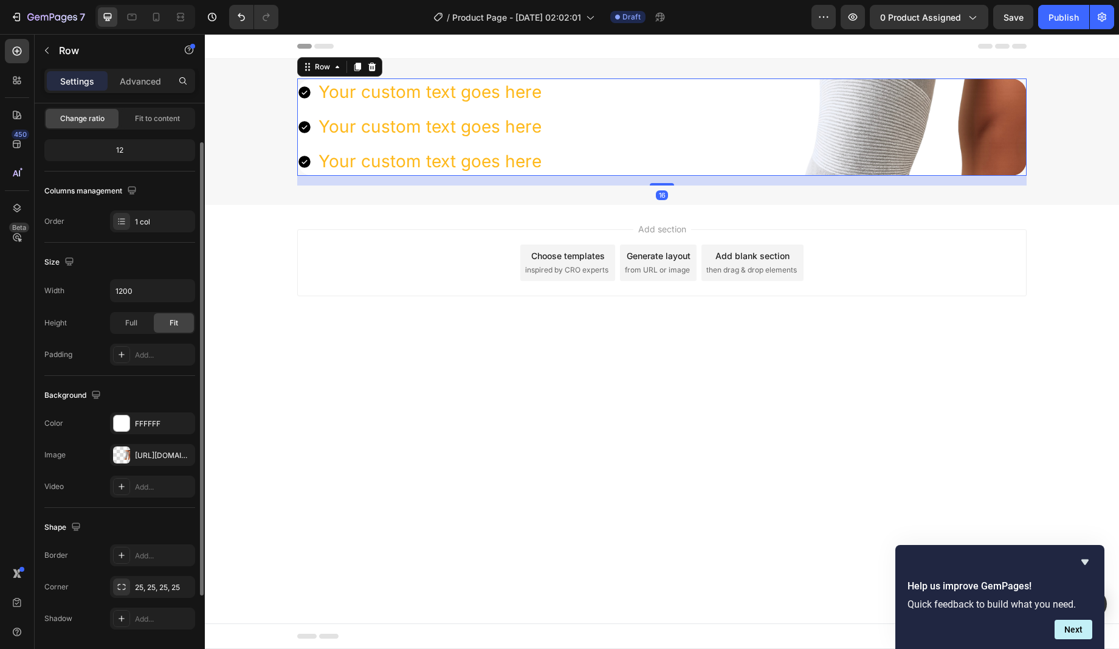
scroll to position [162, 0]
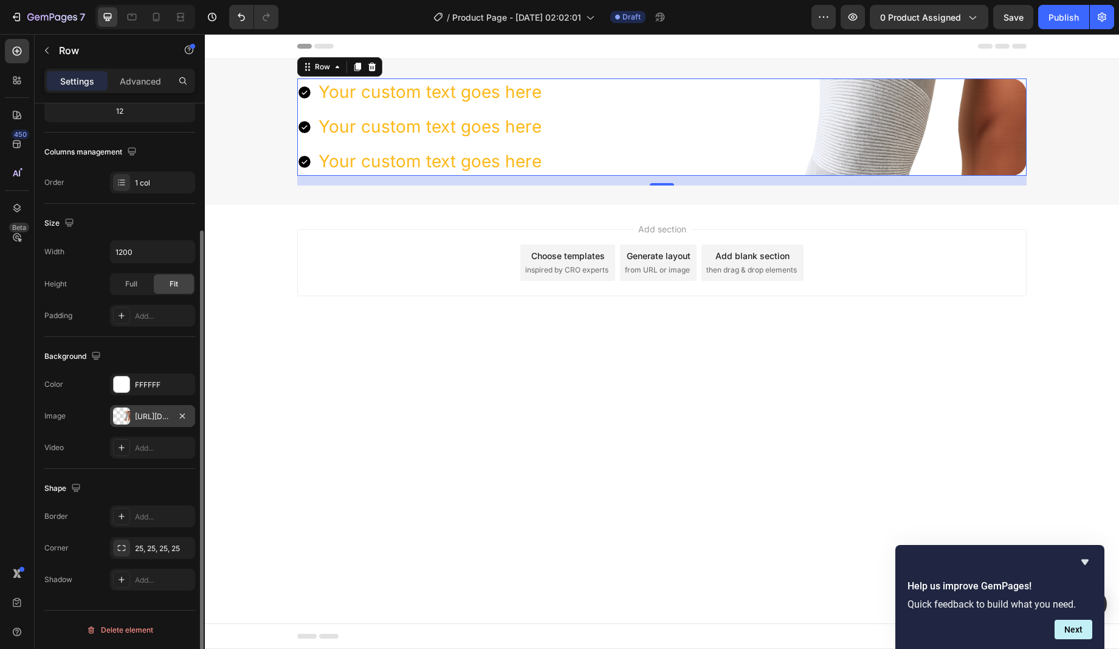
click at [148, 417] on div "[URL][DOMAIN_NAME]" at bounding box center [152, 416] width 35 height 11
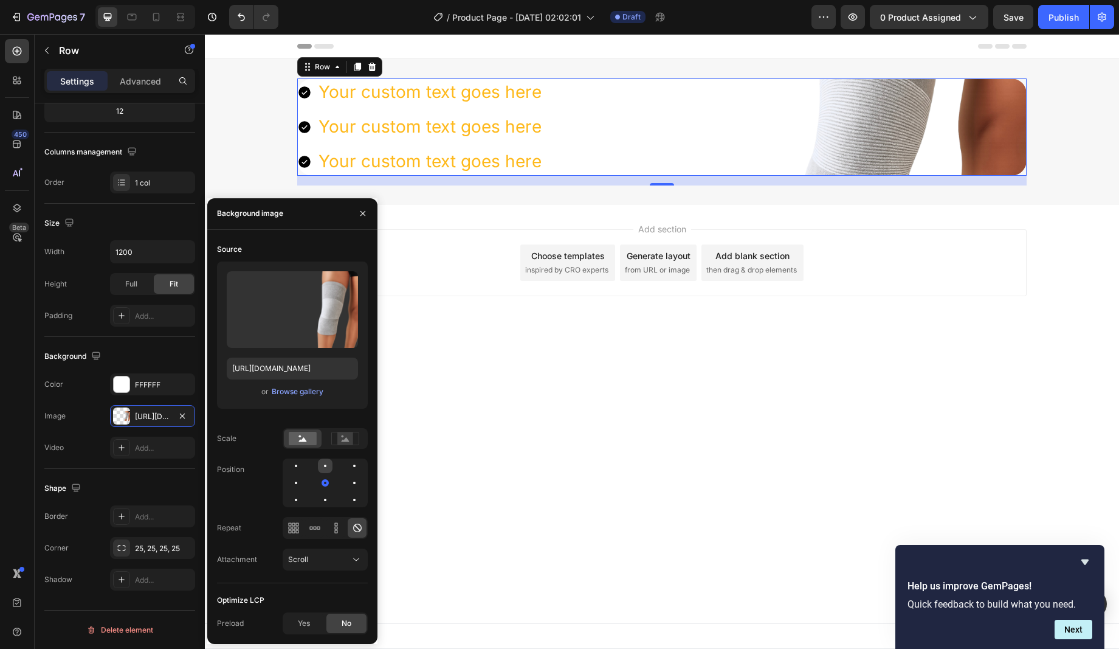
click at [326, 468] on div at bounding box center [325, 465] width 15 height 15
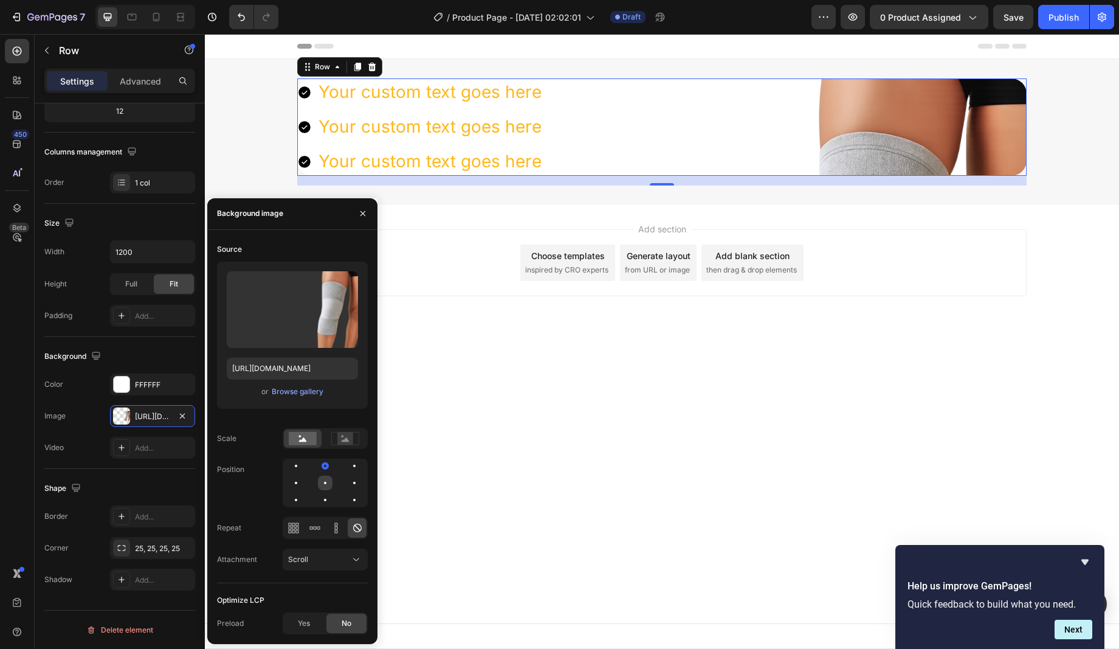
click at [325, 485] on div at bounding box center [325, 482] width 15 height 15
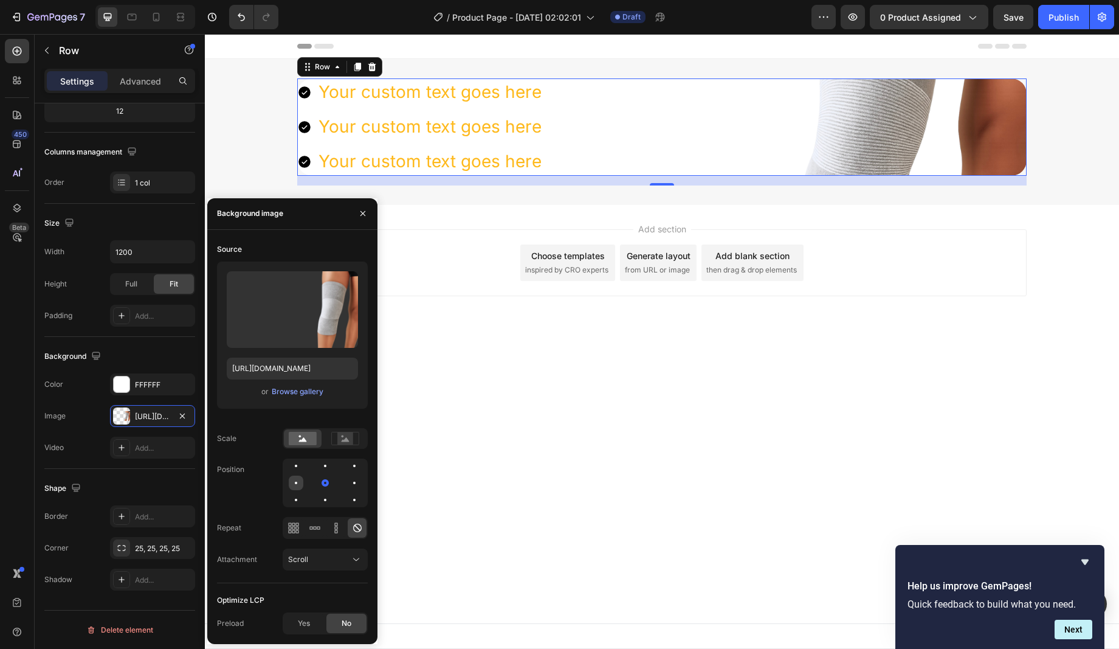
click at [295, 485] on div at bounding box center [296, 482] width 15 height 15
click at [317, 485] on div at bounding box center [325, 482] width 85 height 49
click at [321, 483] on div at bounding box center [325, 482] width 15 height 15
click at [305, 622] on span "Yes" at bounding box center [304, 623] width 12 height 11
click at [342, 621] on span "No" at bounding box center [347, 623] width 10 height 11
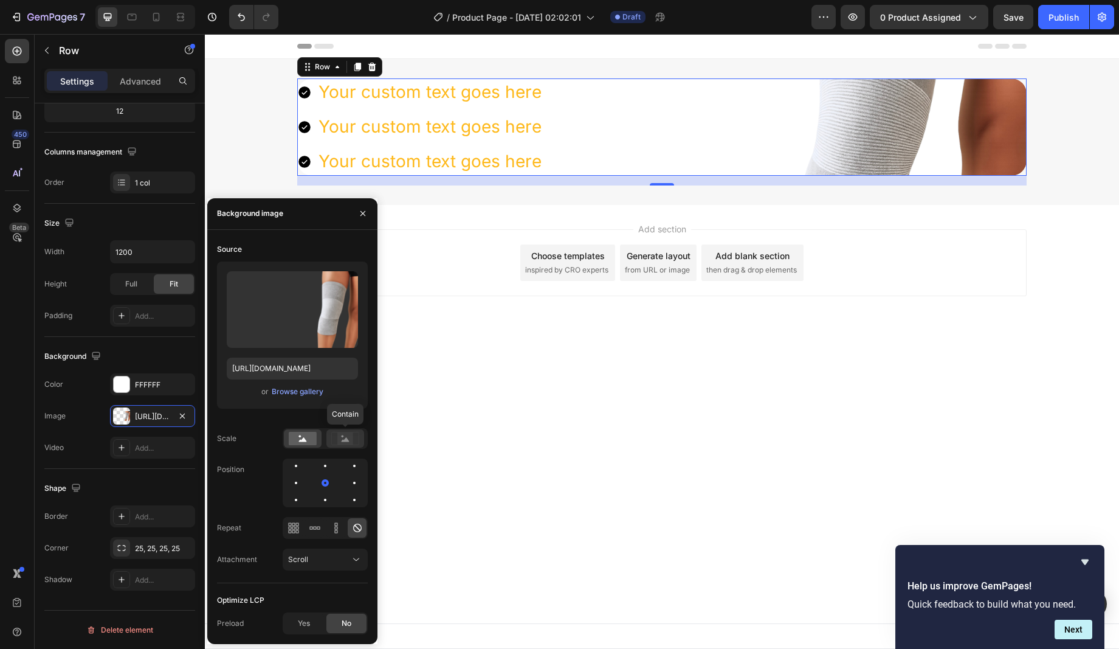
click at [344, 443] on rect at bounding box center [345, 438] width 16 height 12
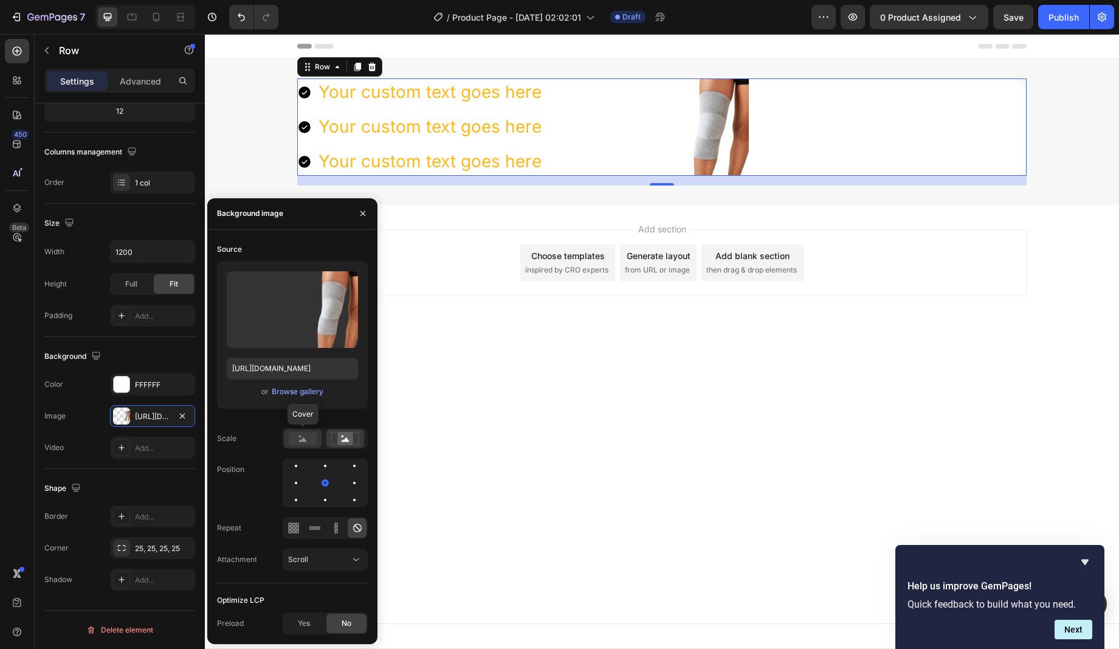
click at [301, 440] on icon at bounding box center [303, 439] width 8 height 4
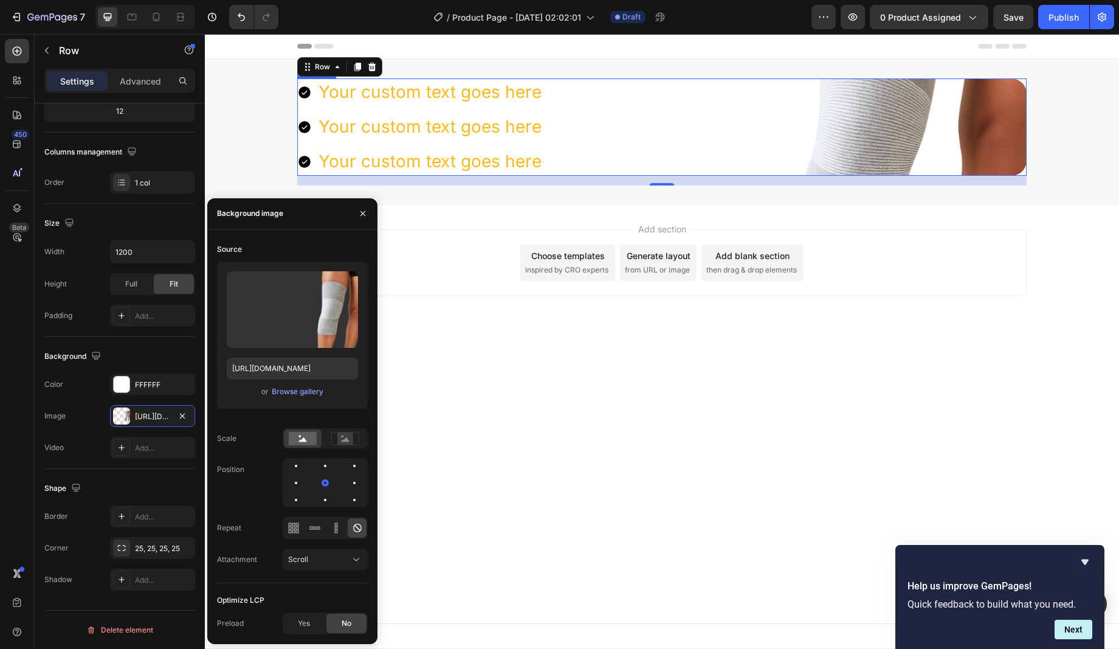
click at [384, 90] on div "Your custom text goes here" at bounding box center [430, 91] width 227 height 27
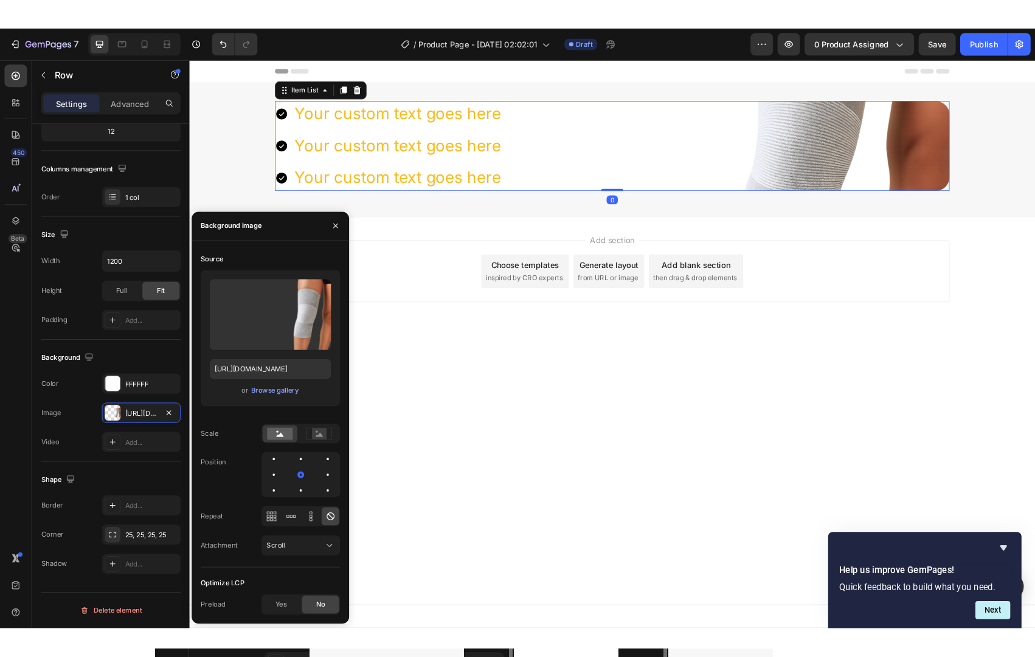
scroll to position [0, 0]
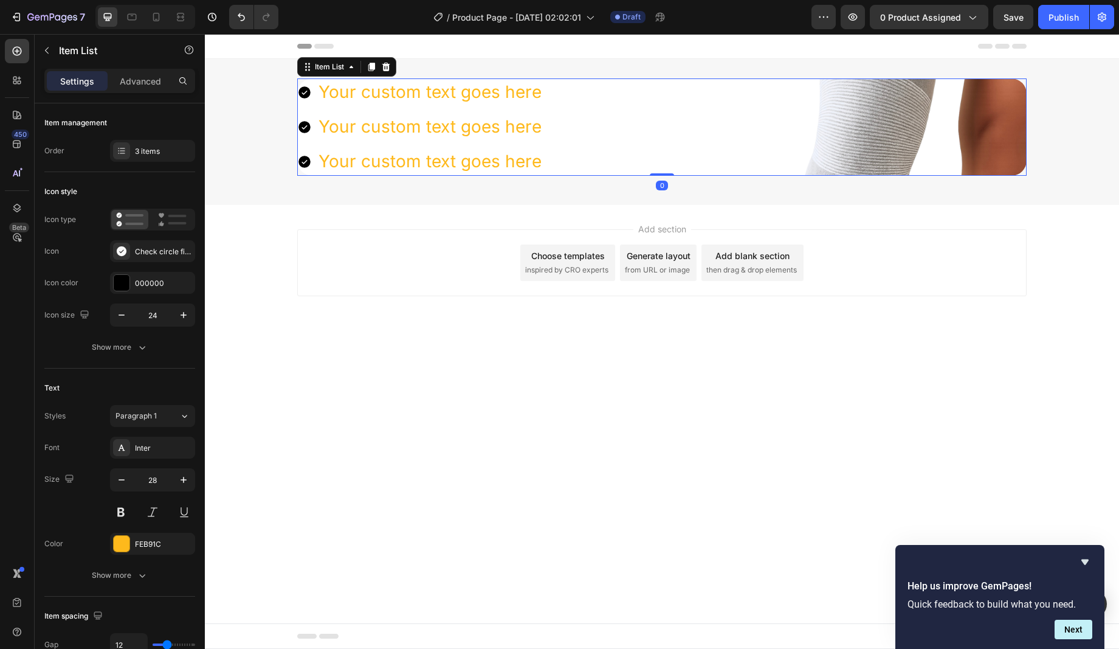
click at [467, 133] on div "Your custom text goes here" at bounding box center [430, 126] width 227 height 27
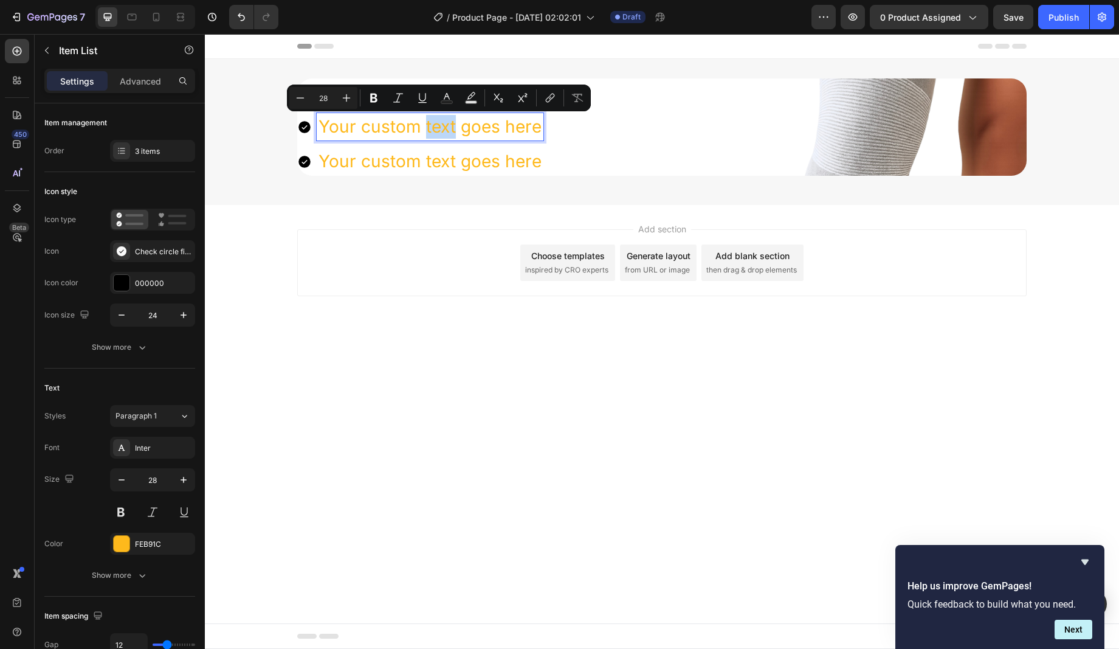
drag, startPoint x: 592, startPoint y: 152, endPoint x: 581, endPoint y: 152, distance: 10.9
click at [592, 152] on div "Your custom text goes here Your custom text goes here Your custom text goes here" at bounding box center [662, 126] width 730 height 97
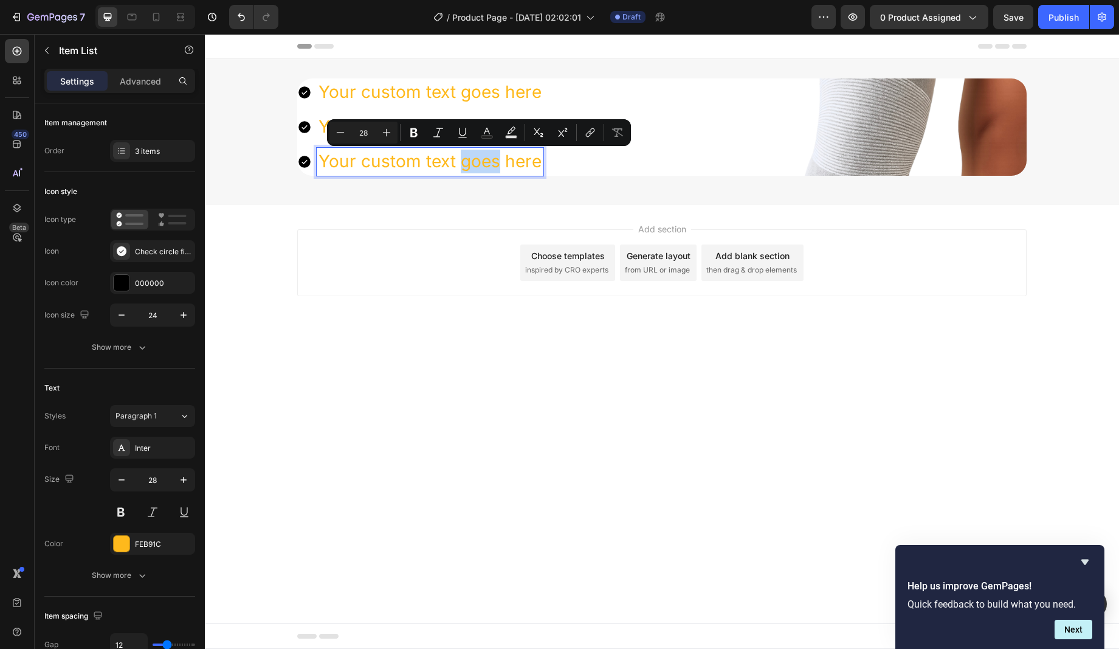
click at [299, 157] on icon at bounding box center [304, 161] width 15 height 15
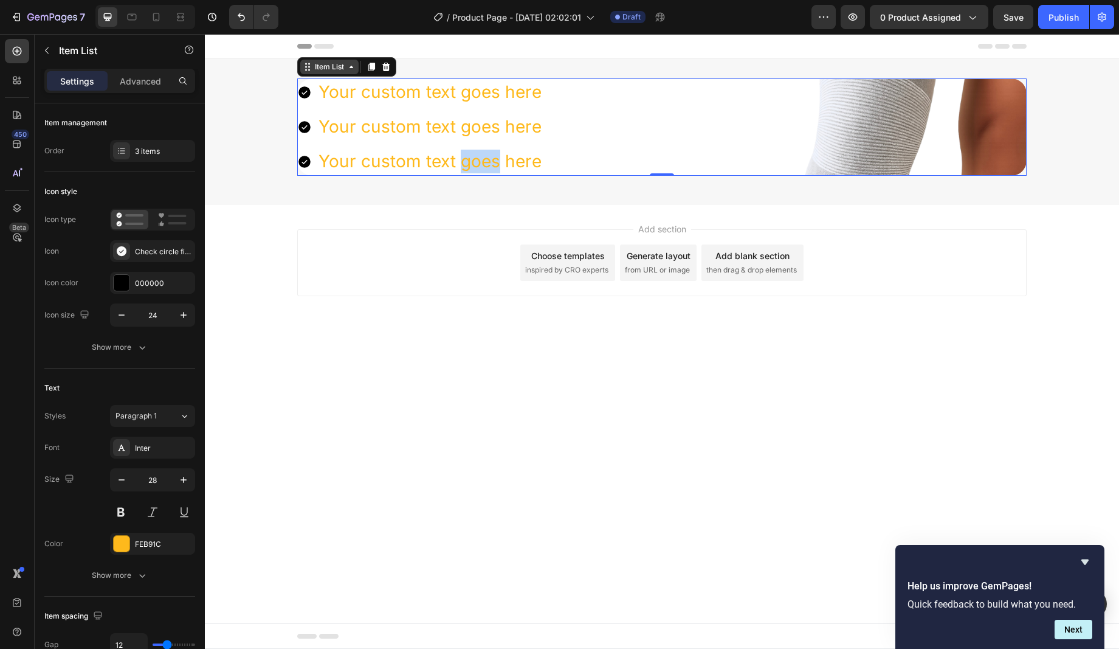
click at [336, 69] on div "Item List" at bounding box center [329, 66] width 34 height 11
click at [370, 68] on icon at bounding box center [371, 67] width 7 height 9
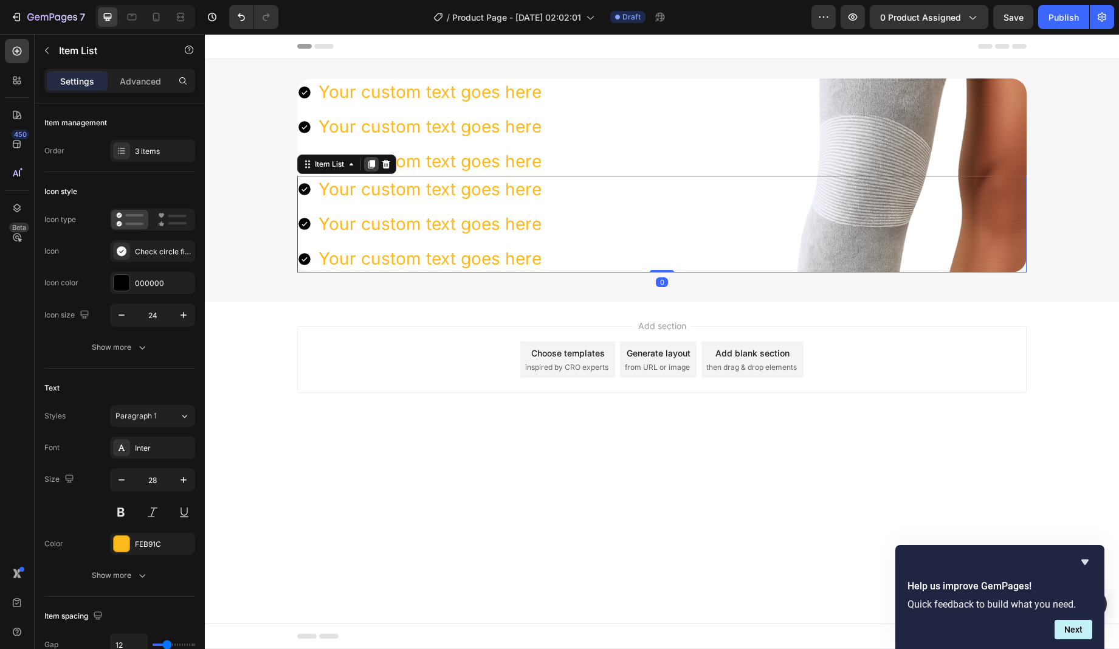
click at [370, 164] on icon at bounding box center [371, 164] width 7 height 9
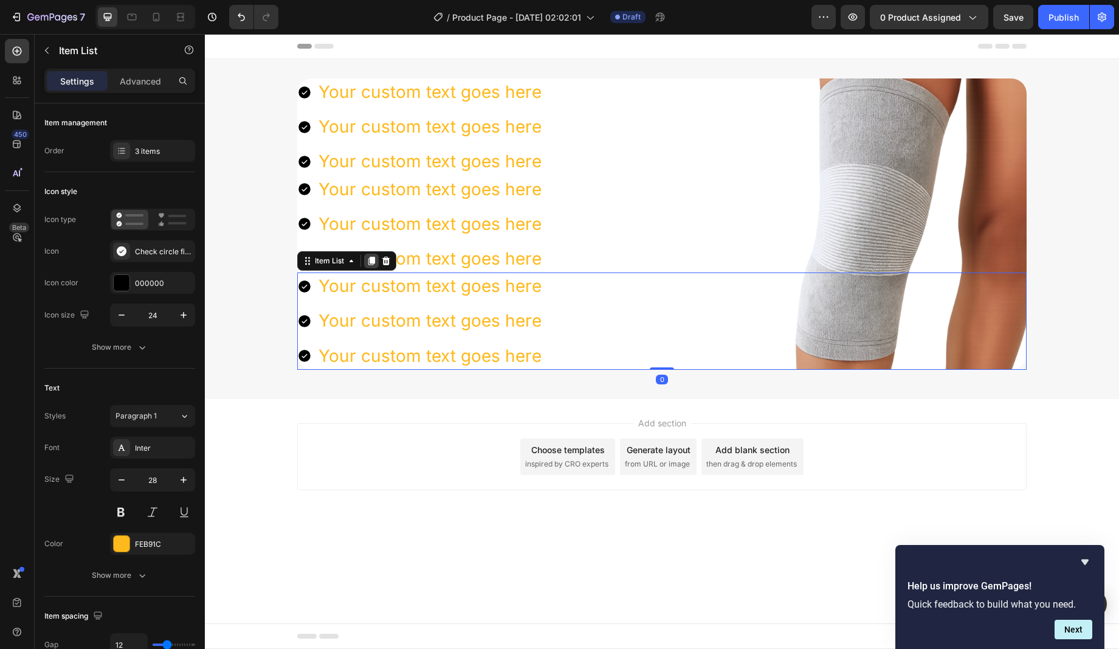
click at [373, 260] on icon at bounding box center [371, 261] width 7 height 9
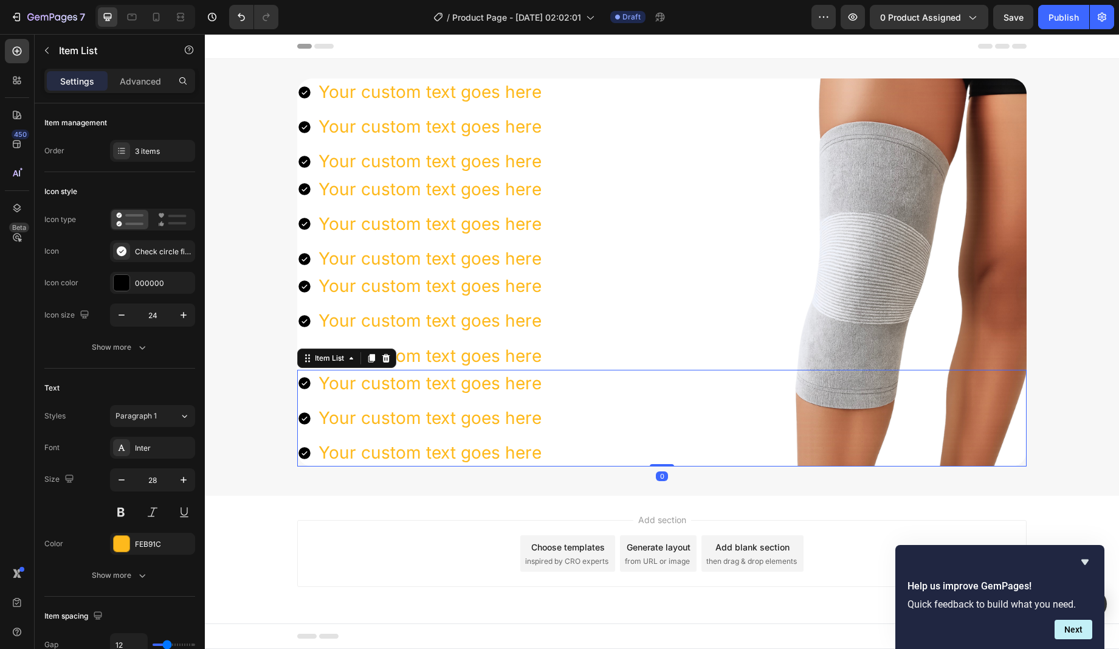
click at [1066, 508] on div "Add section Choose templates inspired by CRO experts Generate layout from URL o…" at bounding box center [662, 570] width 914 height 150
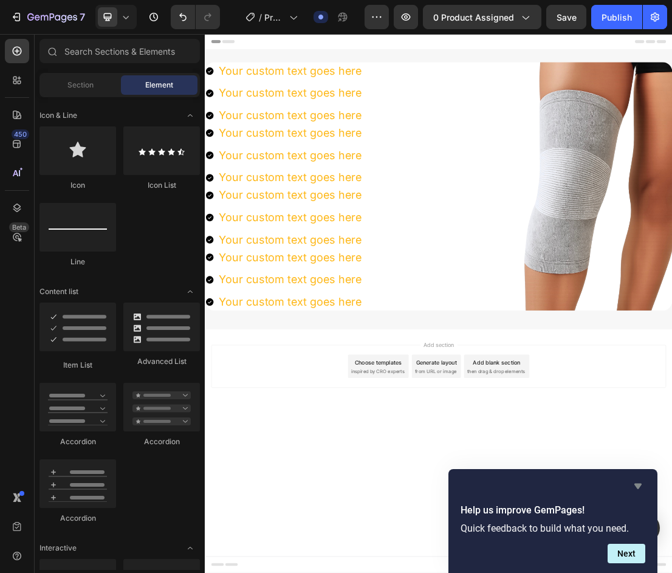
click at [637, 482] on icon "Hide survey" at bounding box center [638, 486] width 15 height 15
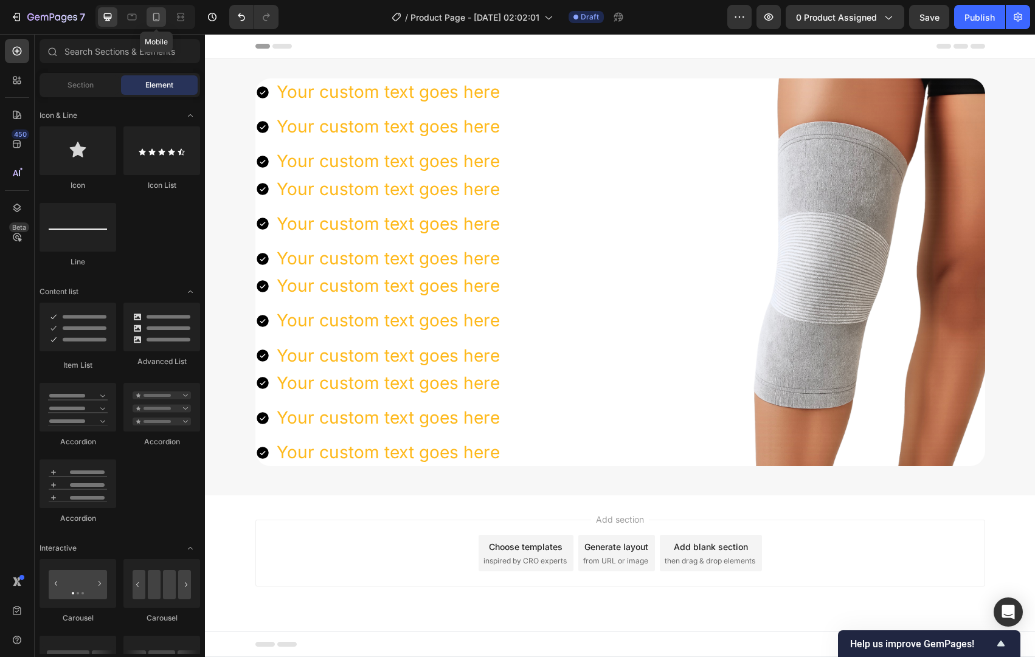
click at [156, 21] on icon at bounding box center [156, 17] width 7 height 9
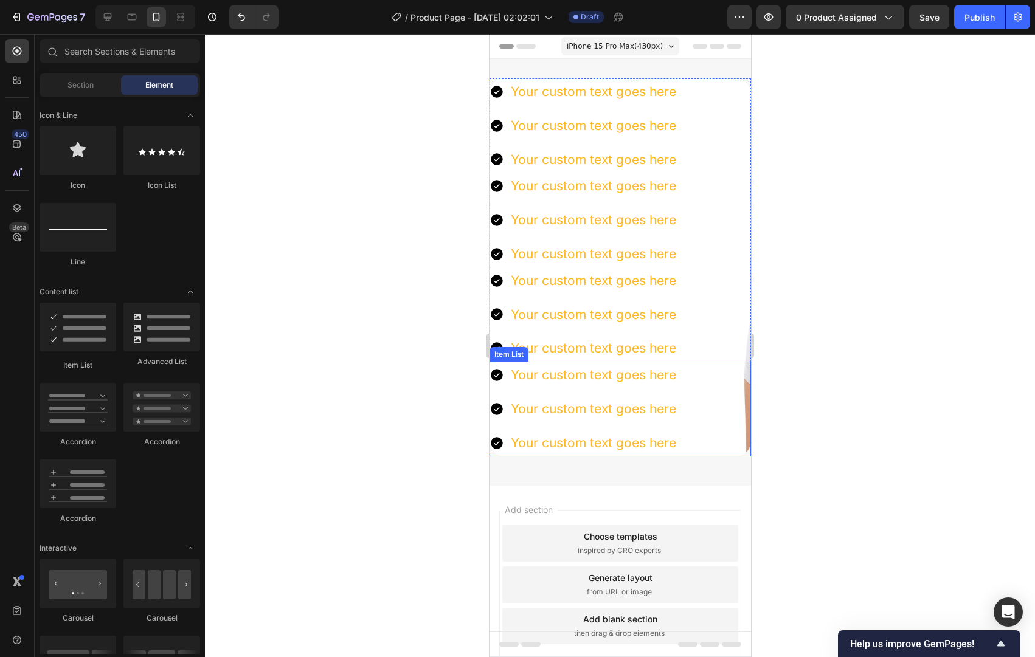
click at [599, 373] on div "Your custom text goes here" at bounding box center [592, 375] width 169 height 27
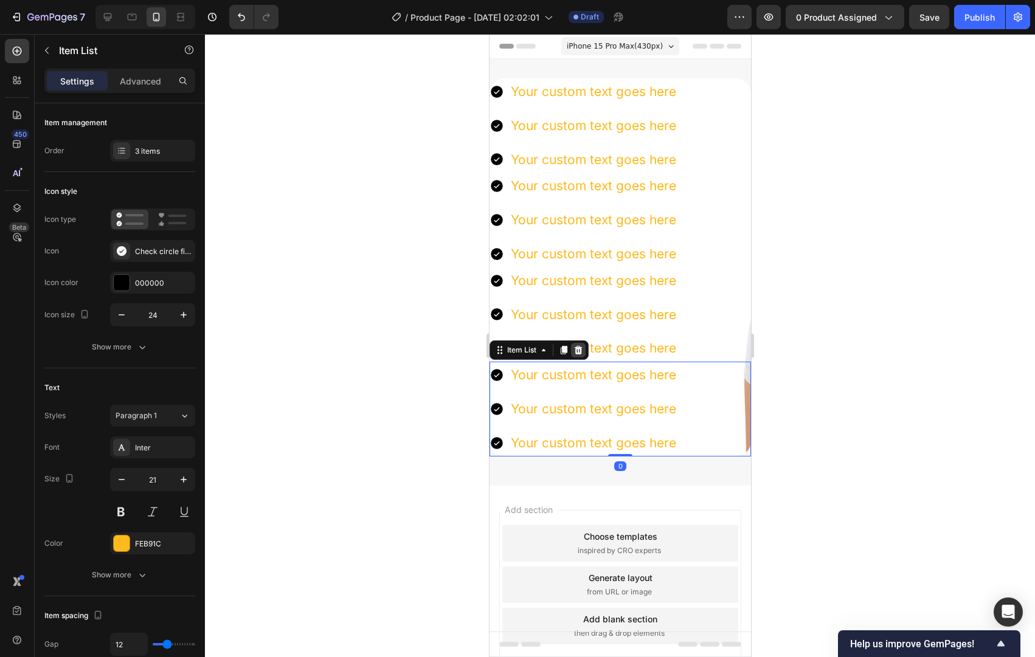
click at [582, 353] on icon at bounding box center [578, 350] width 10 height 10
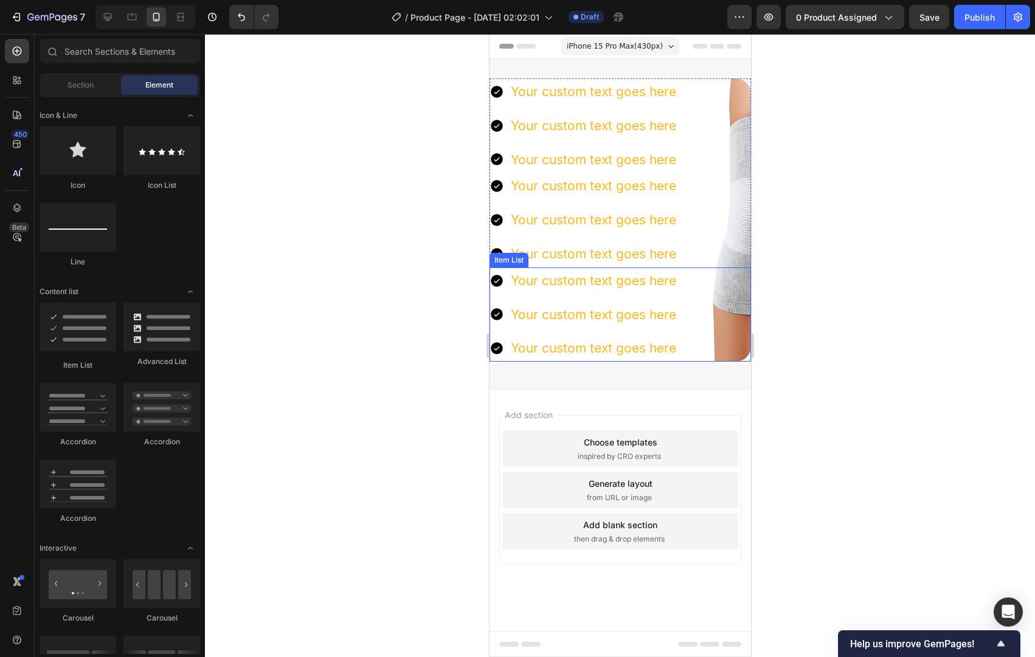
click at [577, 278] on div "Your custom text goes here" at bounding box center [592, 281] width 169 height 27
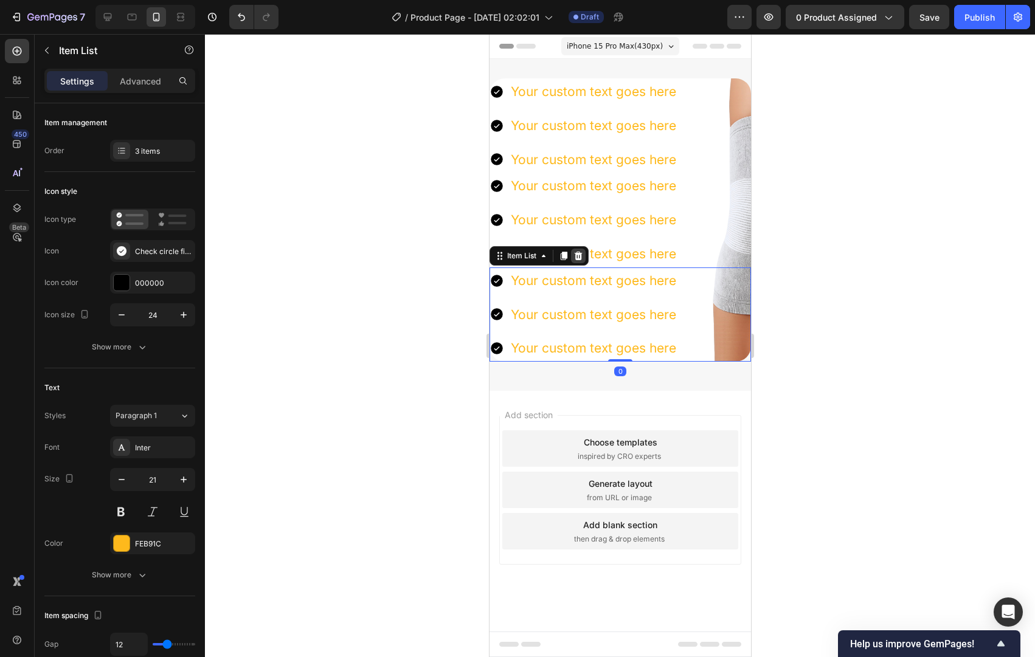
click at [578, 258] on icon at bounding box center [578, 256] width 8 height 9
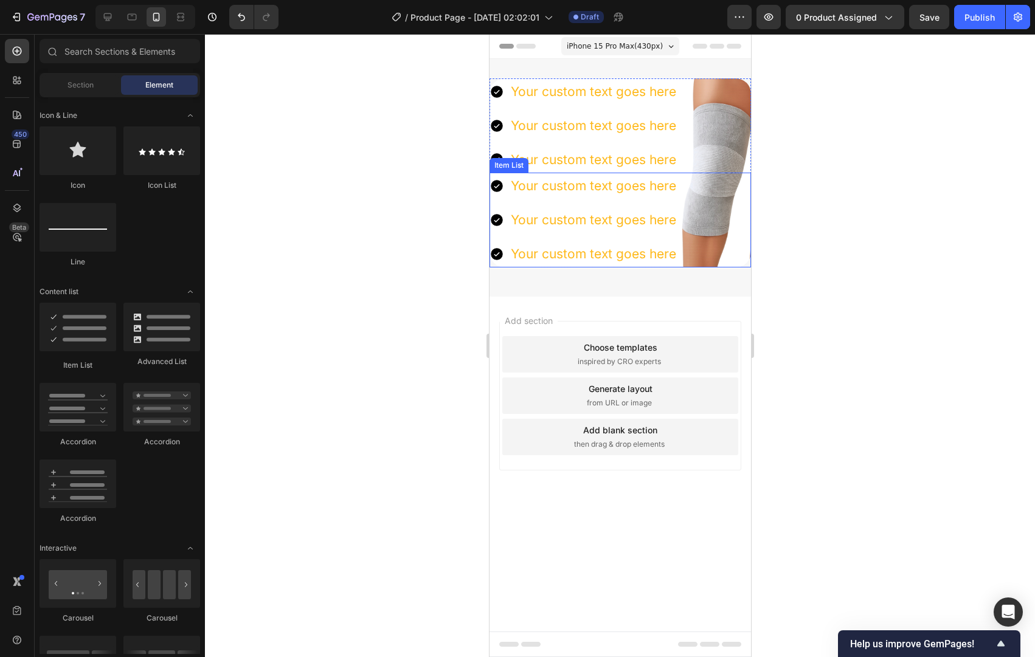
click at [521, 168] on div "Item List" at bounding box center [508, 165] width 39 height 15
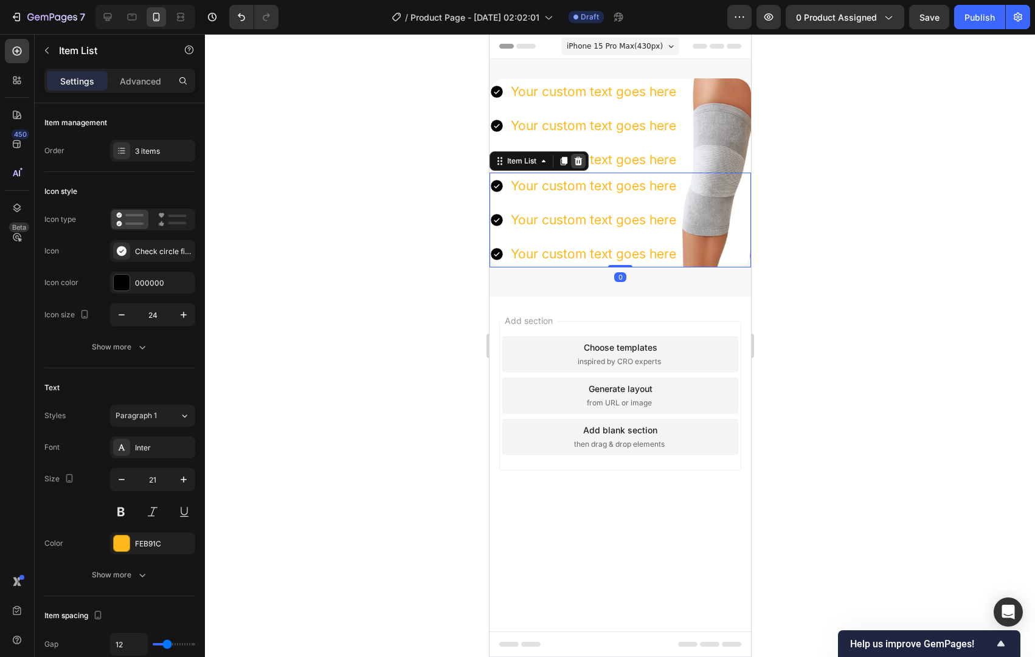
click at [581, 165] on icon at bounding box center [578, 161] width 10 height 10
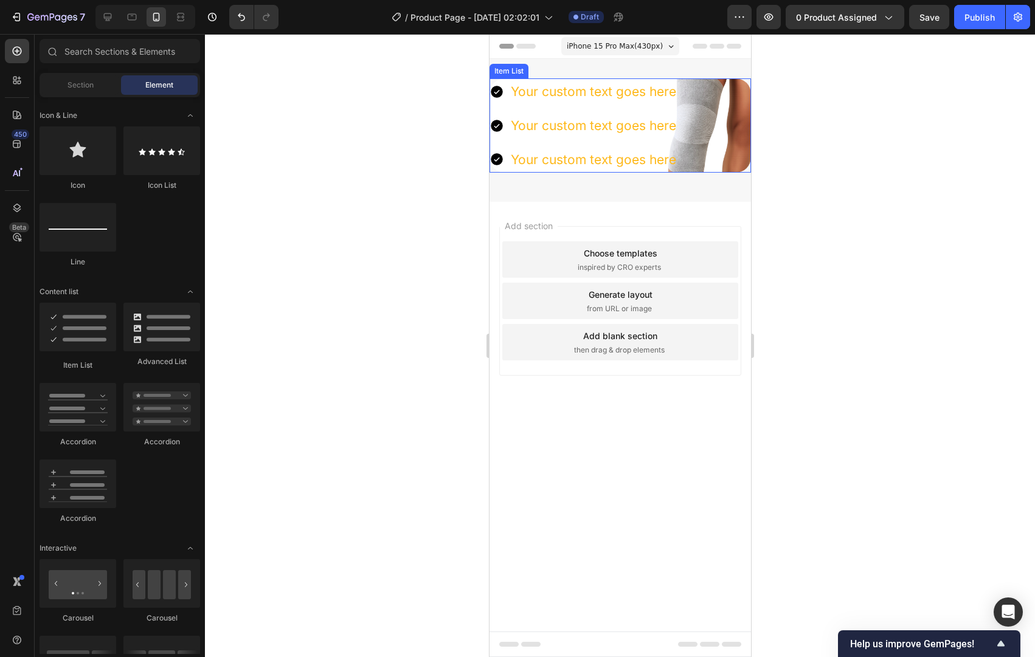
click at [609, 161] on p "Your custom text goes here" at bounding box center [592, 159] width 165 height 23
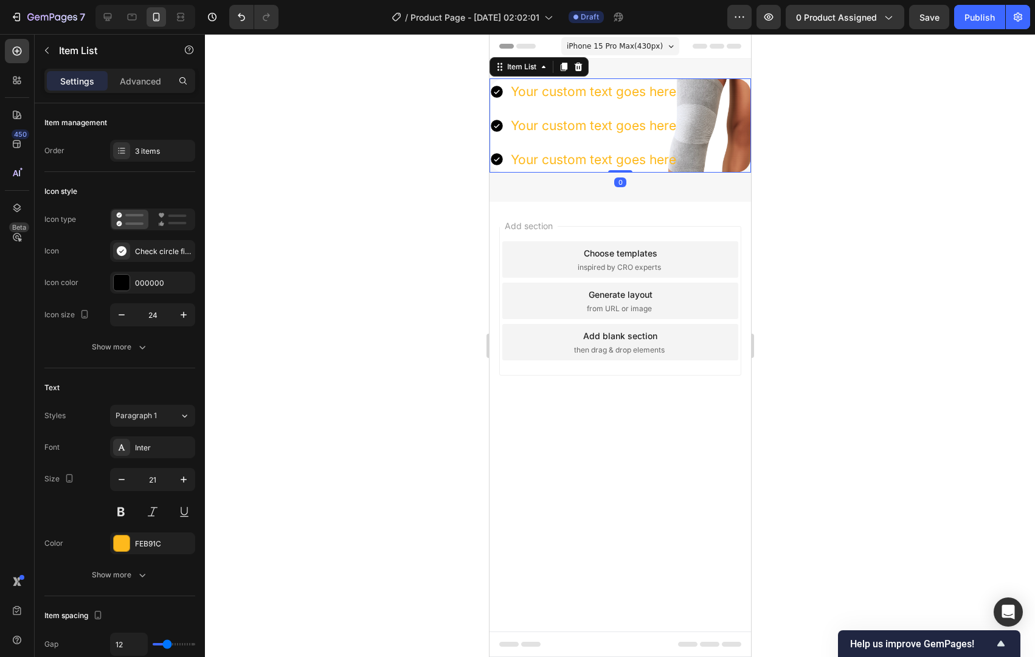
click at [496, 157] on icon at bounding box center [496, 160] width 12 height 12
click at [565, 62] on icon at bounding box center [563, 67] width 10 height 10
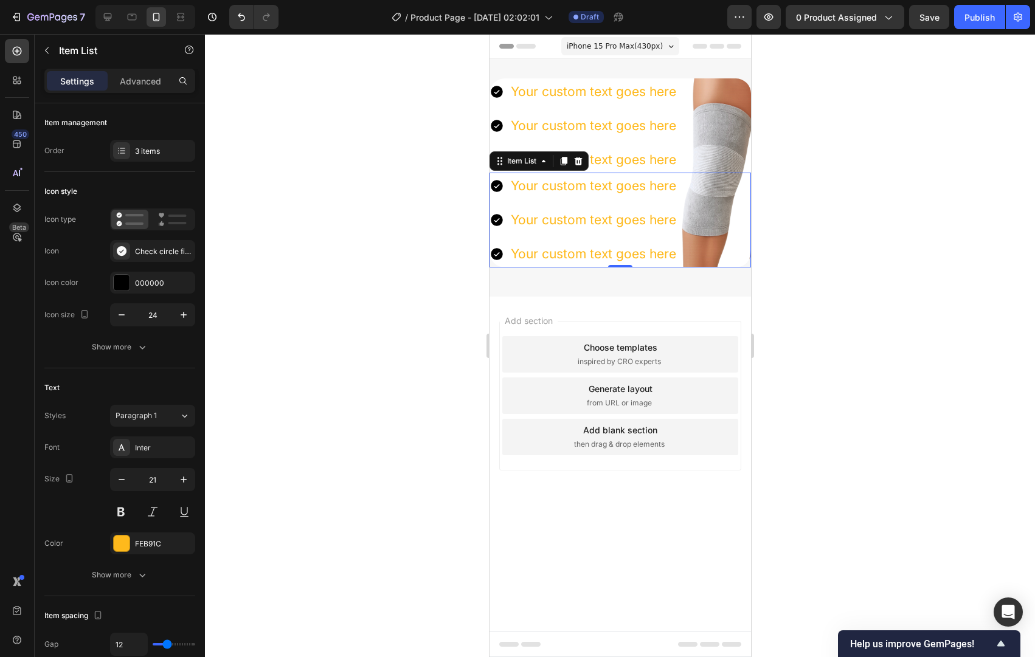
click at [812, 196] on div at bounding box center [620, 345] width 830 height 623
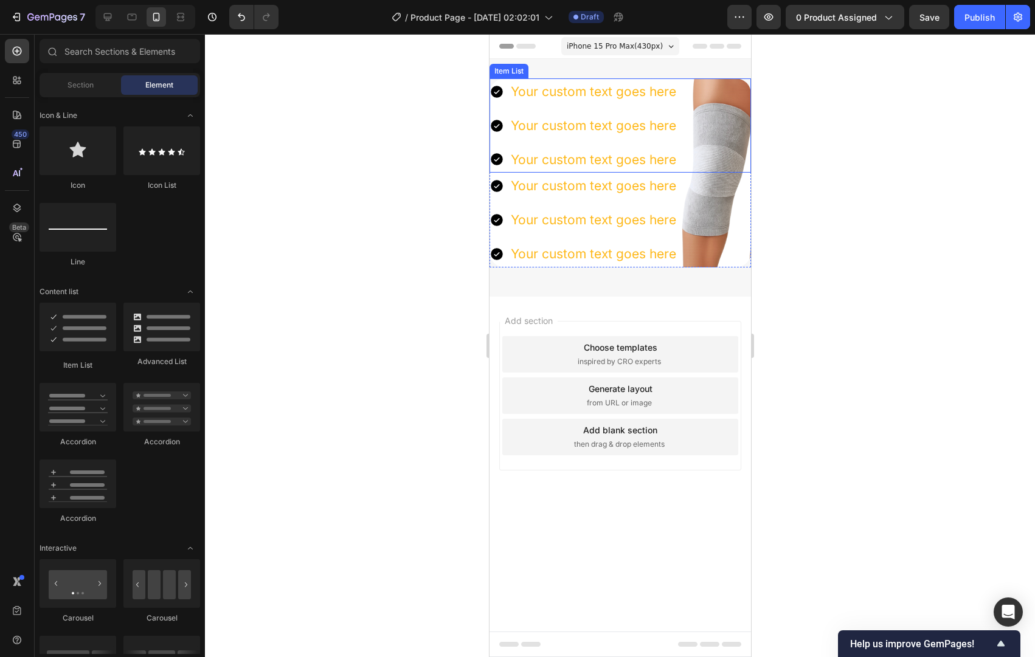
click at [728, 115] on div "Your custom text goes here Your custom text goes here Your custom text goes here" at bounding box center [619, 125] width 261 height 94
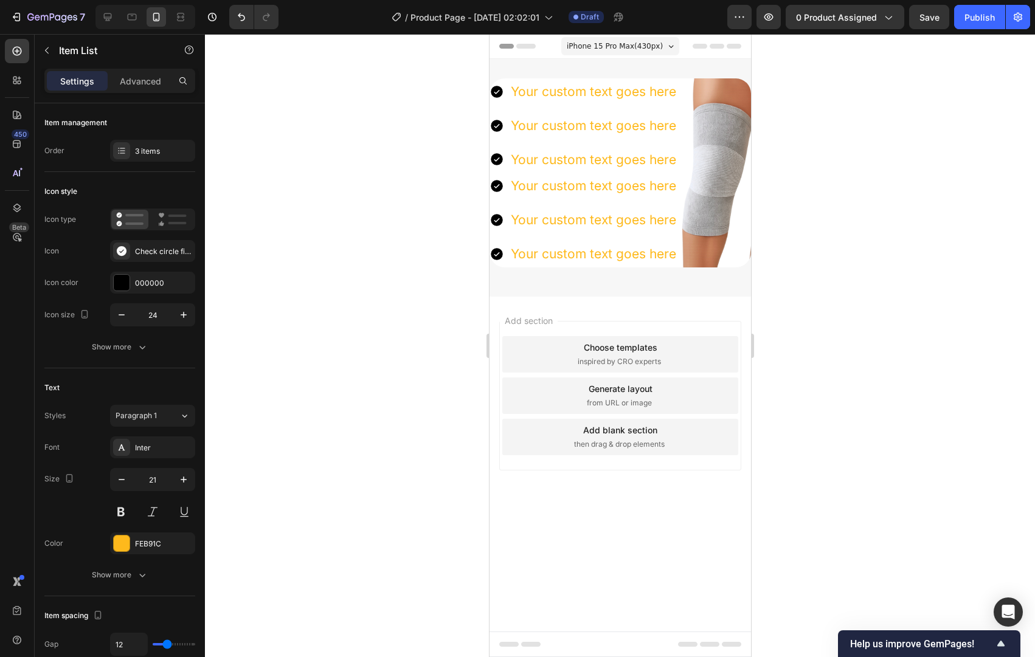
click at [645, 145] on div "Your custom text goes here Your custom text goes here Your custom text goes here" at bounding box center [583, 125] width 188 height 94
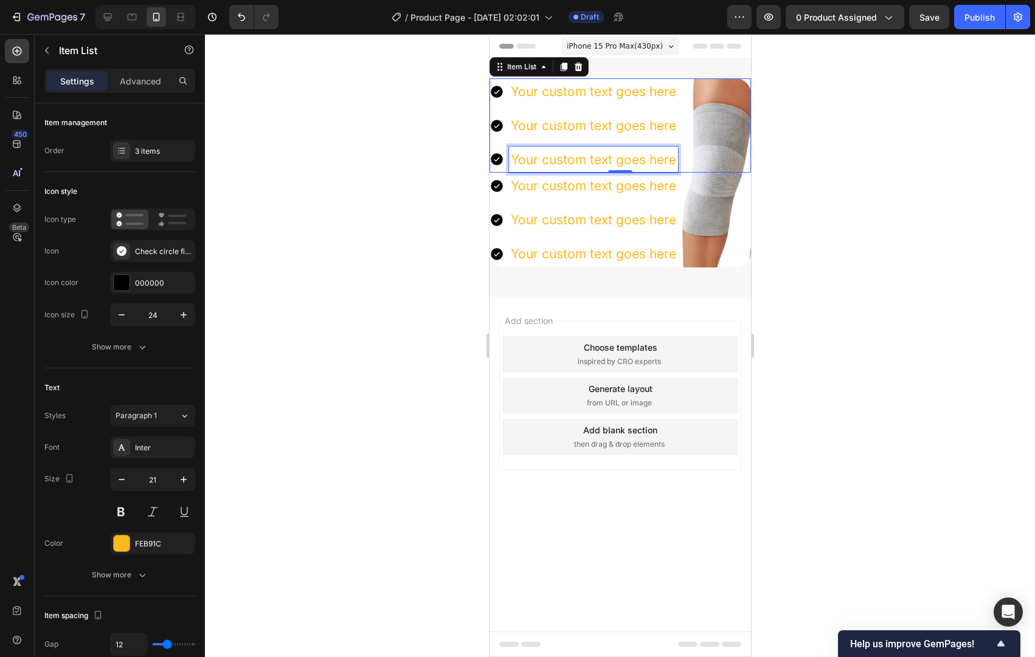
click at [644, 153] on p "Your custom text goes here" at bounding box center [592, 159] width 165 height 23
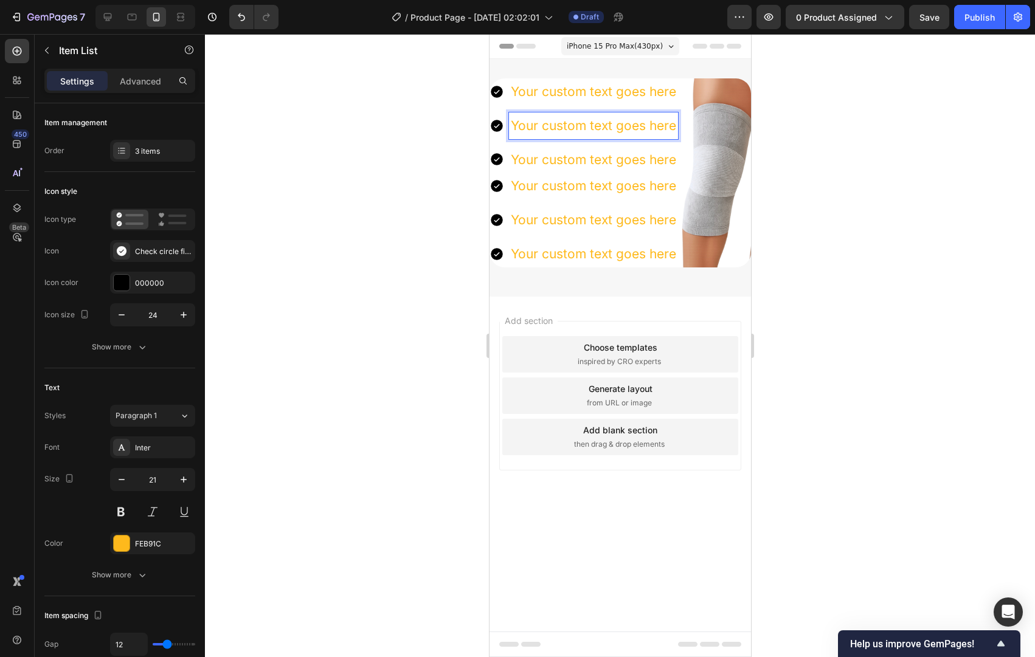
drag, startPoint x: 658, startPoint y: 133, endPoint x: 663, endPoint y: 127, distance: 7.4
click at [658, 133] on p "Your custom text goes here" at bounding box center [592, 125] width 165 height 23
click at [670, 95] on p "Your custom text goes here" at bounding box center [592, 91] width 165 height 23
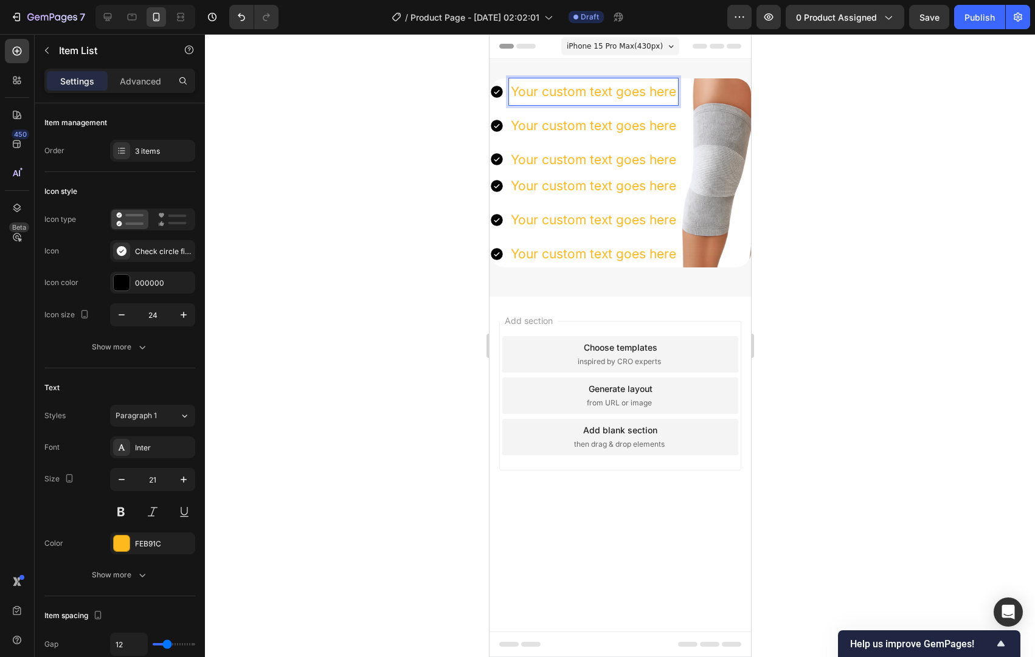
click at [652, 122] on p "Your custom text goes here" at bounding box center [592, 125] width 165 height 23
click at [648, 144] on div "Your custom text goes here Your custom text goes here Your custom text goes here" at bounding box center [583, 125] width 188 height 94
click at [647, 154] on p "Your custom text goes here" at bounding box center [592, 159] width 165 height 23
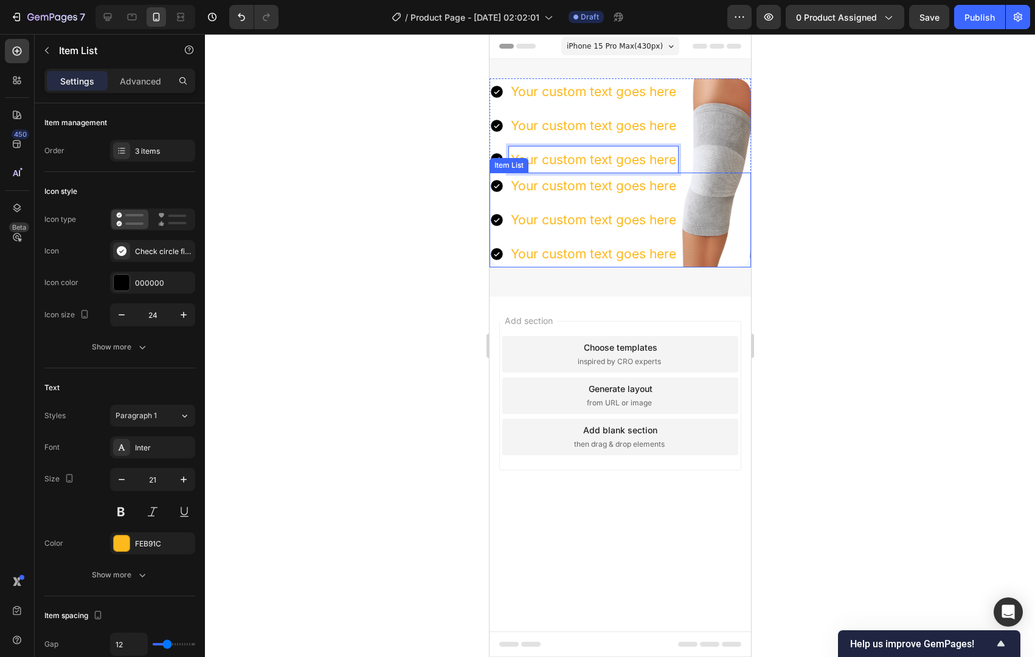
click at [648, 193] on div "Your custom text goes here" at bounding box center [592, 186] width 169 height 27
click at [650, 221] on div "Your custom text goes here" at bounding box center [592, 220] width 169 height 27
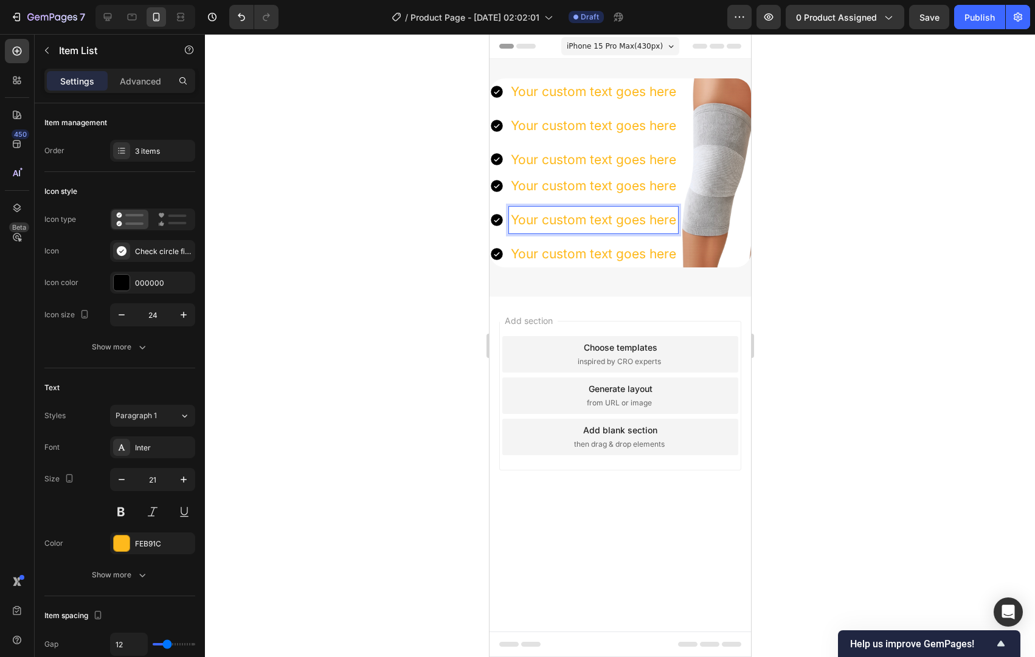
click at [662, 252] on p "Your custom text goes here" at bounding box center [592, 254] width 165 height 23
click at [828, 222] on div at bounding box center [620, 345] width 830 height 623
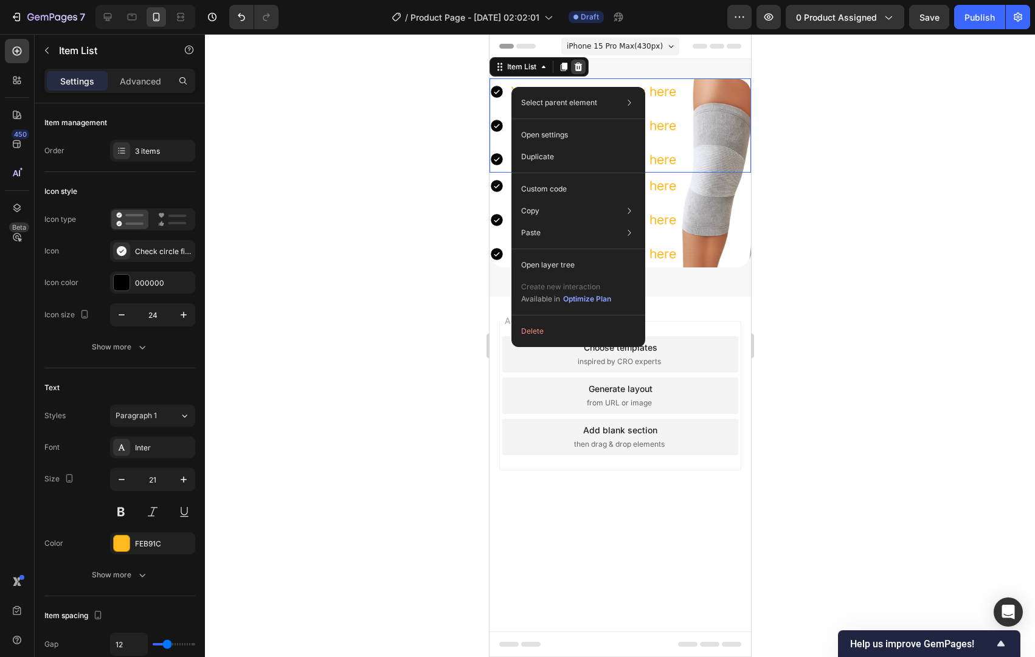
click at [573, 66] on icon at bounding box center [578, 67] width 10 height 10
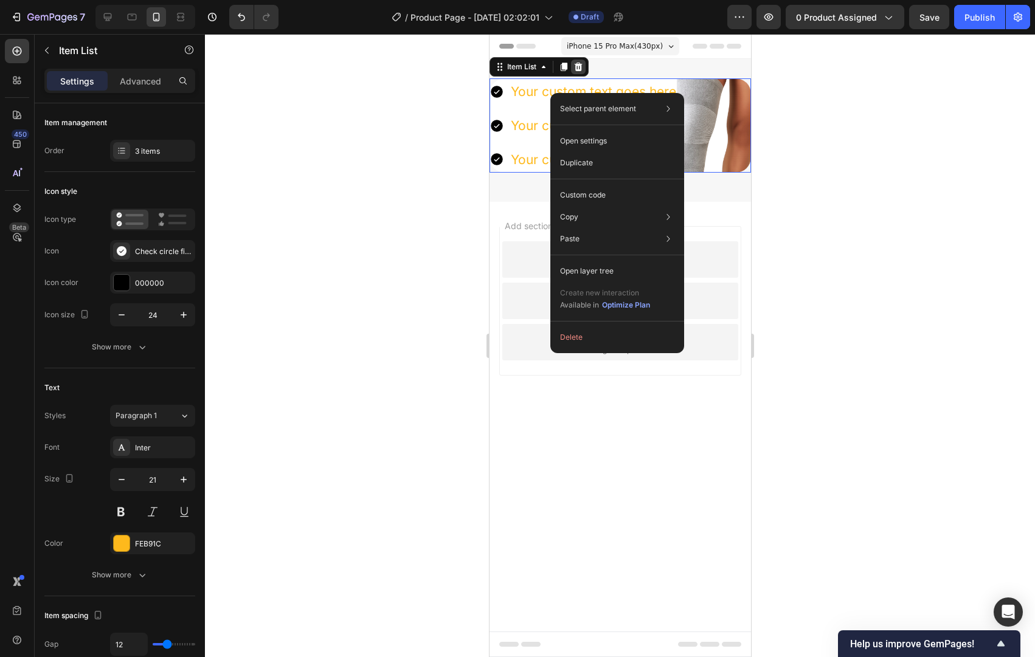
click at [578, 69] on icon at bounding box center [578, 67] width 8 height 9
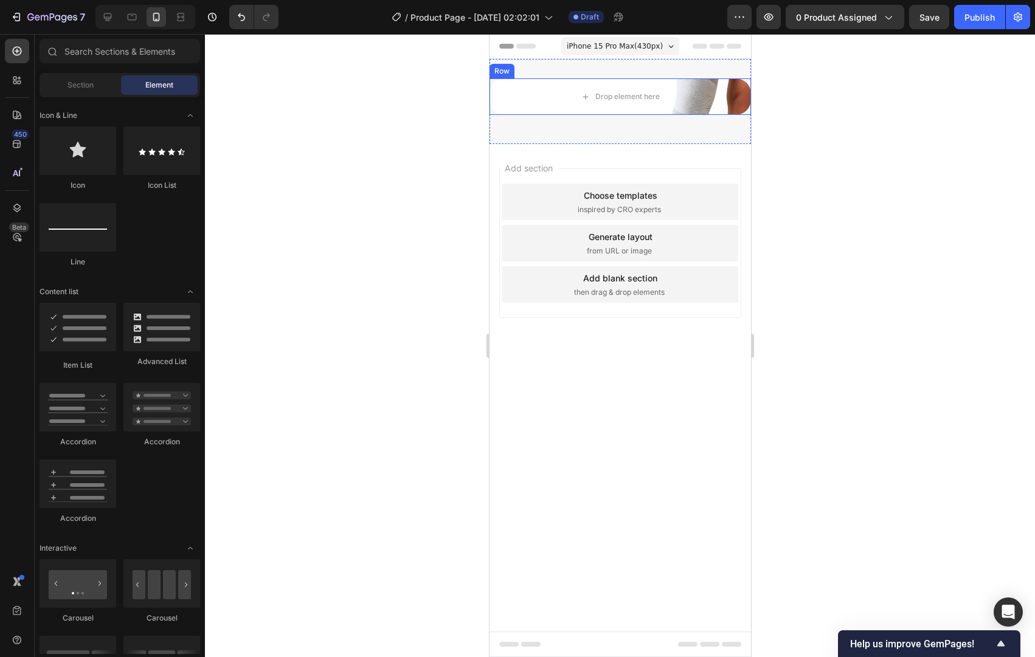
click at [866, 109] on div at bounding box center [620, 345] width 830 height 623
click at [621, 142] on icon at bounding box center [620, 144] width 10 height 10
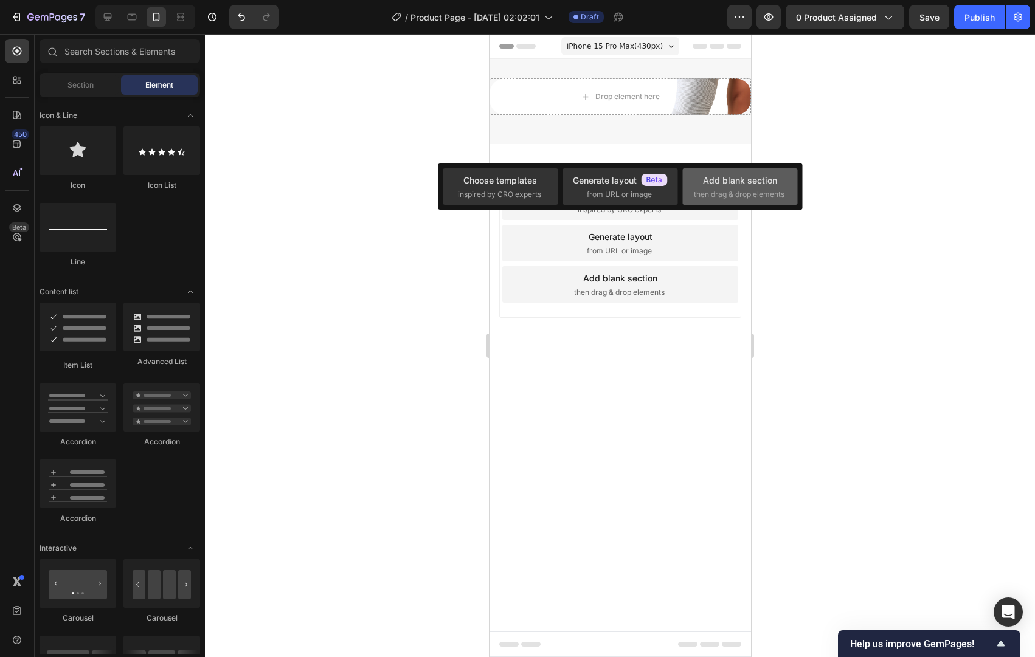
click at [755, 192] on span "then drag & drop elements" at bounding box center [739, 194] width 91 height 11
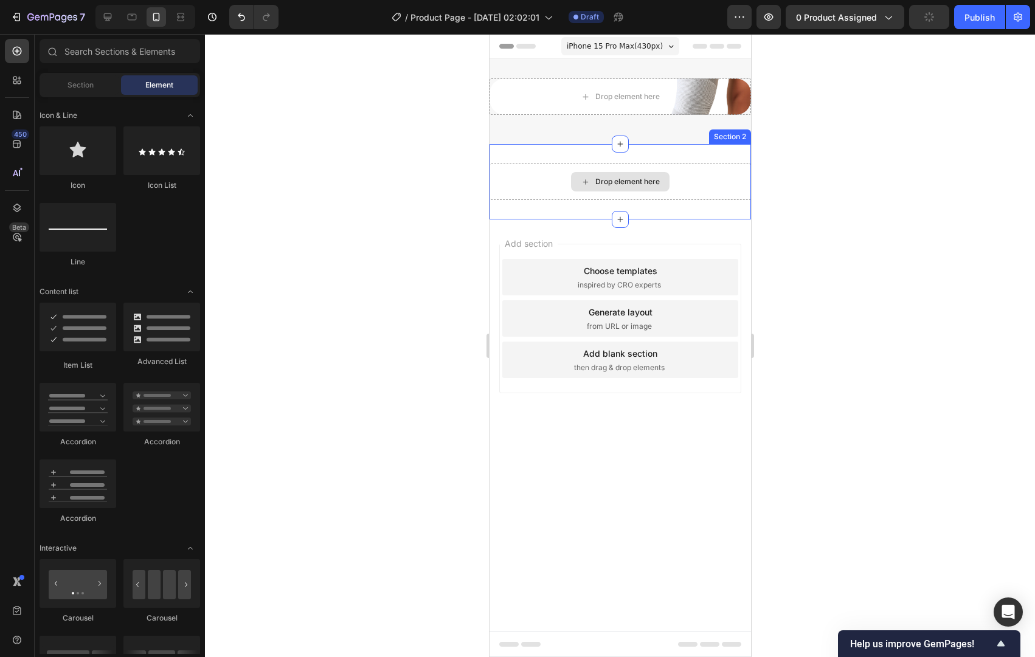
click at [599, 184] on div "Drop element here" at bounding box center [627, 182] width 64 height 10
click at [66, 83] on div "Section" at bounding box center [80, 84] width 77 height 19
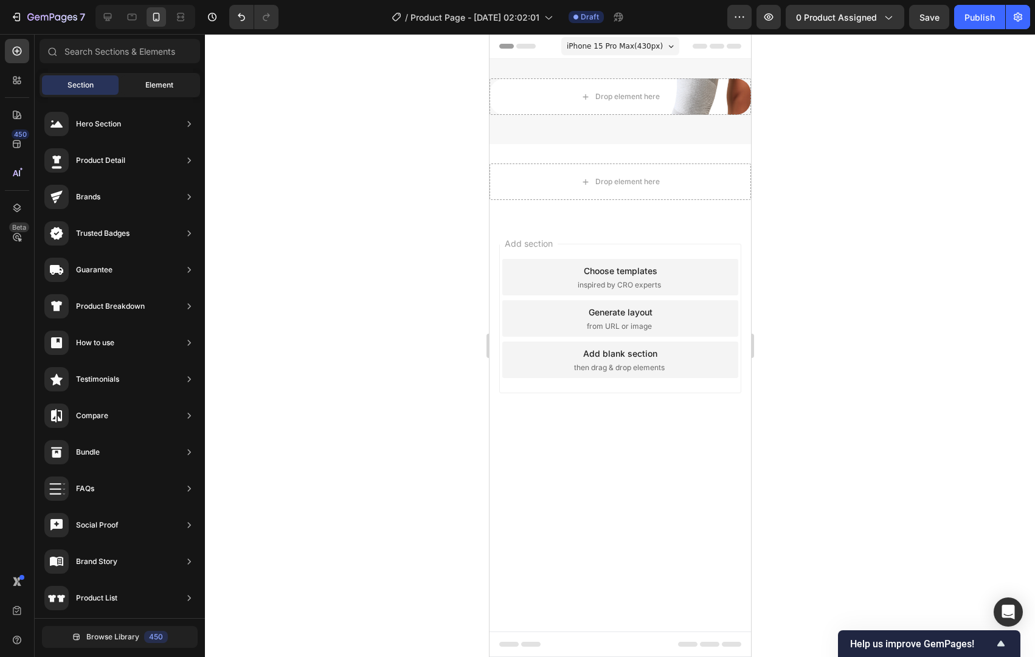
click at [150, 83] on span "Element" at bounding box center [159, 85] width 28 height 11
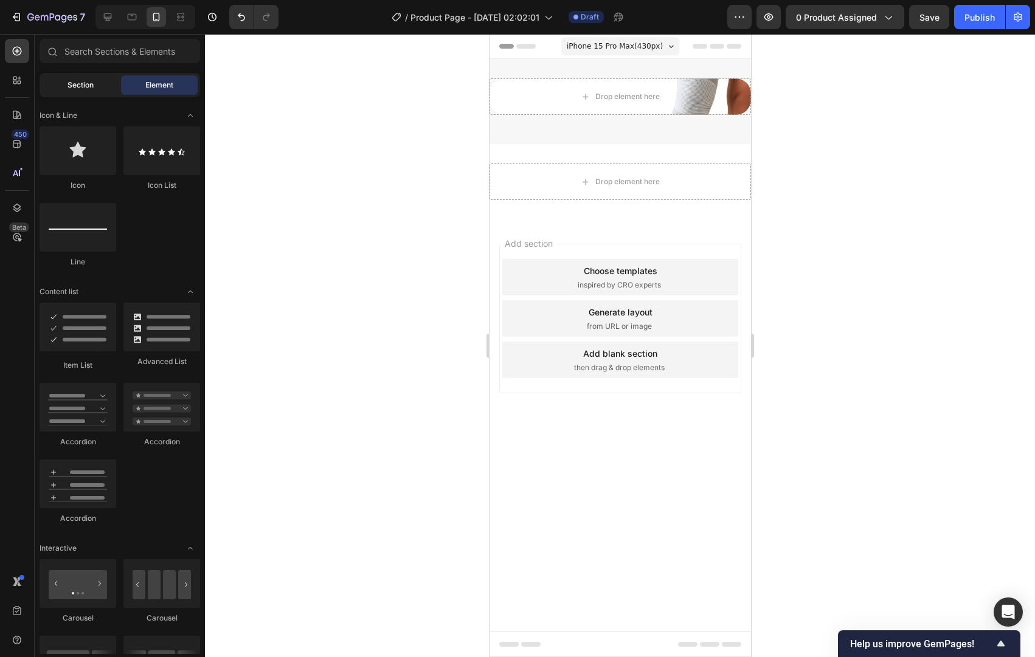
click at [91, 84] on span "Section" at bounding box center [80, 85] width 26 height 11
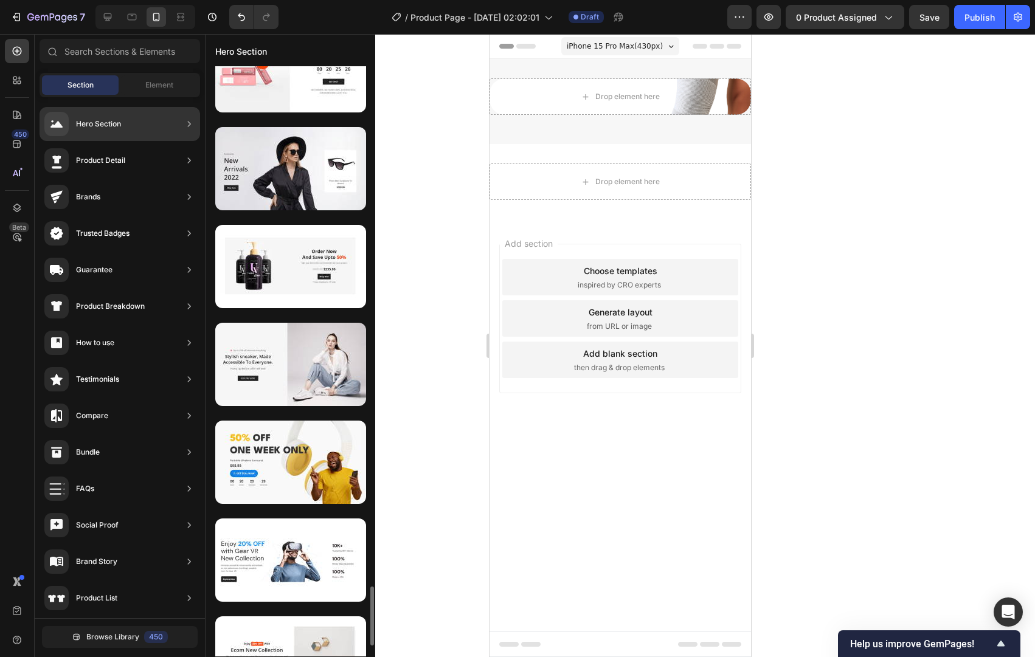
scroll to position [5130, 0]
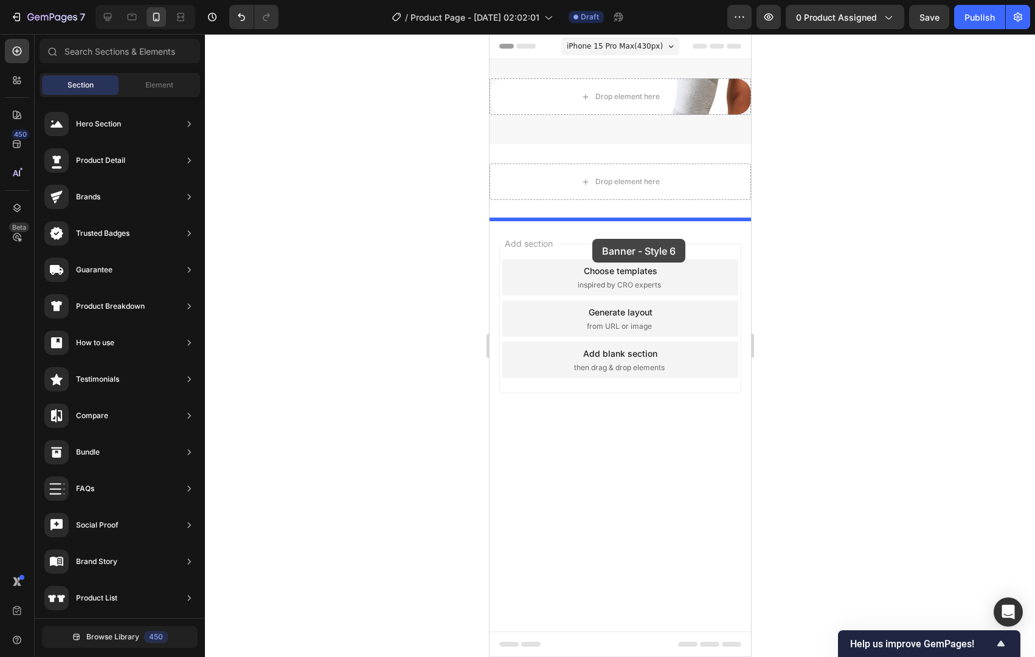
drag, startPoint x: 776, startPoint y: 306, endPoint x: 592, endPoint y: 225, distance: 200.9
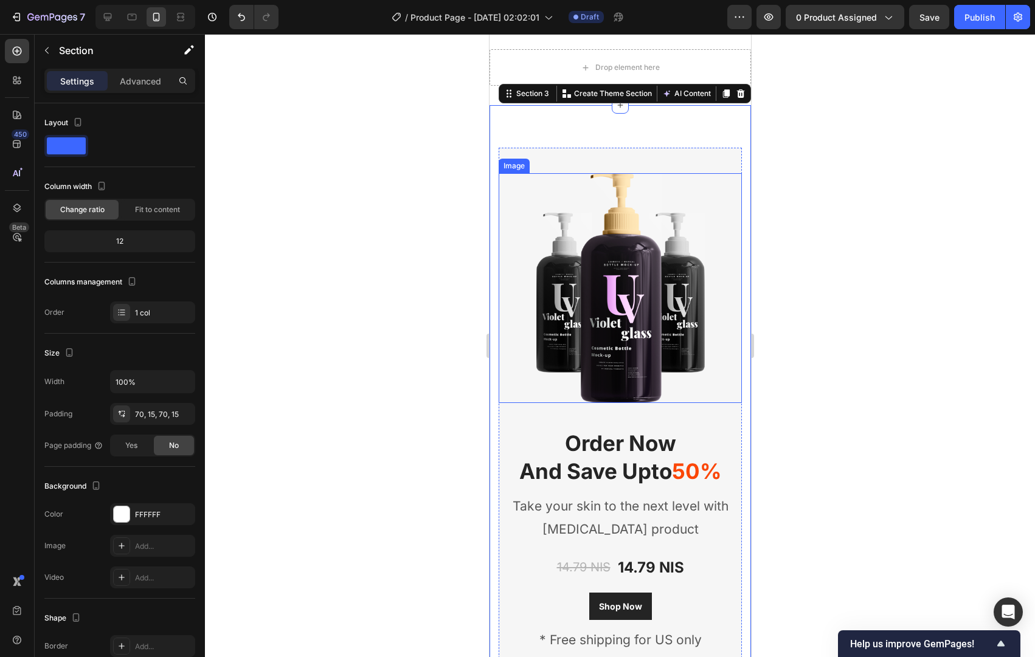
scroll to position [133, 0]
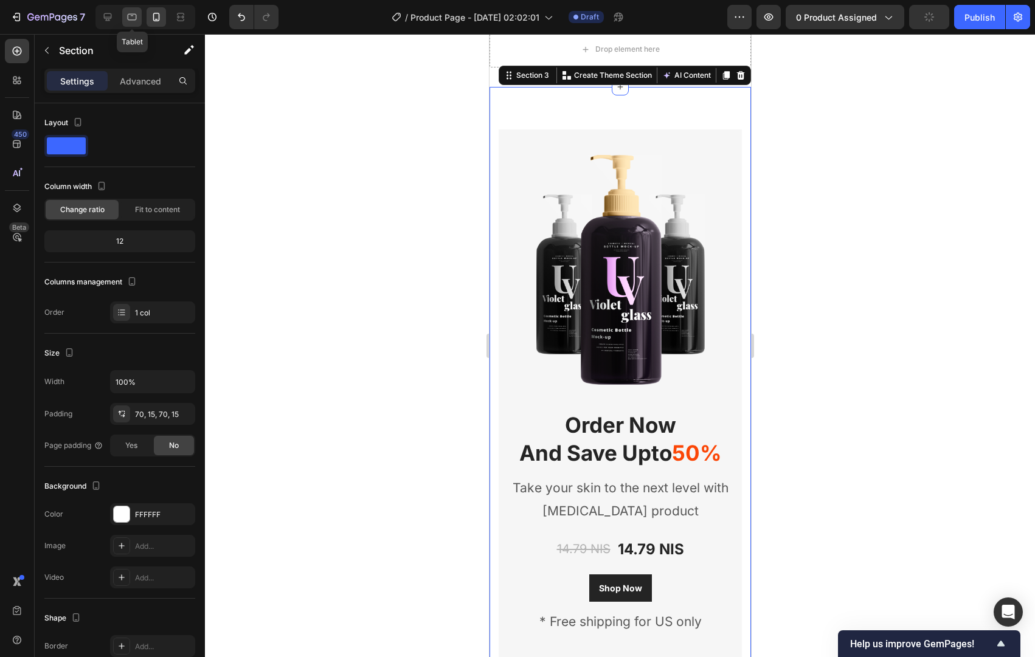
click at [131, 16] on icon at bounding box center [132, 17] width 12 height 12
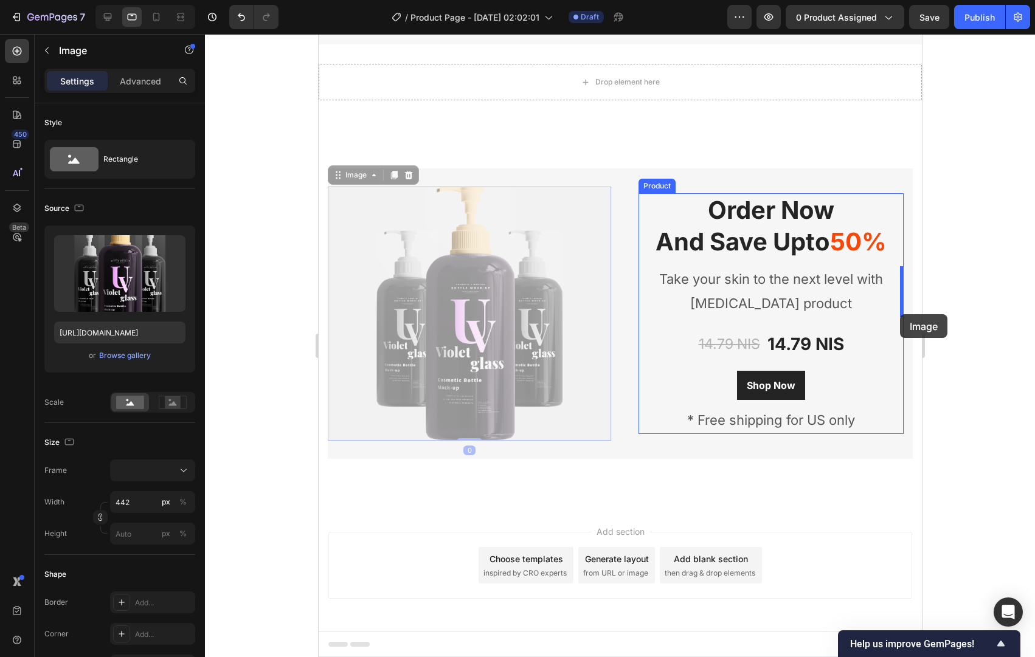
drag, startPoint x: 379, startPoint y: 186, endPoint x: 899, endPoint y: 314, distance: 535.4
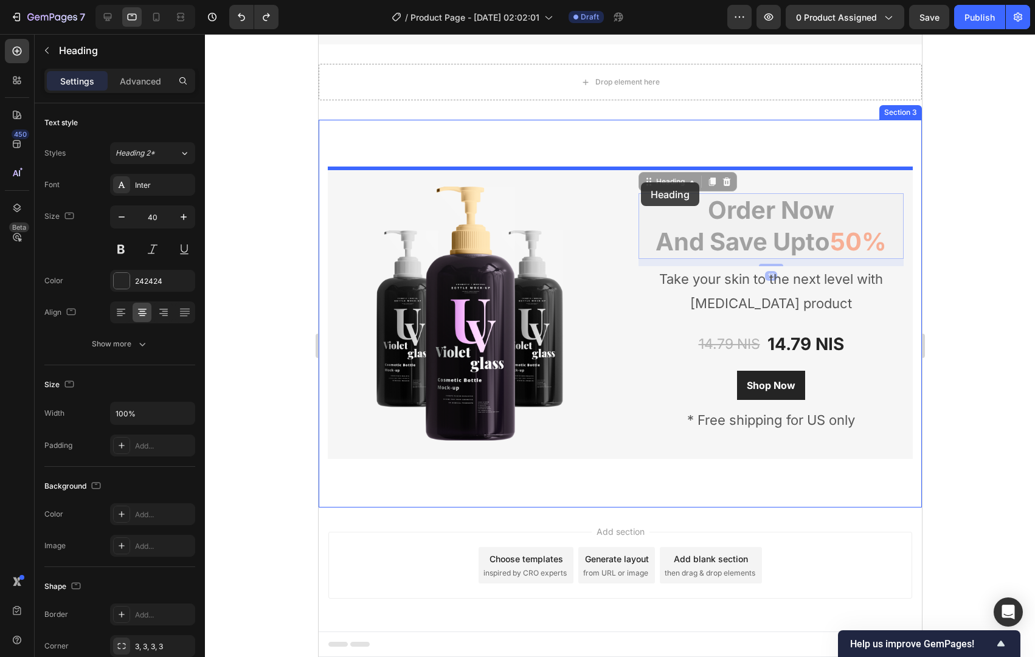
drag, startPoint x: 655, startPoint y: 182, endPoint x: 640, endPoint y: 182, distance: 14.6
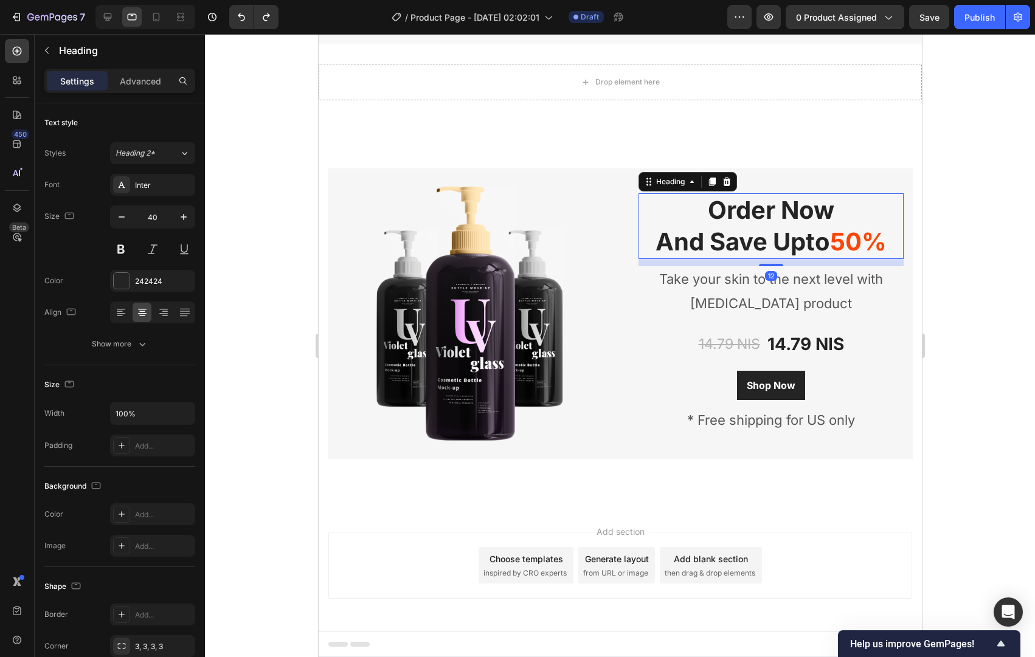
click at [703, 199] on p "Order Now And Save Upto 50%" at bounding box center [770, 226] width 263 height 63
click at [727, 200] on p "Order Now And Save Upto 50%" at bounding box center [770, 226] width 263 height 63
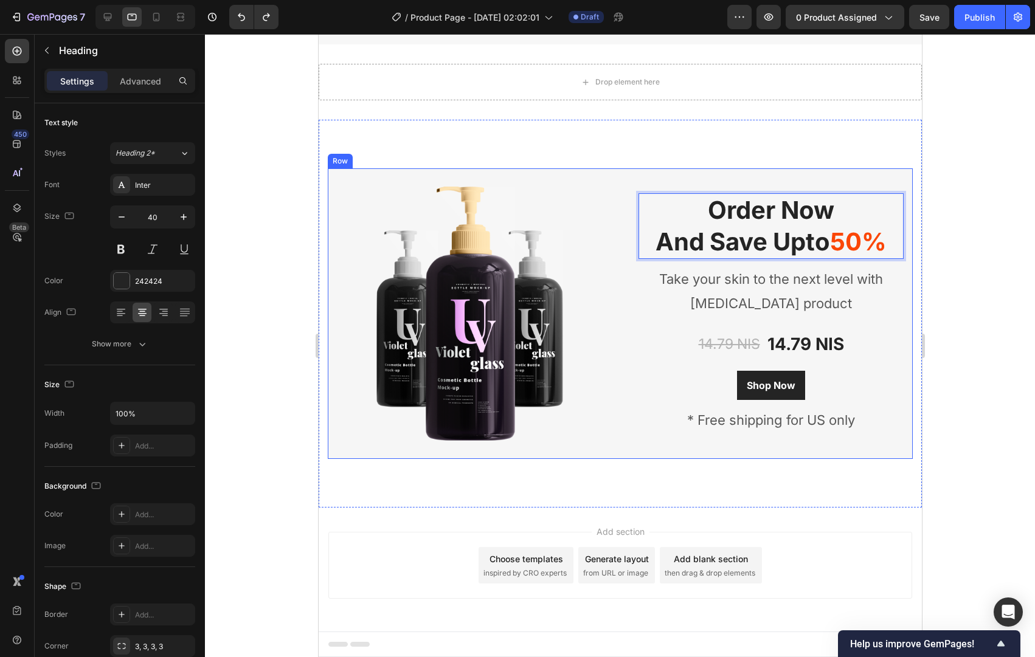
click at [727, 182] on div "Image Order Now And Save Upto 50% Heading 12 Take your skin to the next level w…" at bounding box center [619, 313] width 585 height 291
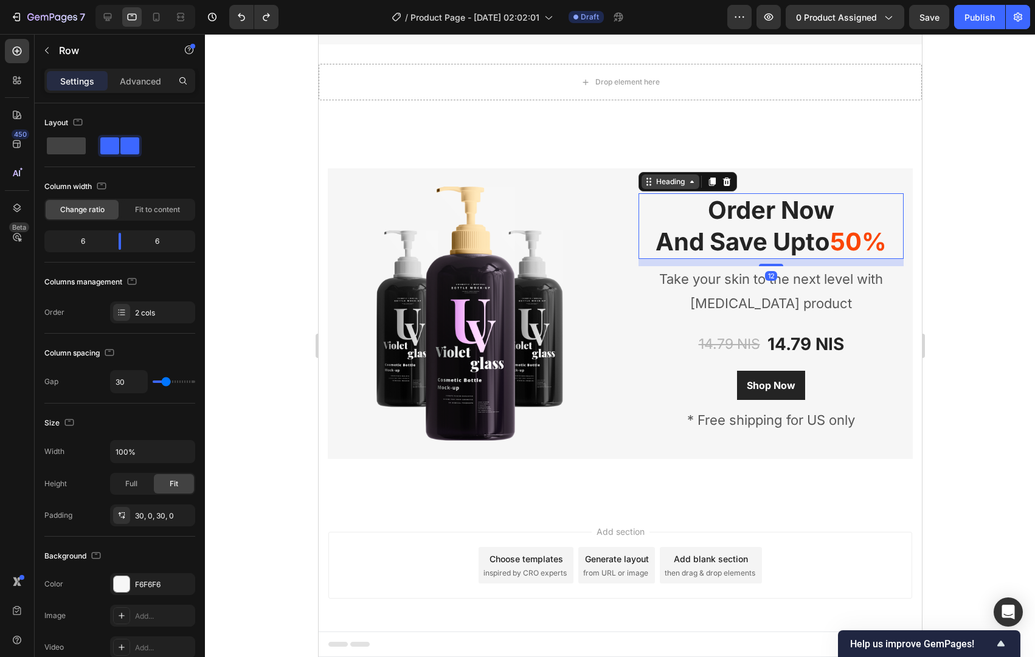
click at [665, 188] on div "Heading" at bounding box center [670, 181] width 58 height 15
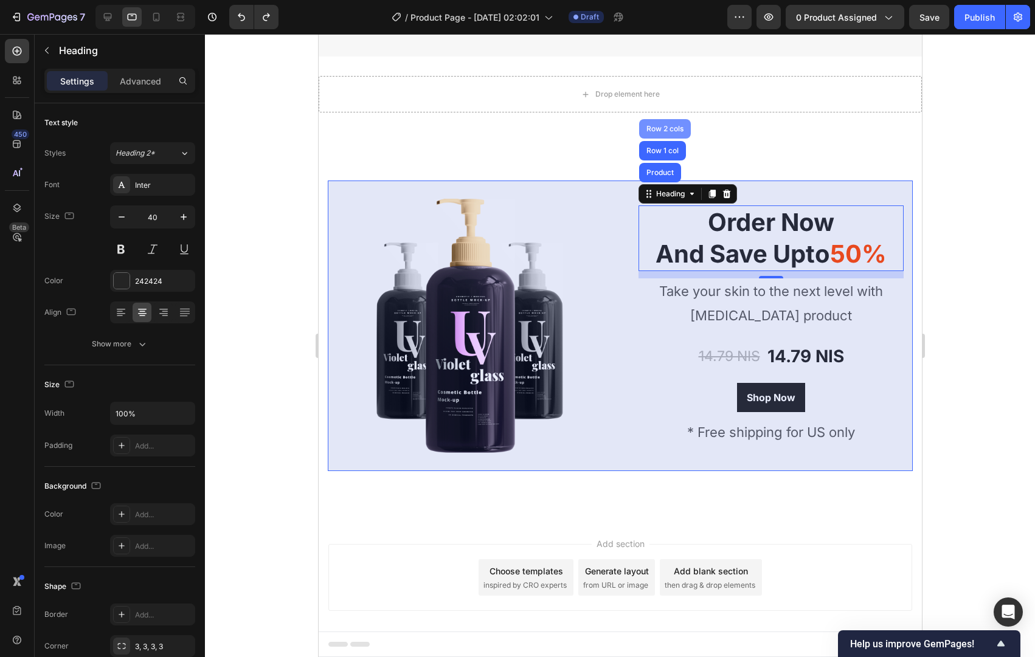
scroll to position [91, 0]
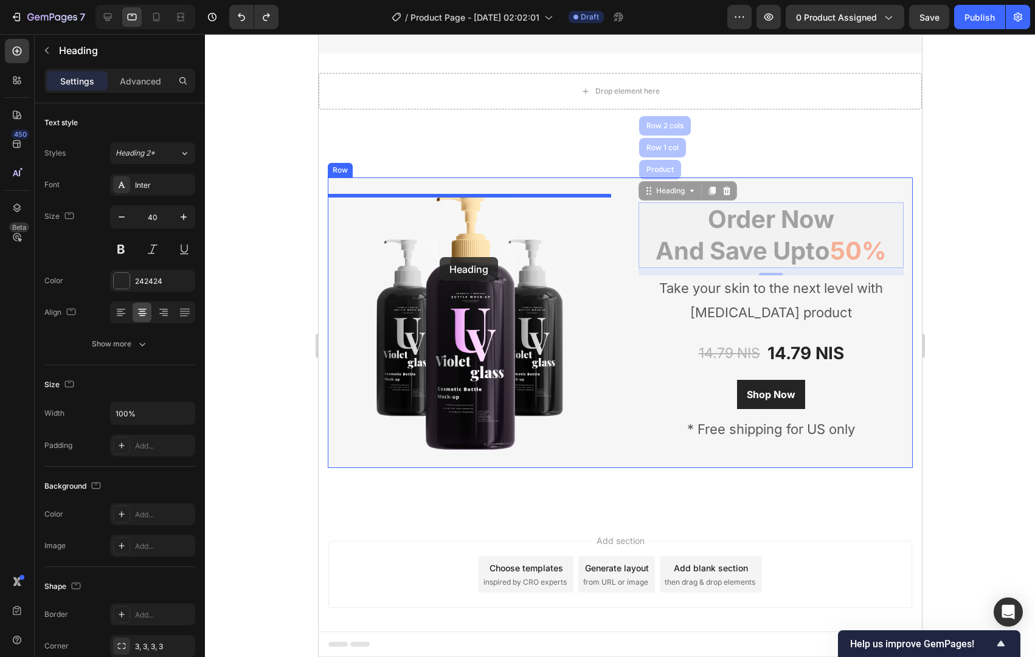
drag, startPoint x: 662, startPoint y: 142, endPoint x: 440, endPoint y: 257, distance: 250.7
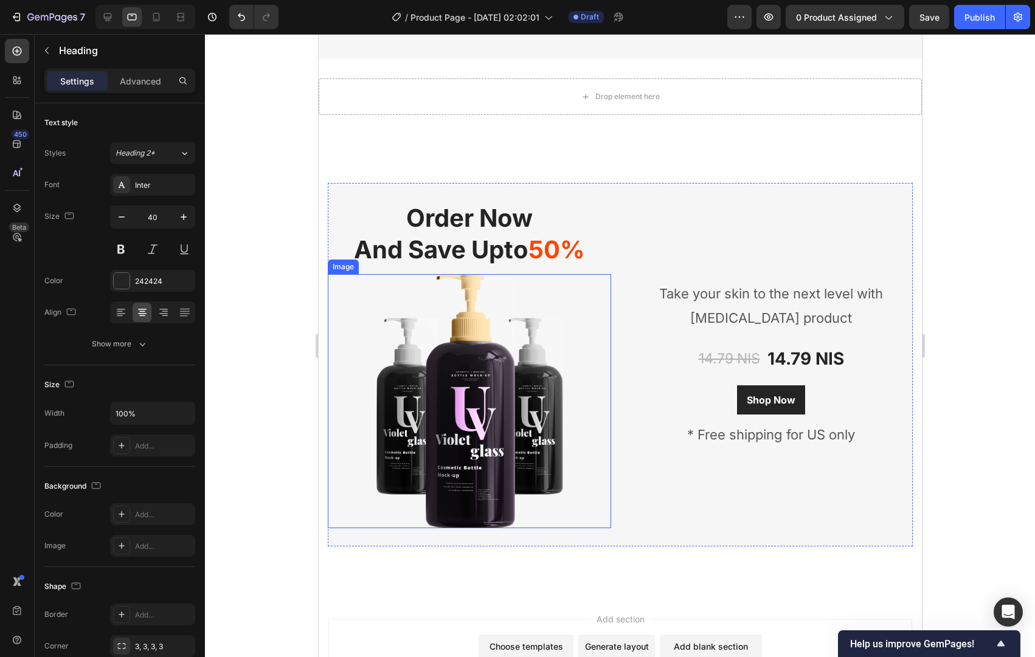
scroll to position [88, 0]
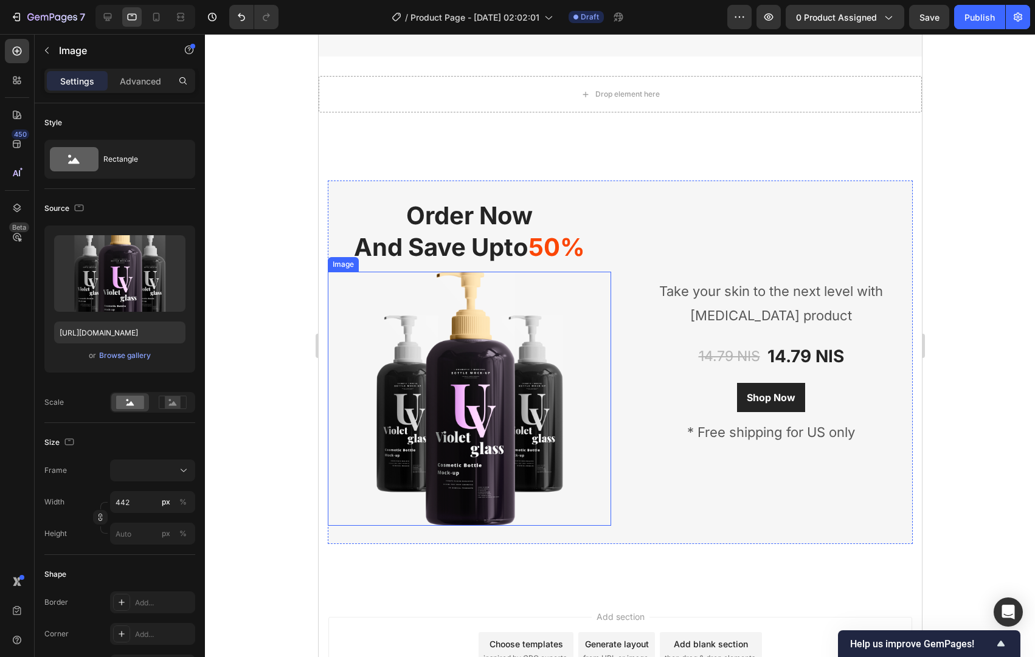
drag, startPoint x: 446, startPoint y: 311, endPoint x: 427, endPoint y: 306, distance: 20.1
click at [445, 311] on img at bounding box center [468, 399] width 269 height 254
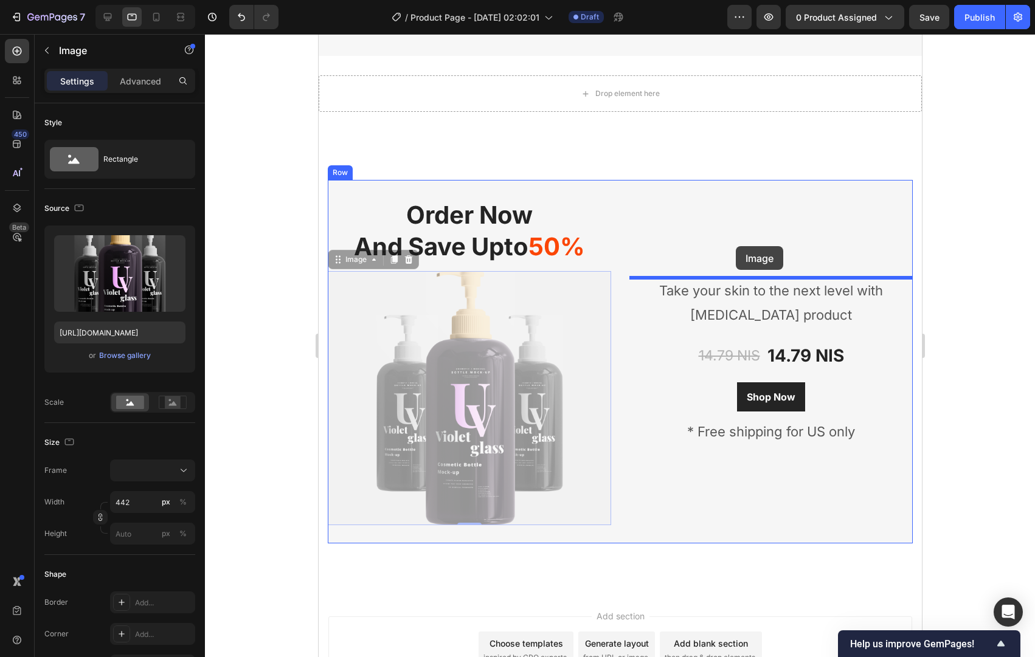
drag, startPoint x: 358, startPoint y: 264, endPoint x: 735, endPoint y: 246, distance: 377.4
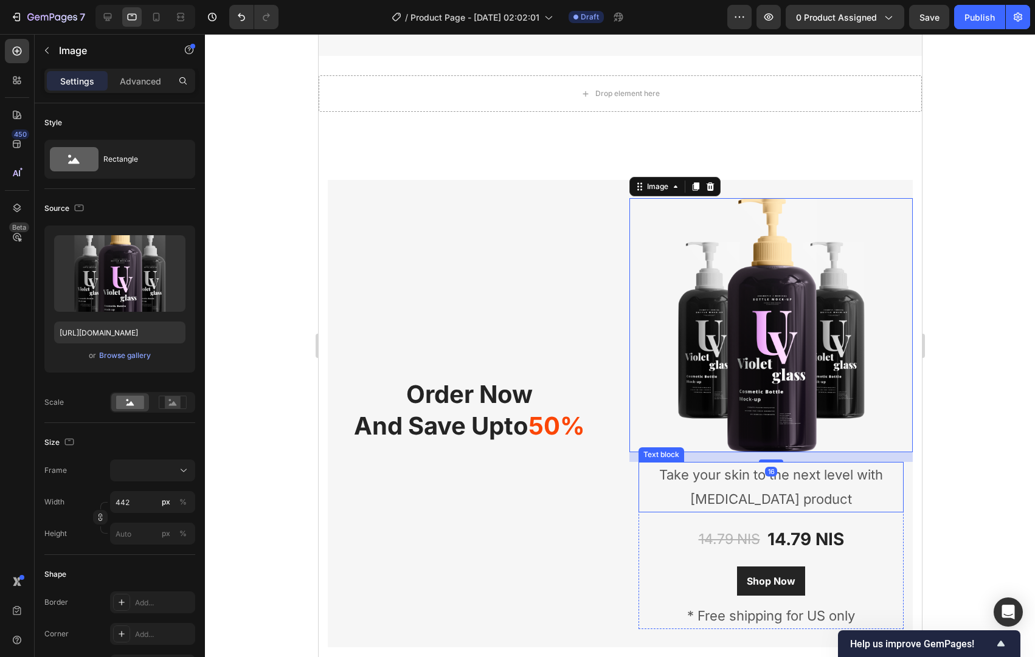
click at [733, 489] on p "Take your skin to the next level with [MEDICAL_DATA] product" at bounding box center [770, 487] width 263 height 48
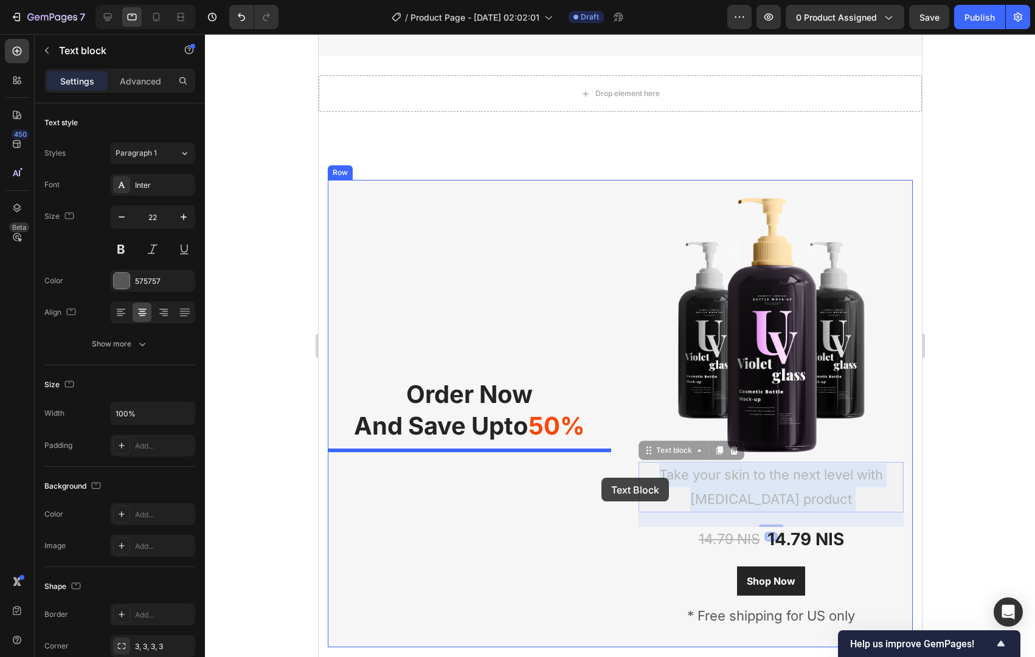
drag, startPoint x: 720, startPoint y: 476, endPoint x: 580, endPoint y: 477, distance: 140.4
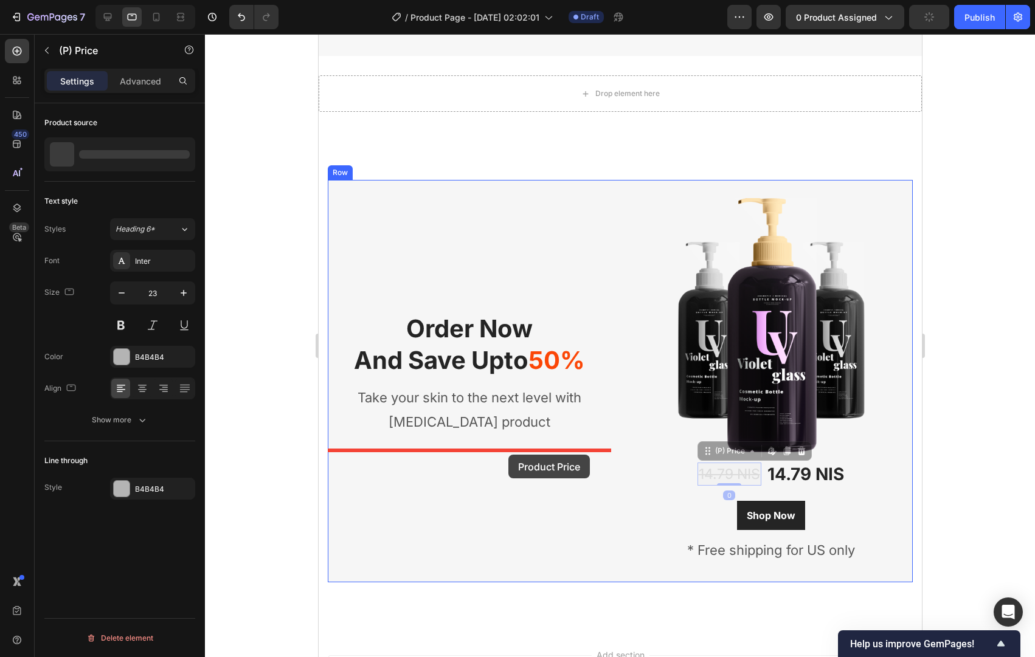
drag, startPoint x: 748, startPoint y: 466, endPoint x: 509, endPoint y: 455, distance: 239.2
click at [508, 455] on div "Tablet ( 992 px) iPhone 13 Mini iPhone 13 Pro iPhone 11 Pro Max iPhone 15 Pro M…" at bounding box center [619, 376] width 603 height 860
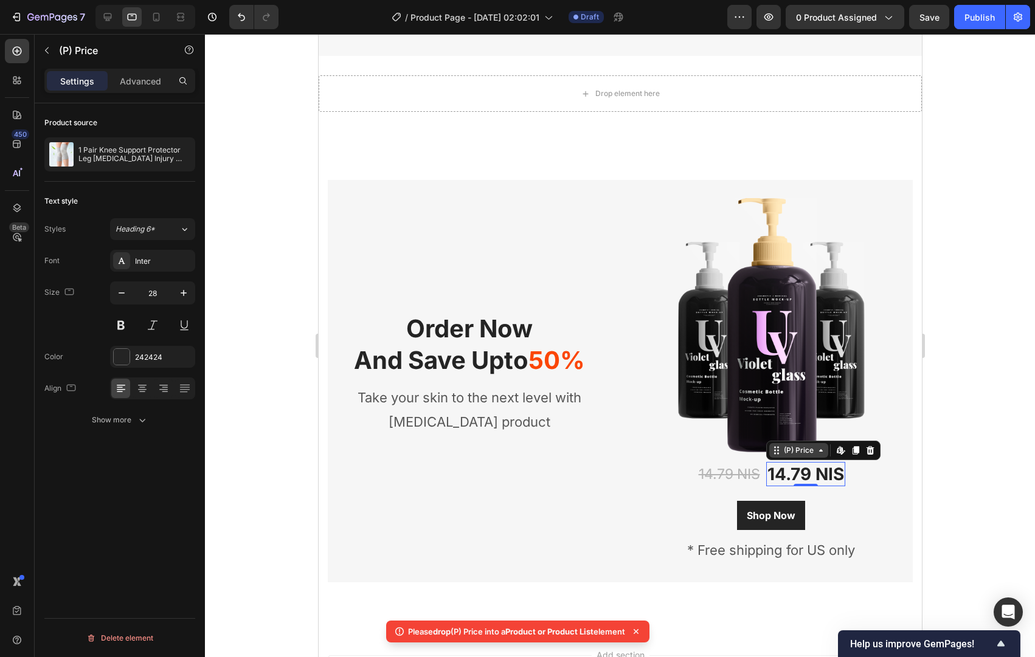
click at [789, 451] on div "(P) Price" at bounding box center [798, 450] width 35 height 11
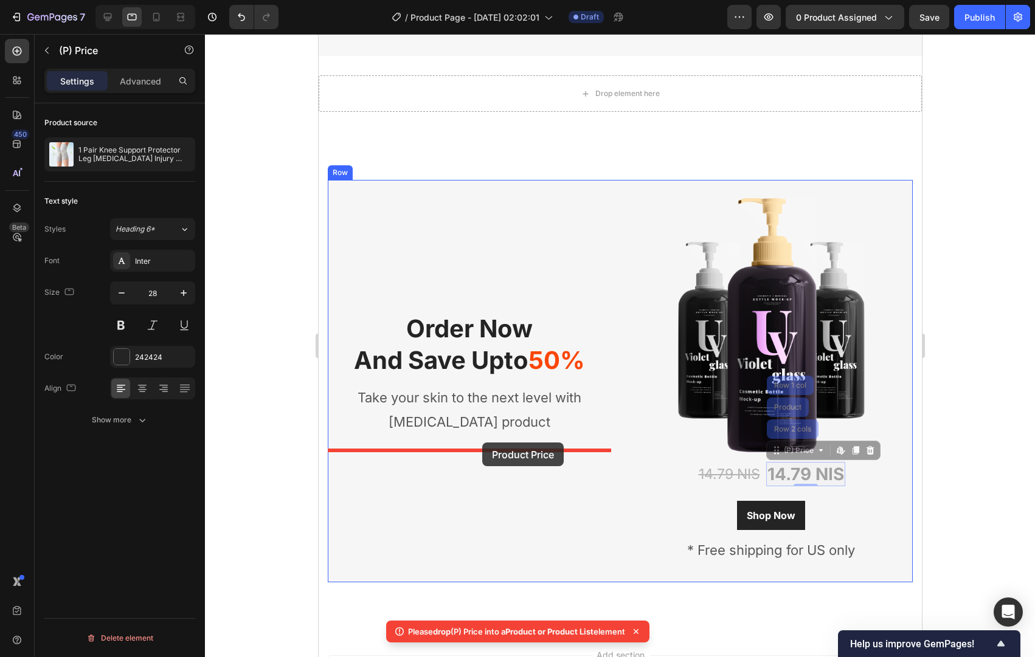
drag, startPoint x: 763, startPoint y: 450, endPoint x: 483, endPoint y: 443, distance: 280.4
click at [482, 443] on div "Tablet ( 992 px) iPhone 13 Mini iPhone 13 Pro iPhone 11 Pro Max iPhone 15 Pro M…" at bounding box center [619, 376] width 603 height 860
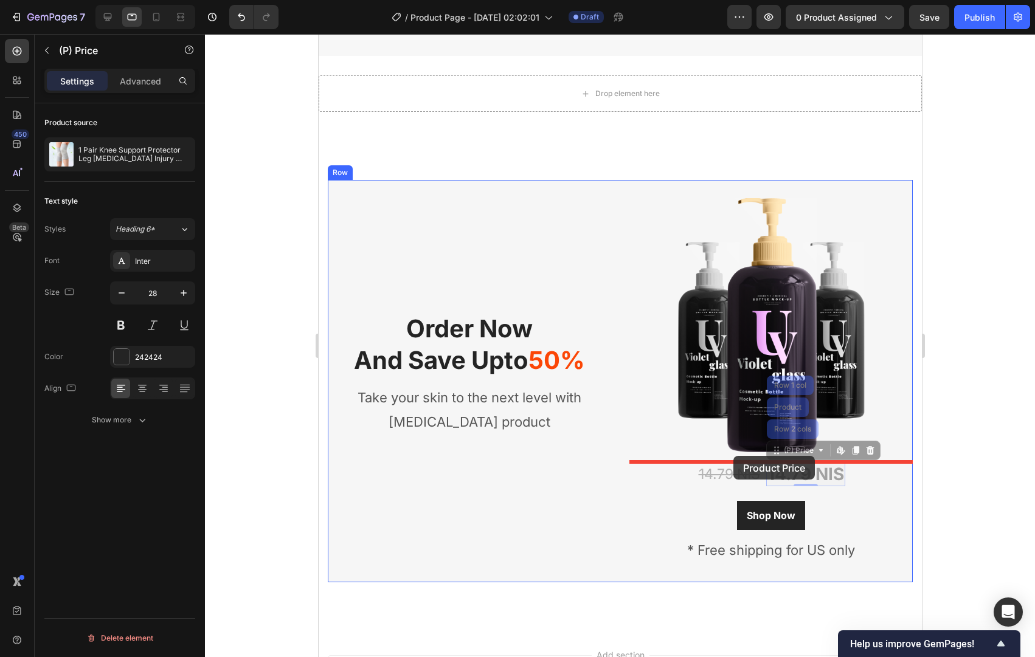
drag, startPoint x: 793, startPoint y: 451, endPoint x: 733, endPoint y: 456, distance: 60.4
click at [733, 456] on div "Tablet ( 992 px) iPhone 13 Mini iPhone 13 Pro iPhone 11 Pro Max iPhone 15 Pro M…" at bounding box center [619, 376] width 603 height 860
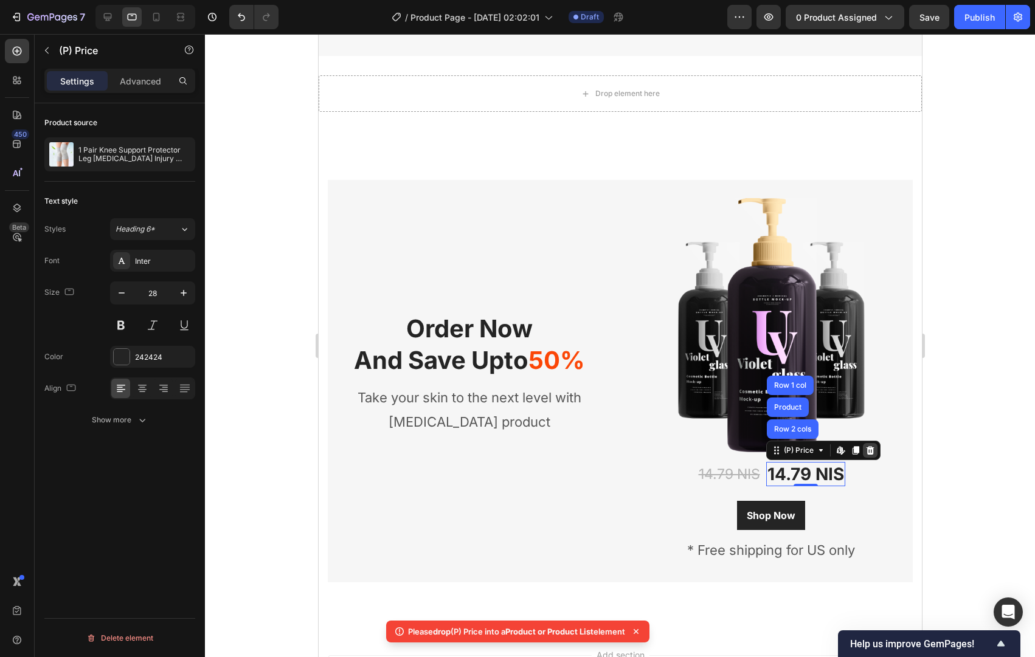
click at [868, 451] on icon at bounding box center [870, 451] width 10 height 10
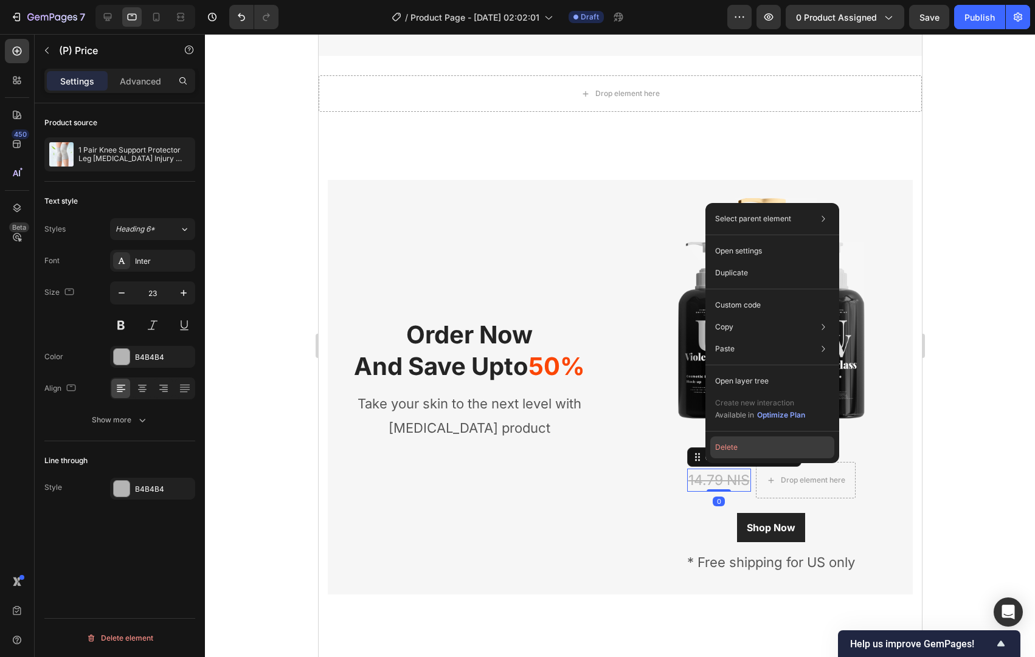
click at [738, 451] on button "Delete" at bounding box center [772, 448] width 124 height 22
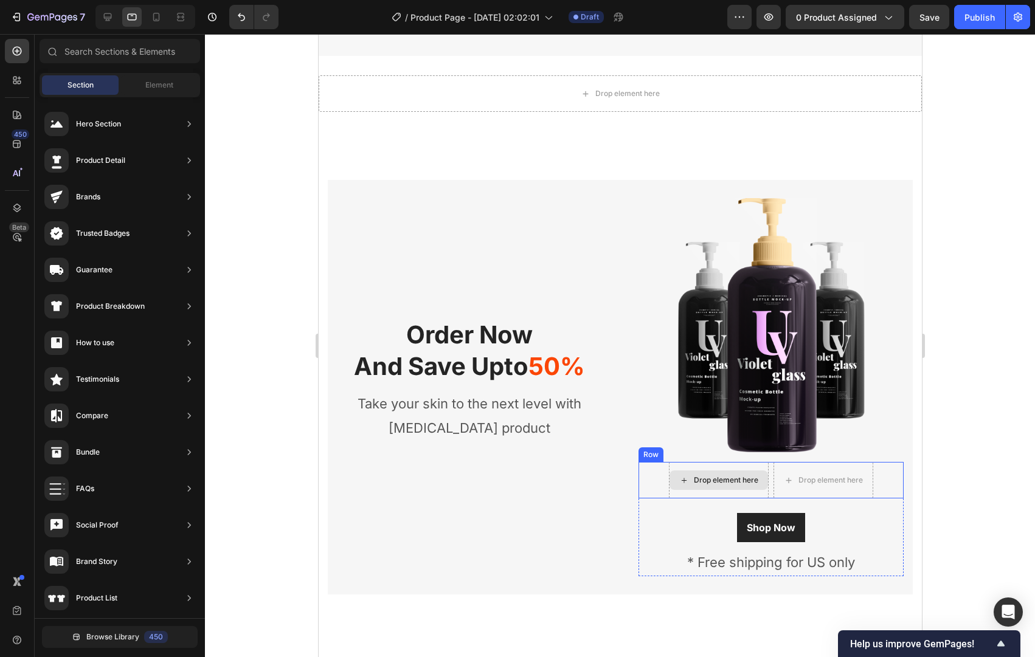
click at [675, 463] on div "Drop element here" at bounding box center [718, 480] width 100 height 36
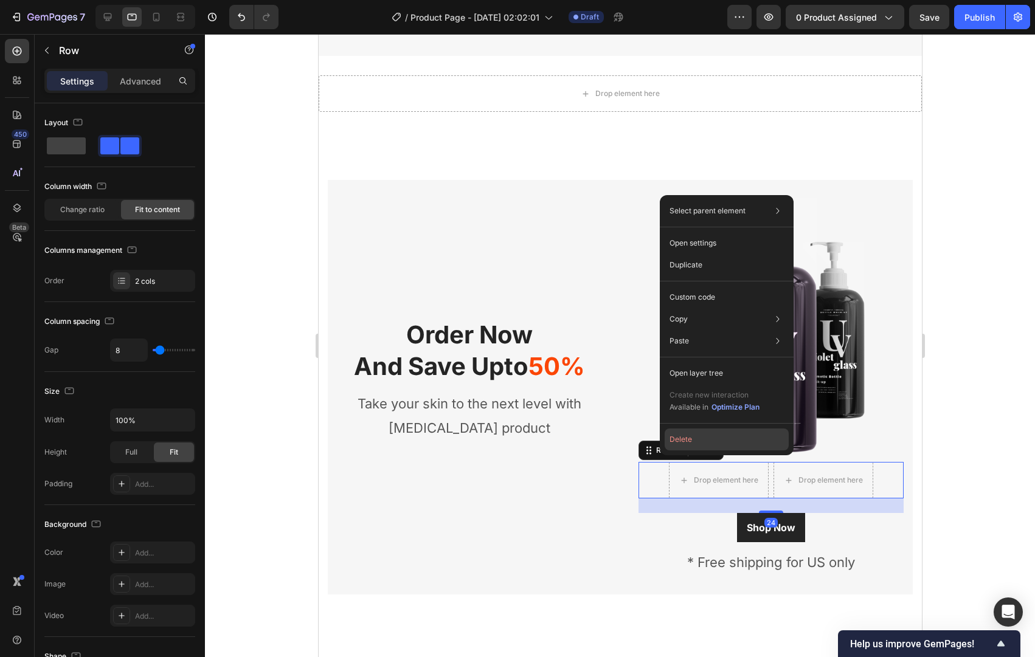
click at [698, 441] on button "Delete" at bounding box center [727, 440] width 124 height 22
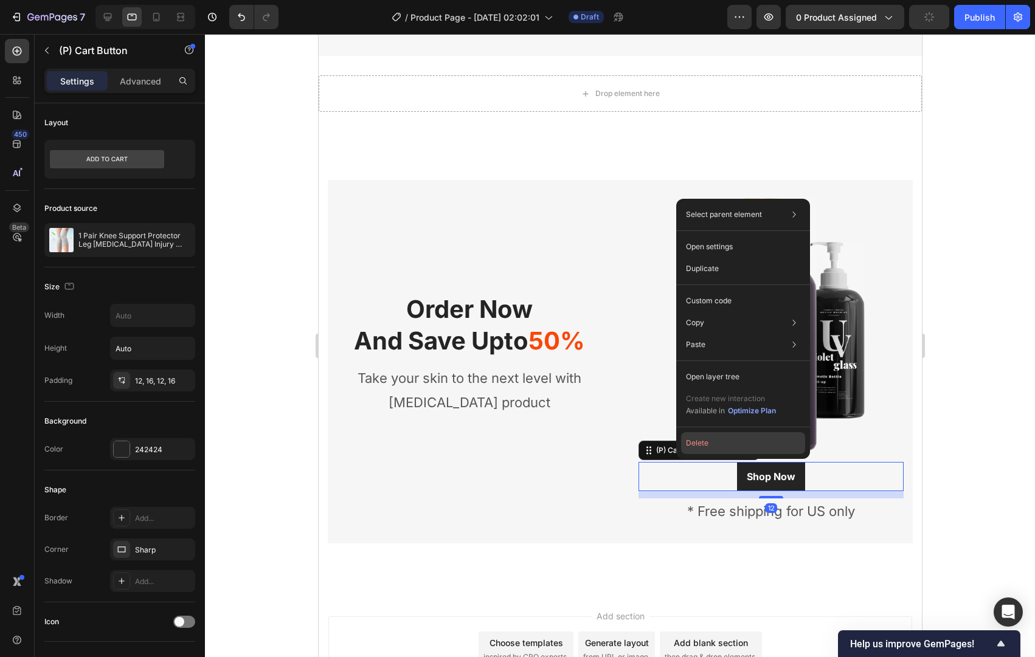
click at [707, 450] on button "Delete" at bounding box center [743, 443] width 124 height 22
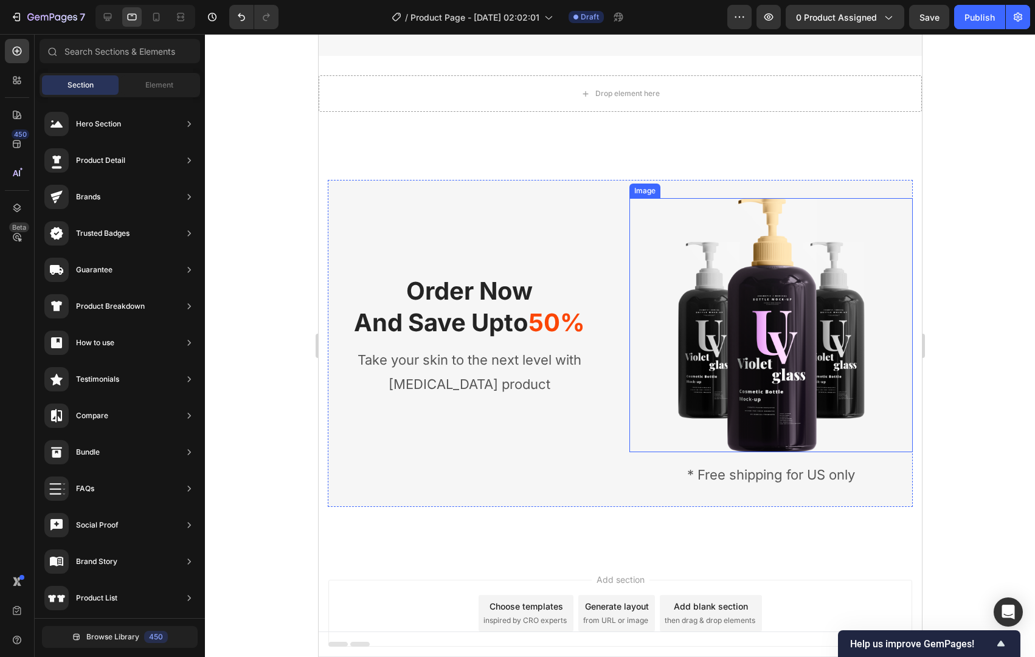
scroll to position [86, 0]
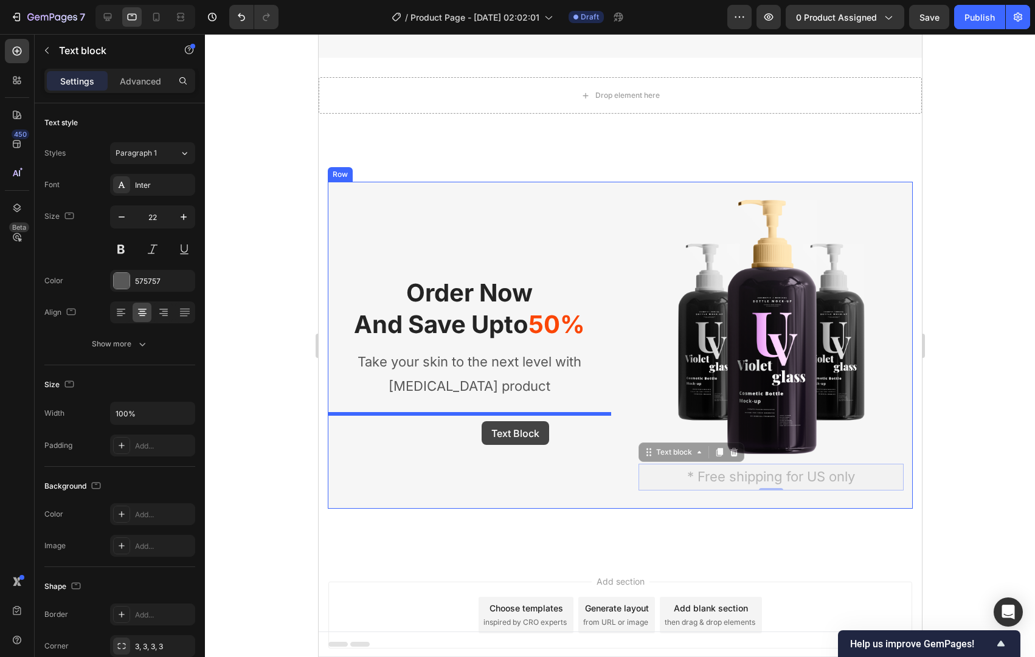
drag, startPoint x: 665, startPoint y: 455, endPoint x: 481, endPoint y: 421, distance: 187.4
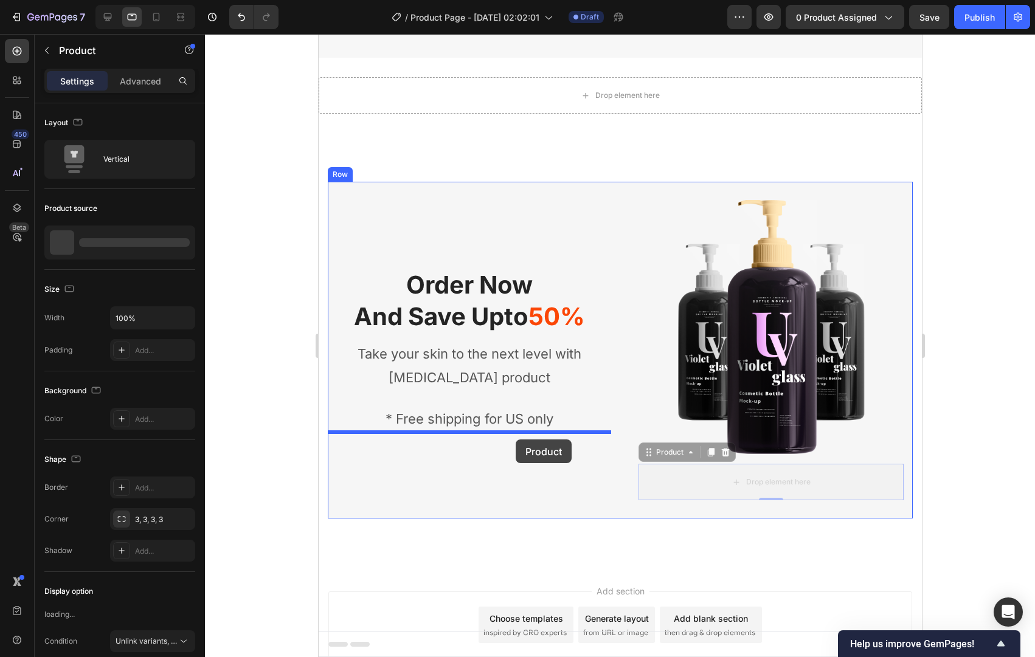
drag, startPoint x: 662, startPoint y: 458, endPoint x: 515, endPoint y: 440, distance: 148.3
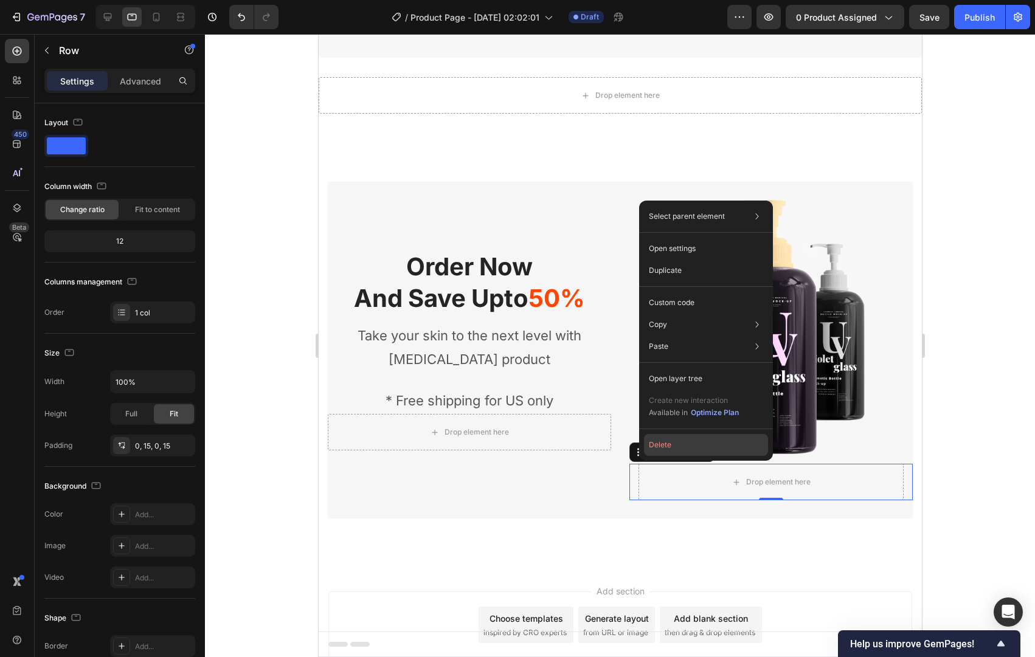
click at [666, 449] on button "Delete" at bounding box center [706, 445] width 124 height 22
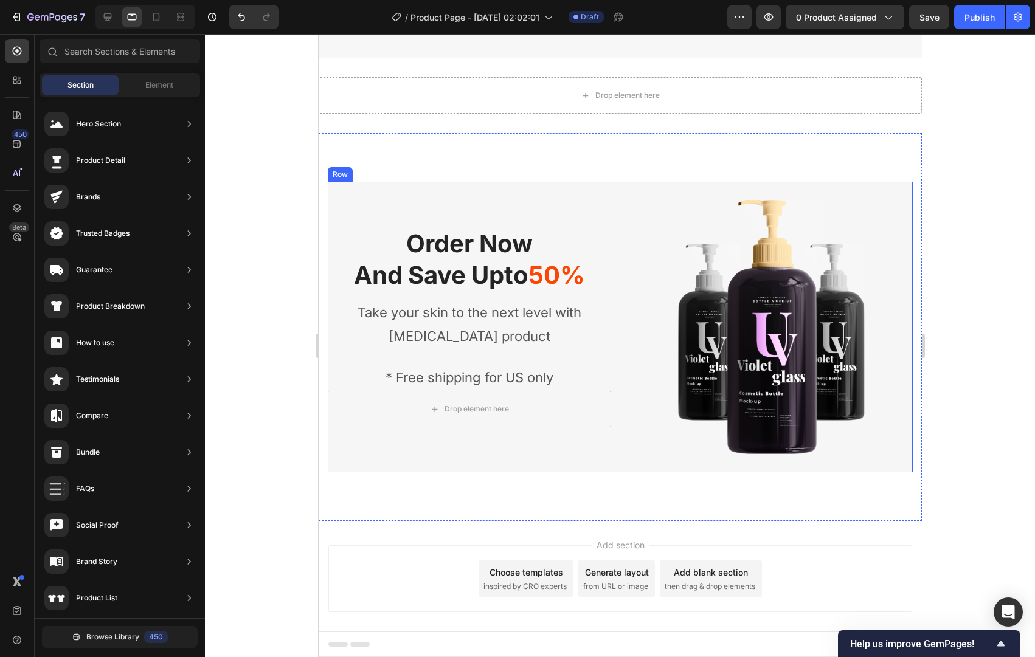
scroll to position [80, 0]
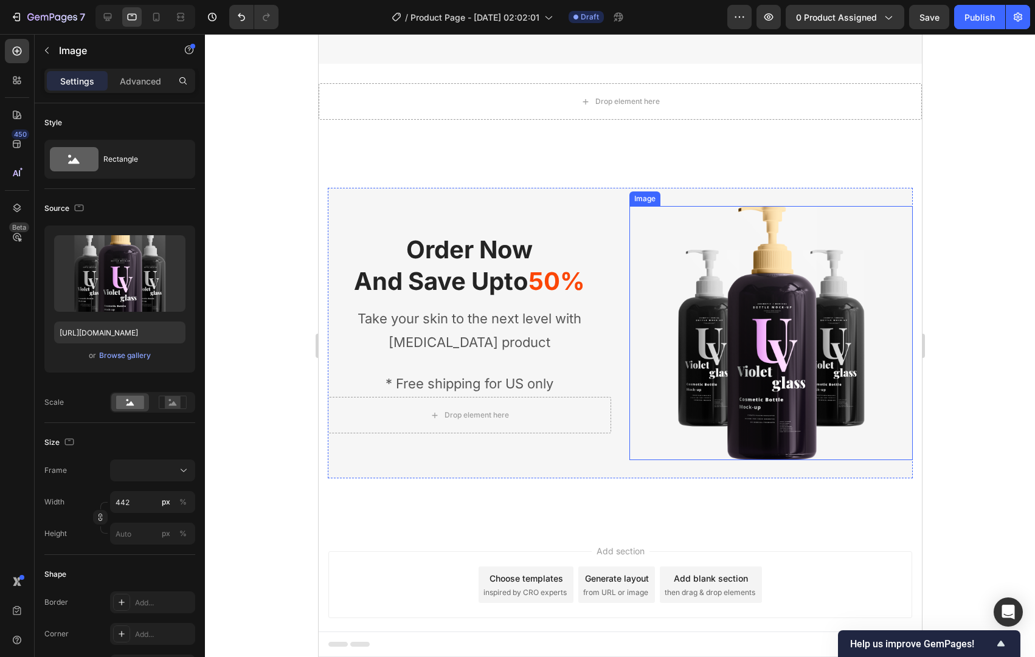
click at [781, 309] on img at bounding box center [770, 333] width 269 height 254
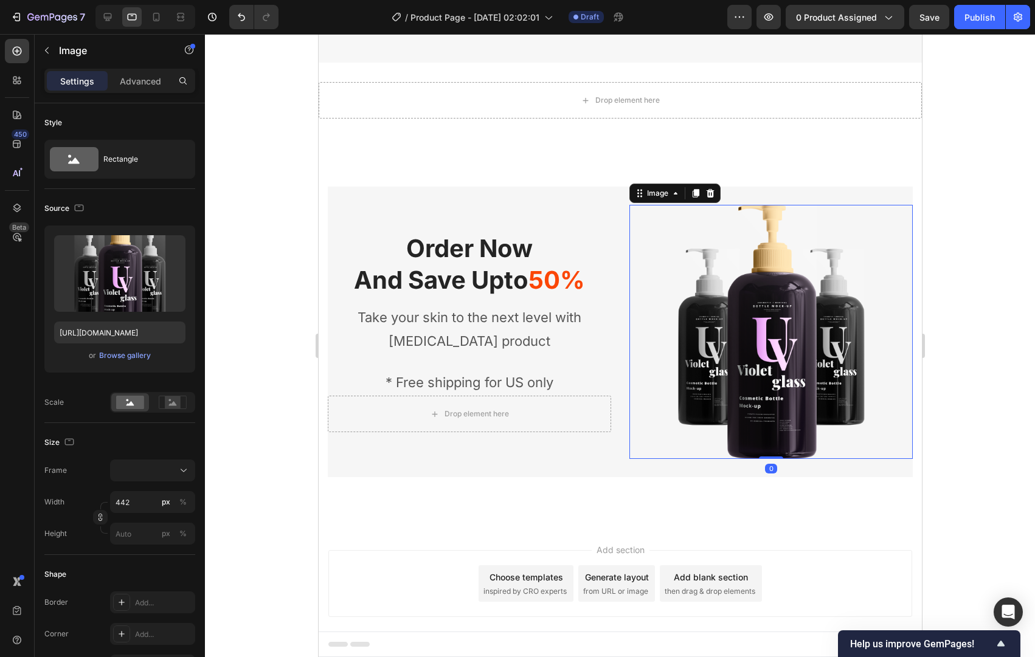
scroll to position [74, 0]
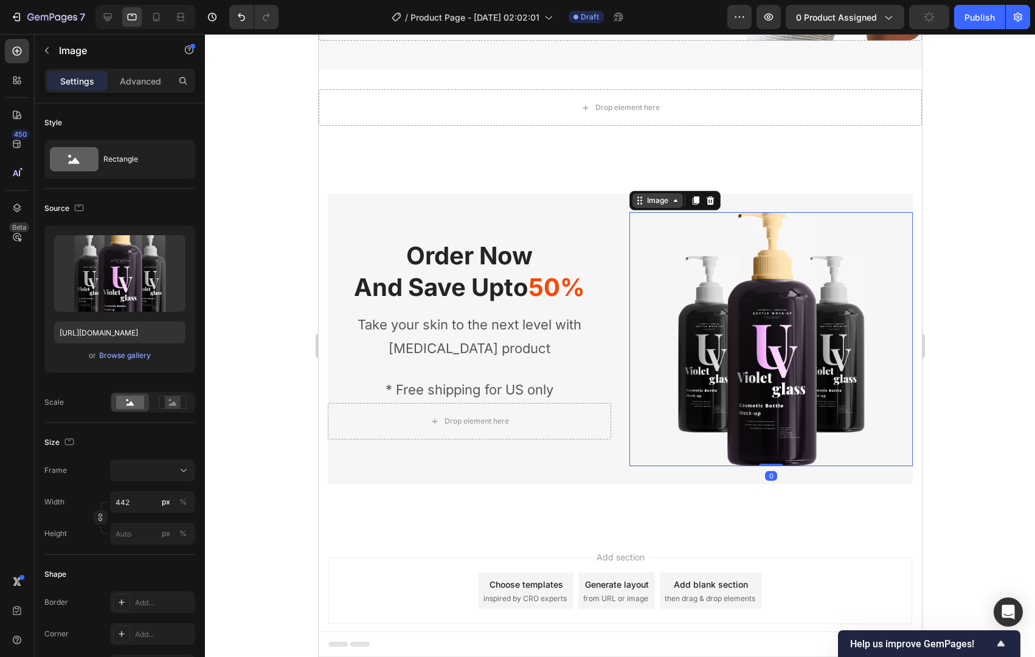
click at [668, 202] on div "Image" at bounding box center [657, 200] width 26 height 11
click at [1003, 466] on div at bounding box center [620, 345] width 830 height 623
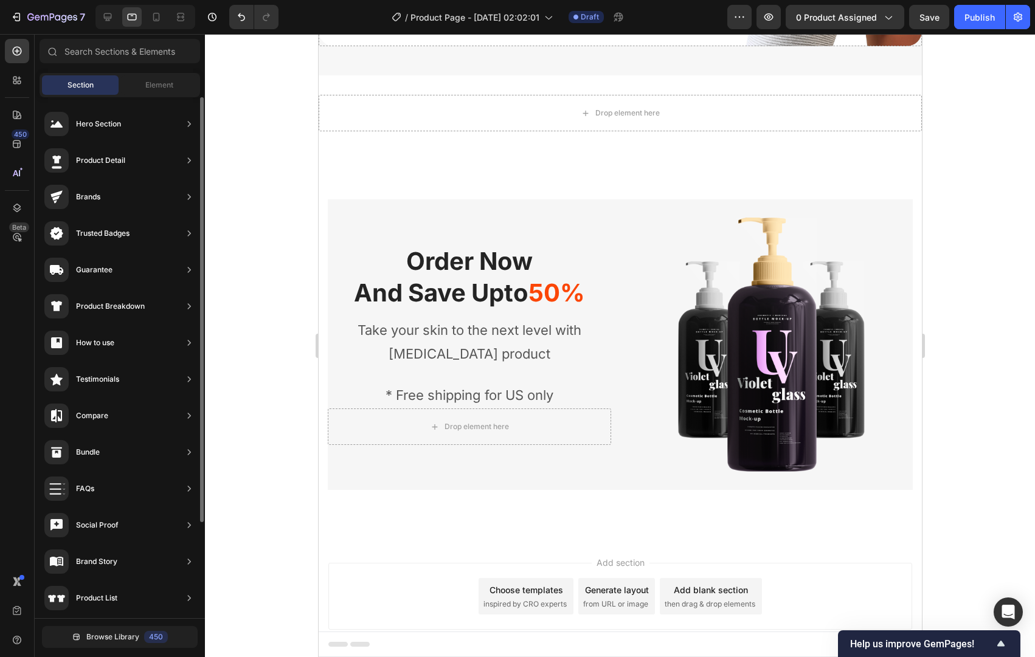
scroll to position [65, 0]
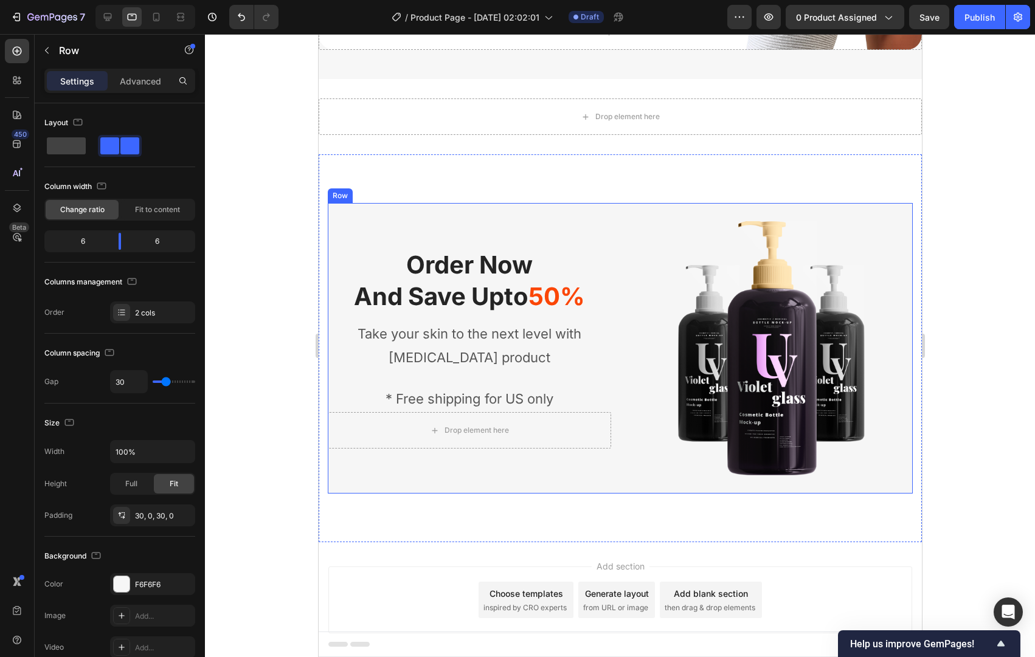
click at [608, 209] on div "Order Now And Save Upto 50% Heading Take your skin to the next level with [MEDI…" at bounding box center [619, 348] width 585 height 291
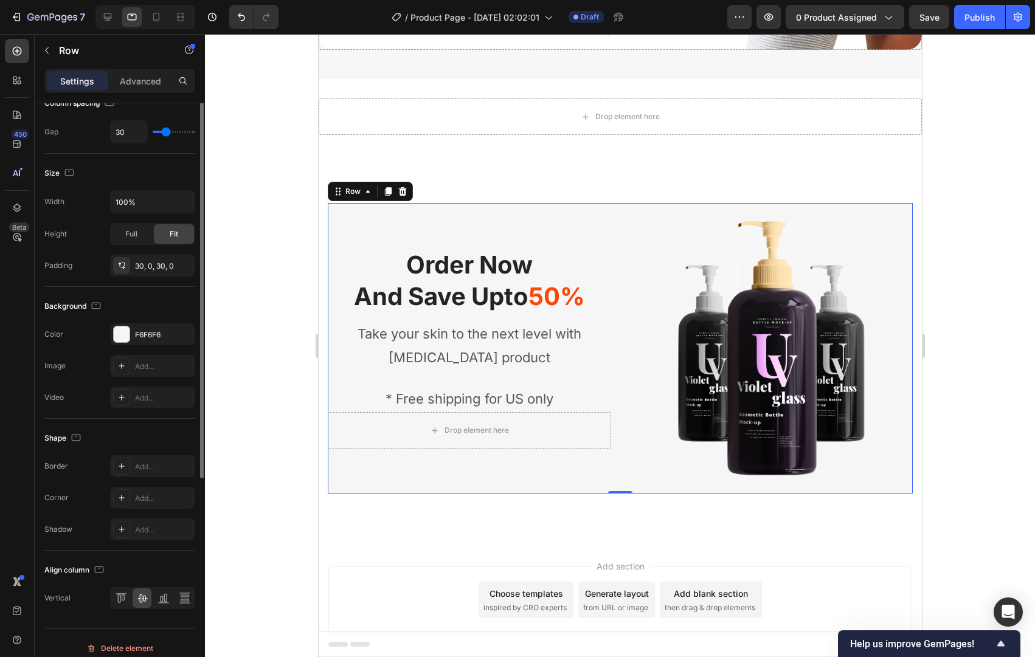
scroll to position [260, 0]
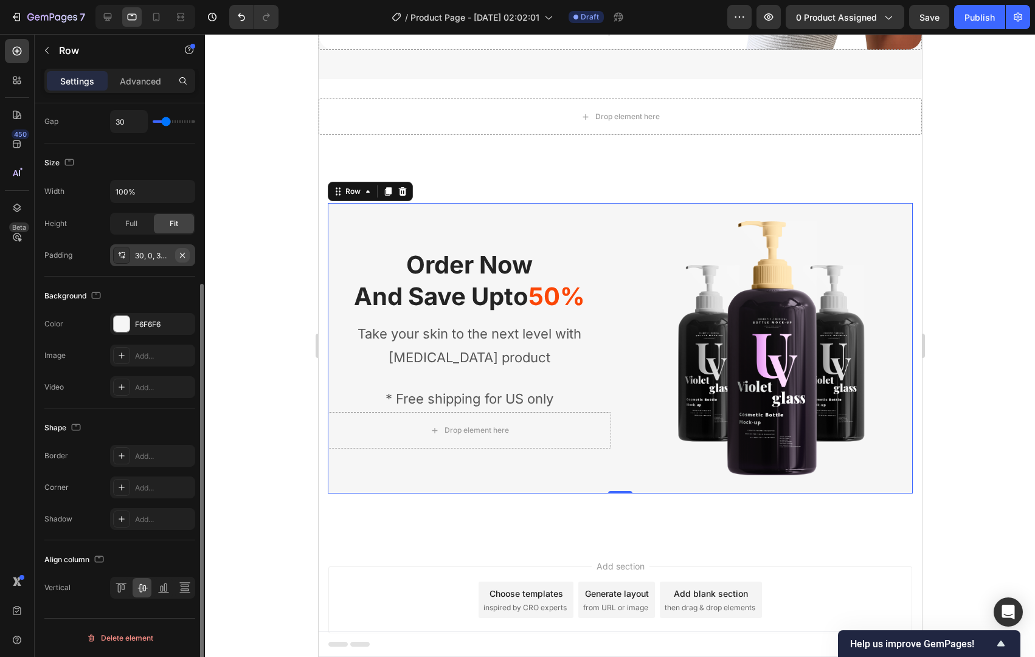
click at [184, 254] on icon "button" at bounding box center [183, 255] width 10 height 10
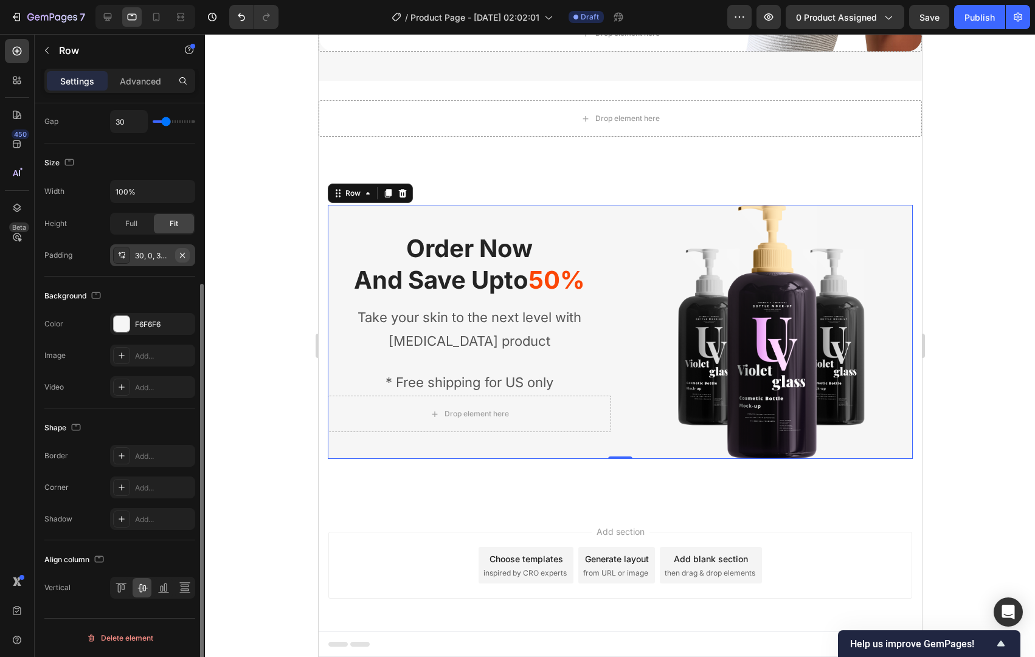
scroll to position [63, 0]
click at [282, 298] on div at bounding box center [620, 345] width 830 height 623
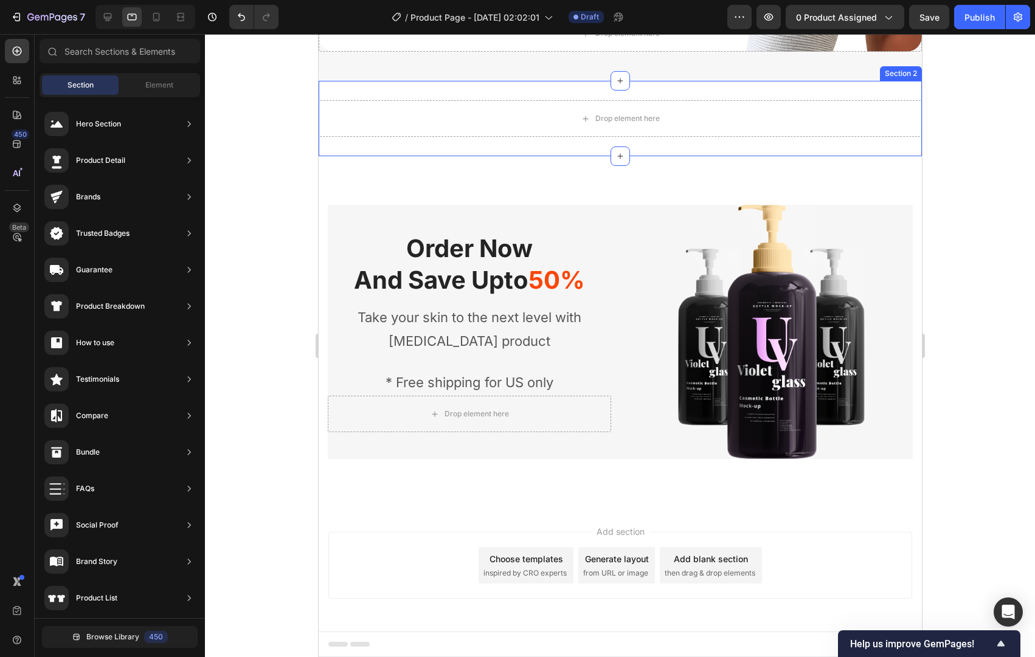
click at [974, 217] on div at bounding box center [620, 345] width 830 height 623
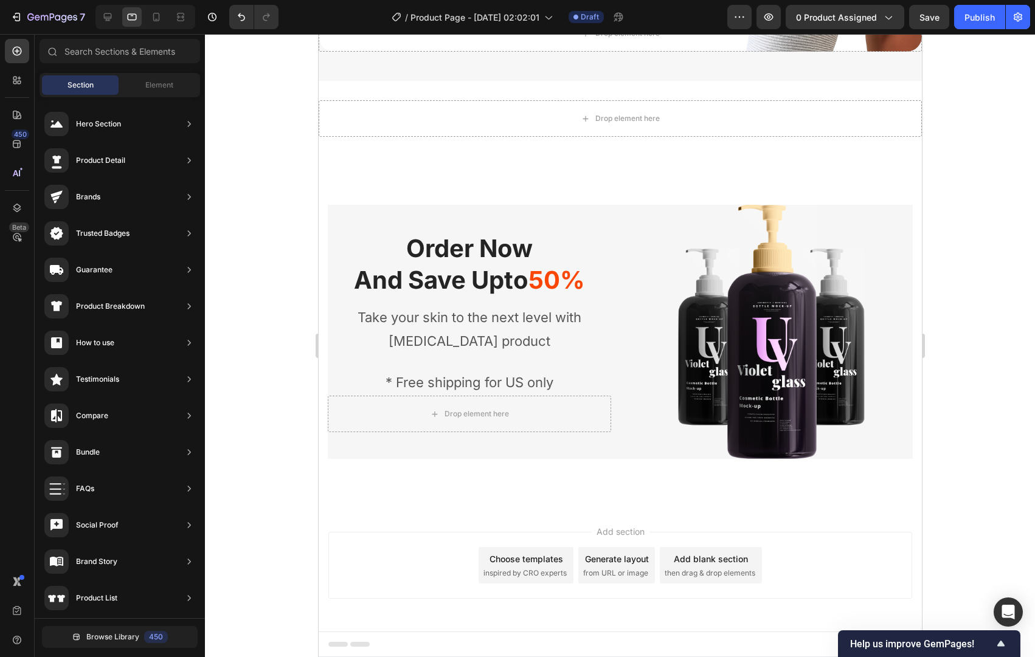
click at [975, 228] on div at bounding box center [620, 345] width 830 height 623
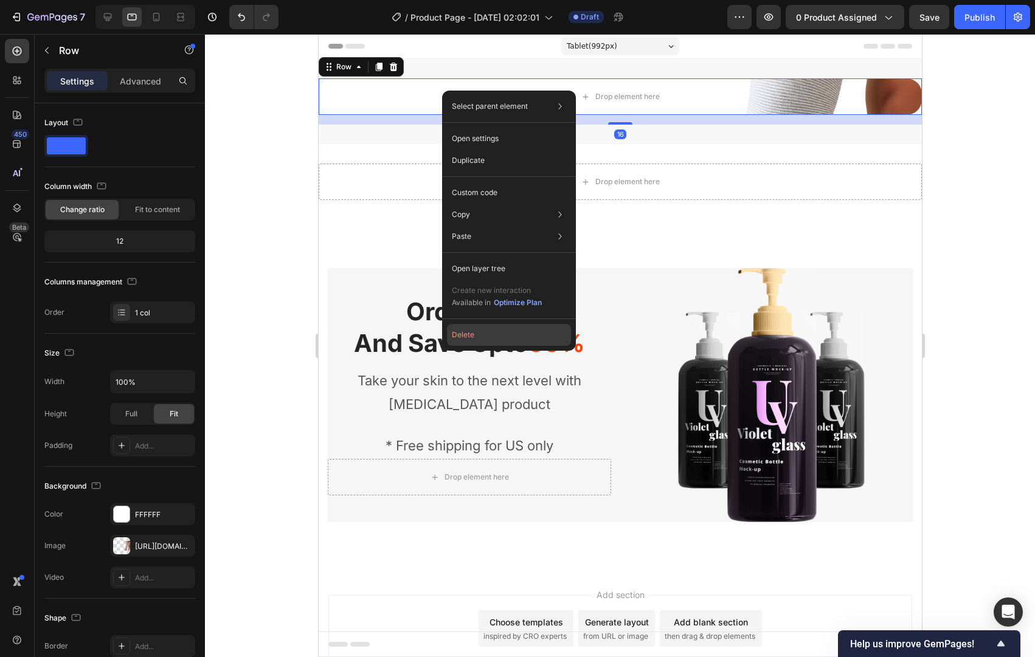
click at [513, 338] on button "Delete" at bounding box center [509, 335] width 124 height 22
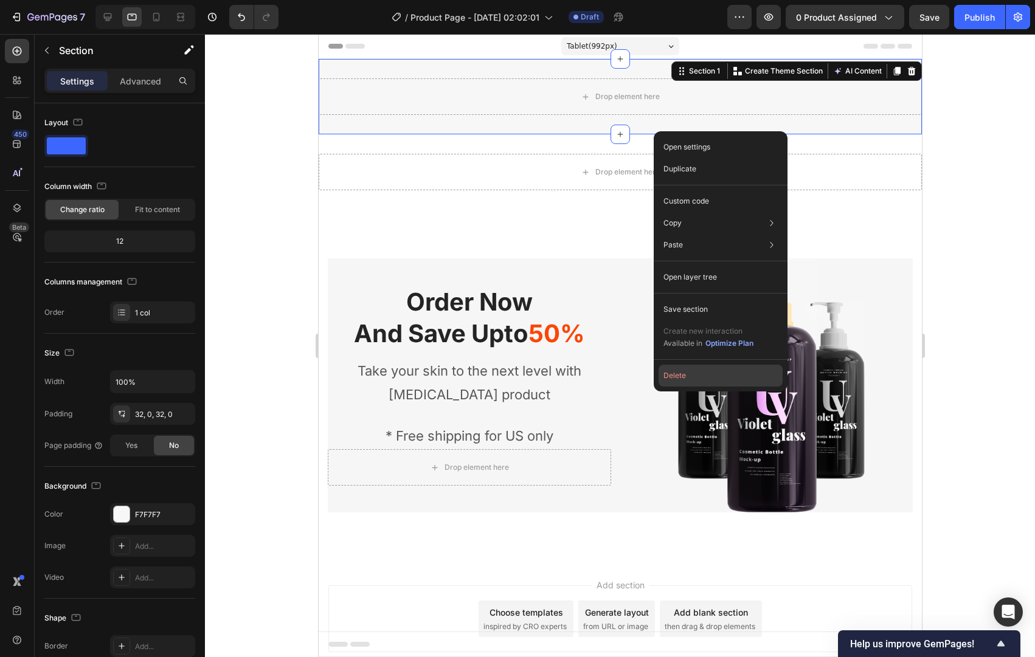
click at [680, 373] on button "Delete" at bounding box center [720, 376] width 124 height 22
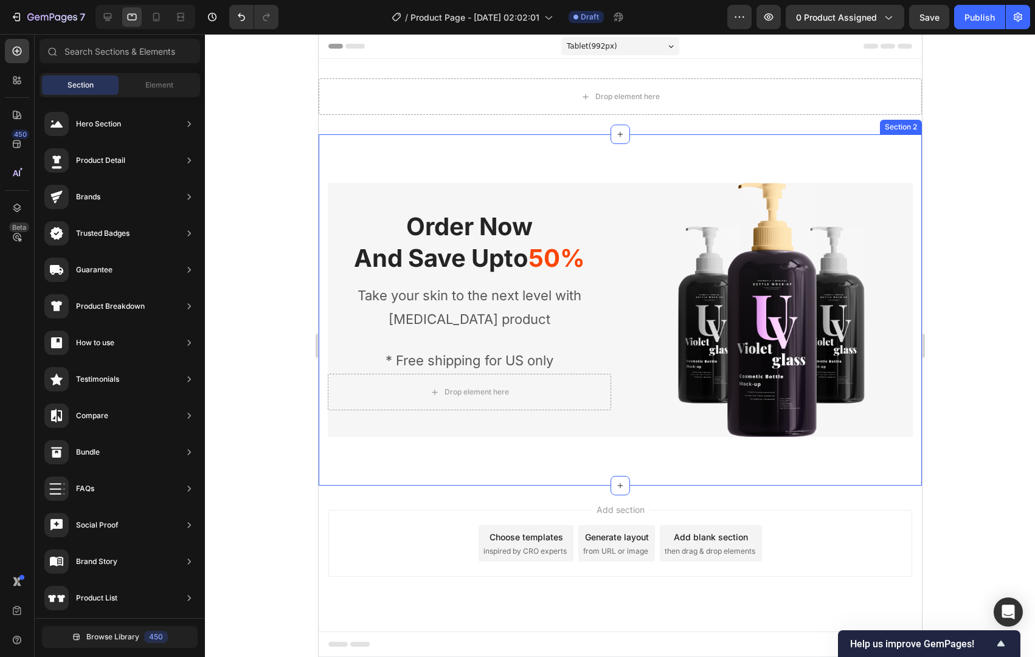
click at [962, 193] on div at bounding box center [620, 345] width 830 height 623
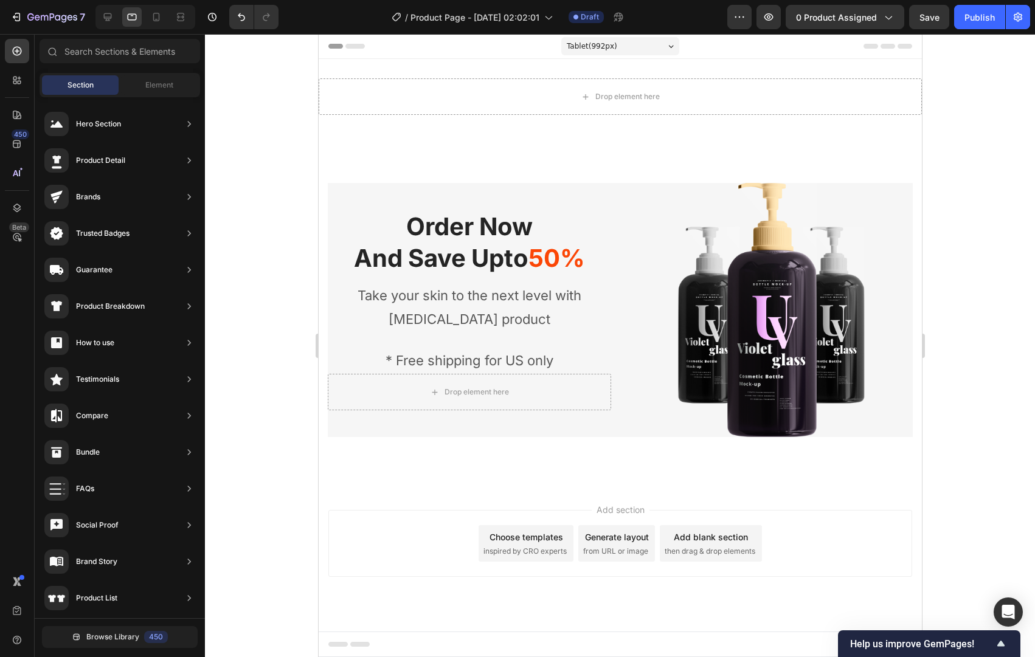
click at [283, 149] on div at bounding box center [620, 345] width 830 height 623
